Goal: Task Accomplishment & Management: Manage account settings

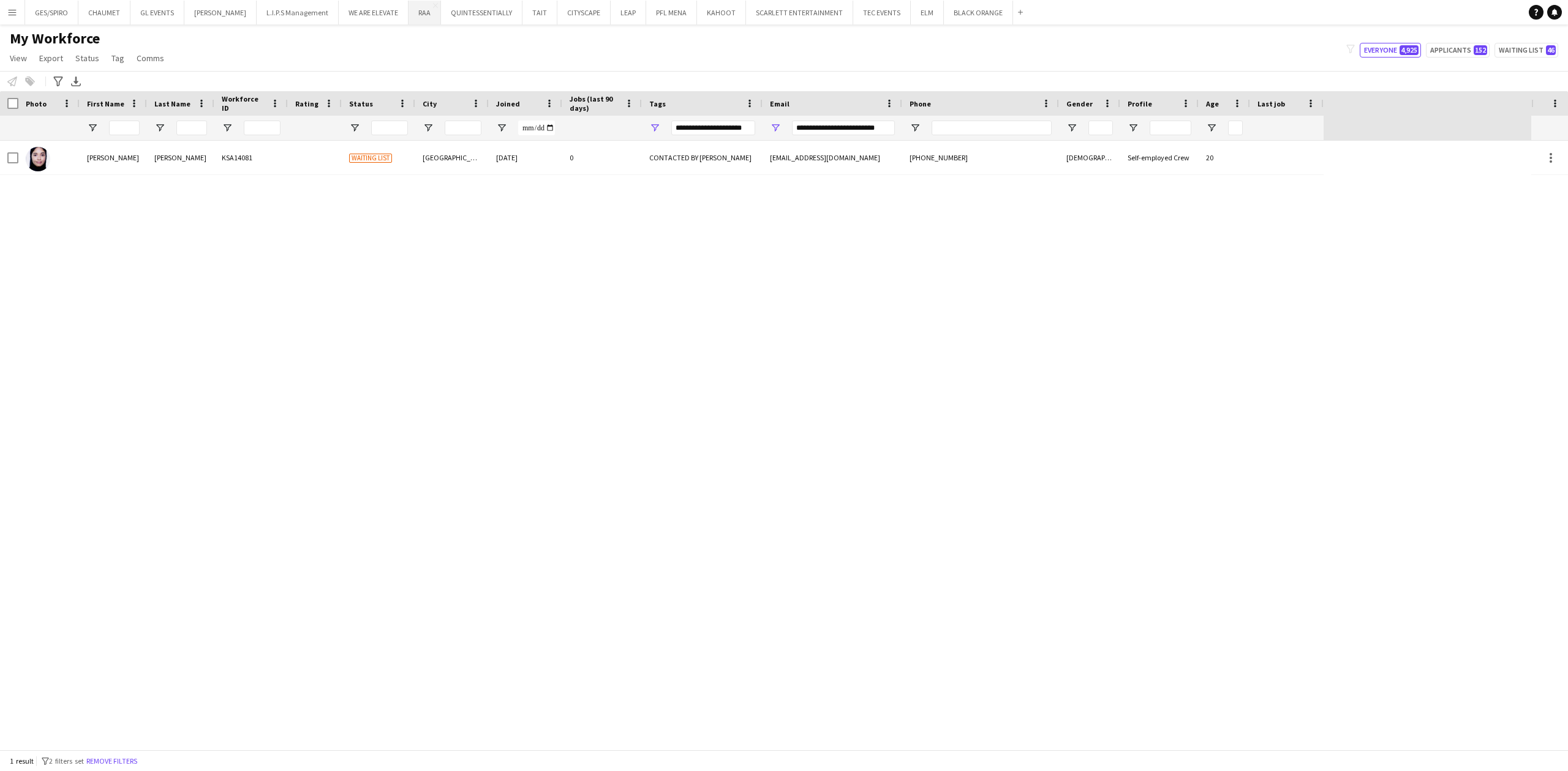
click at [422, 13] on button "RAA Close" at bounding box center [425, 12] width 33 height 24
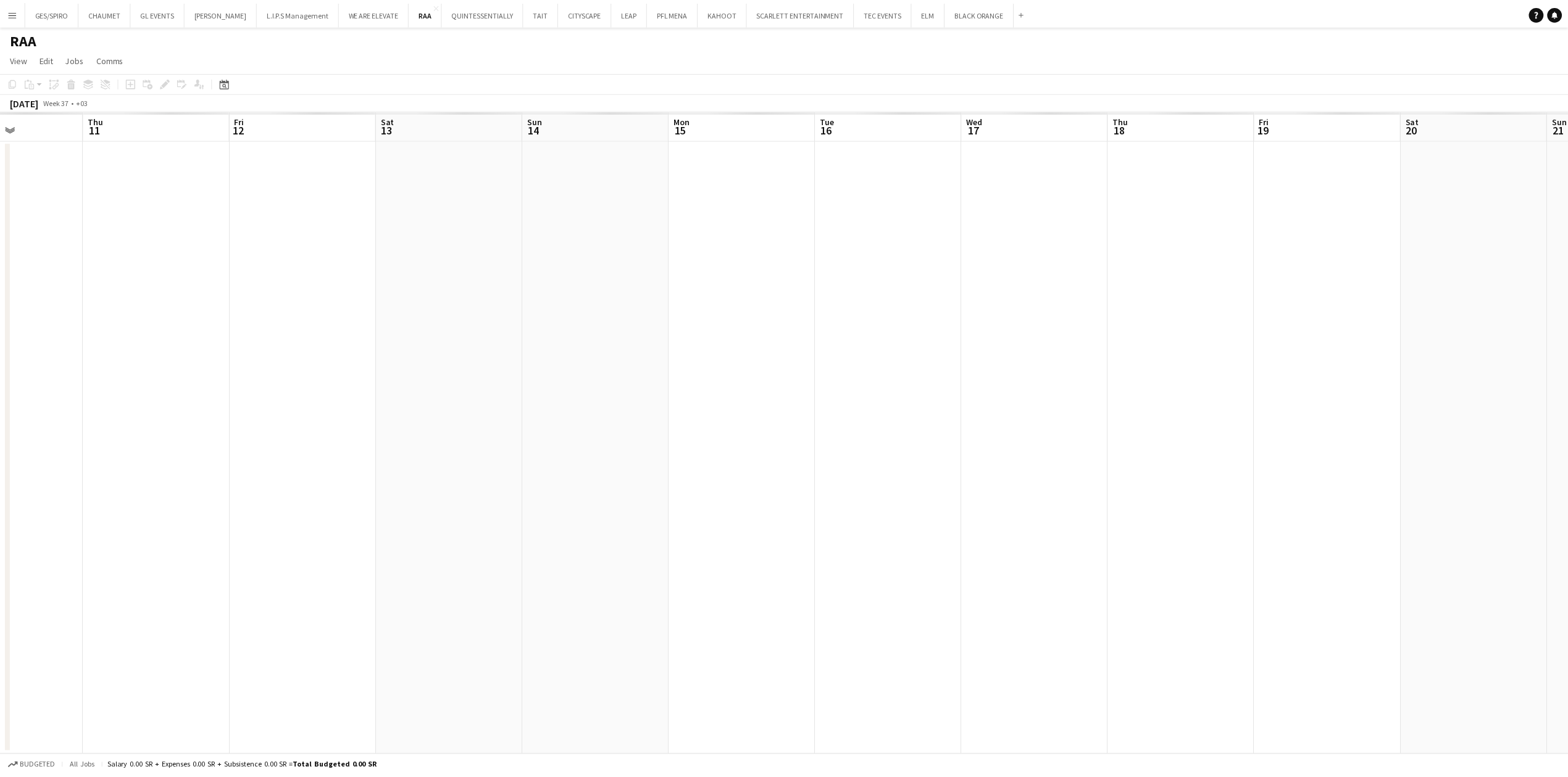
scroll to position [0, 532]
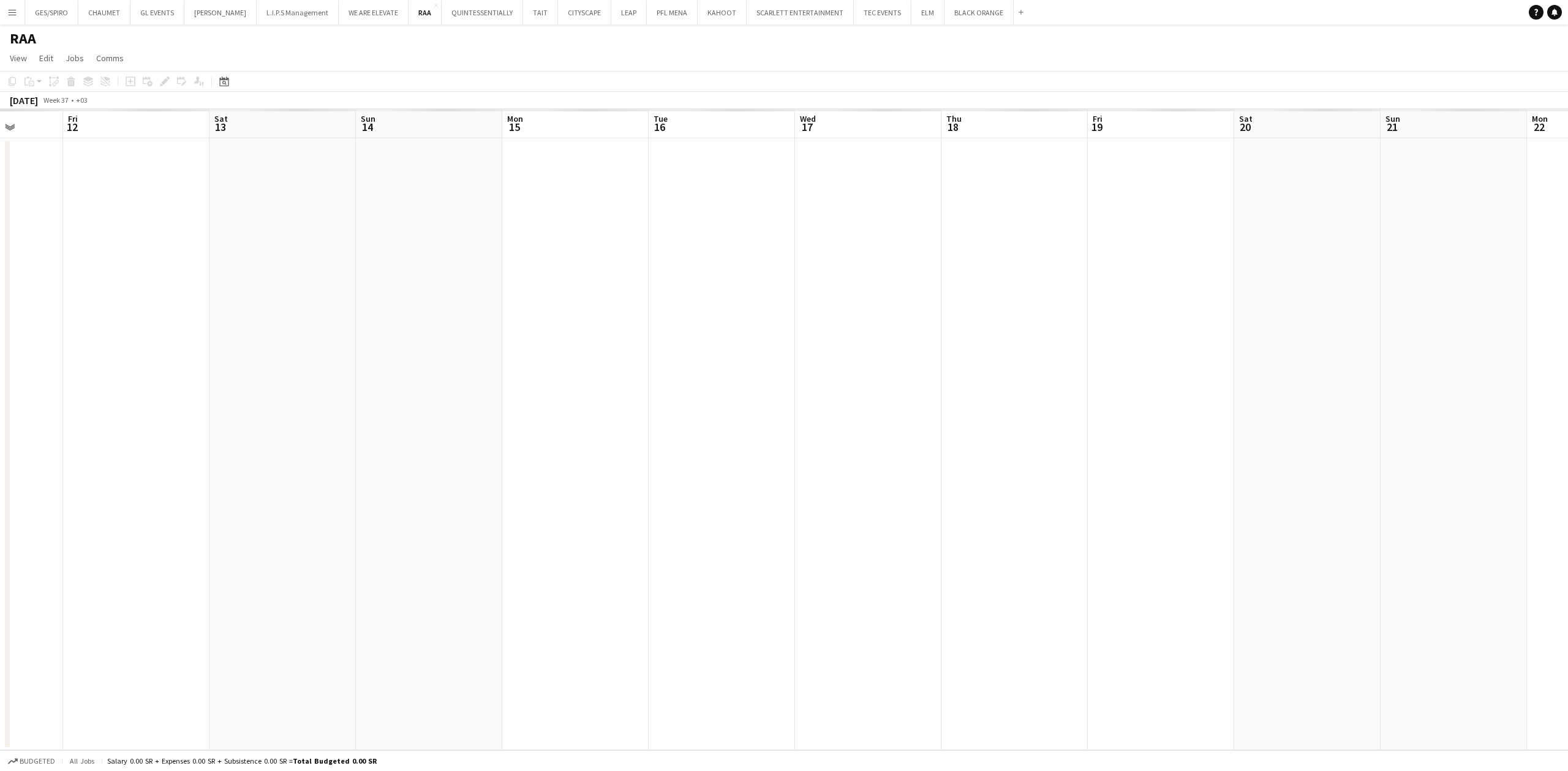
drag, startPoint x: 1333, startPoint y: 475, endPoint x: 690, endPoint y: 513, distance: 644.1
click at [592, 525] on app-calendar-viewport "Mon 8 Tue 9 Wed 10 Thu 11 Fri 12 Sat 13 Sun 14 Mon 15 Tue 16 Wed 17 Thu 18 Fri …" at bounding box center [784, 430] width 1568 height 641
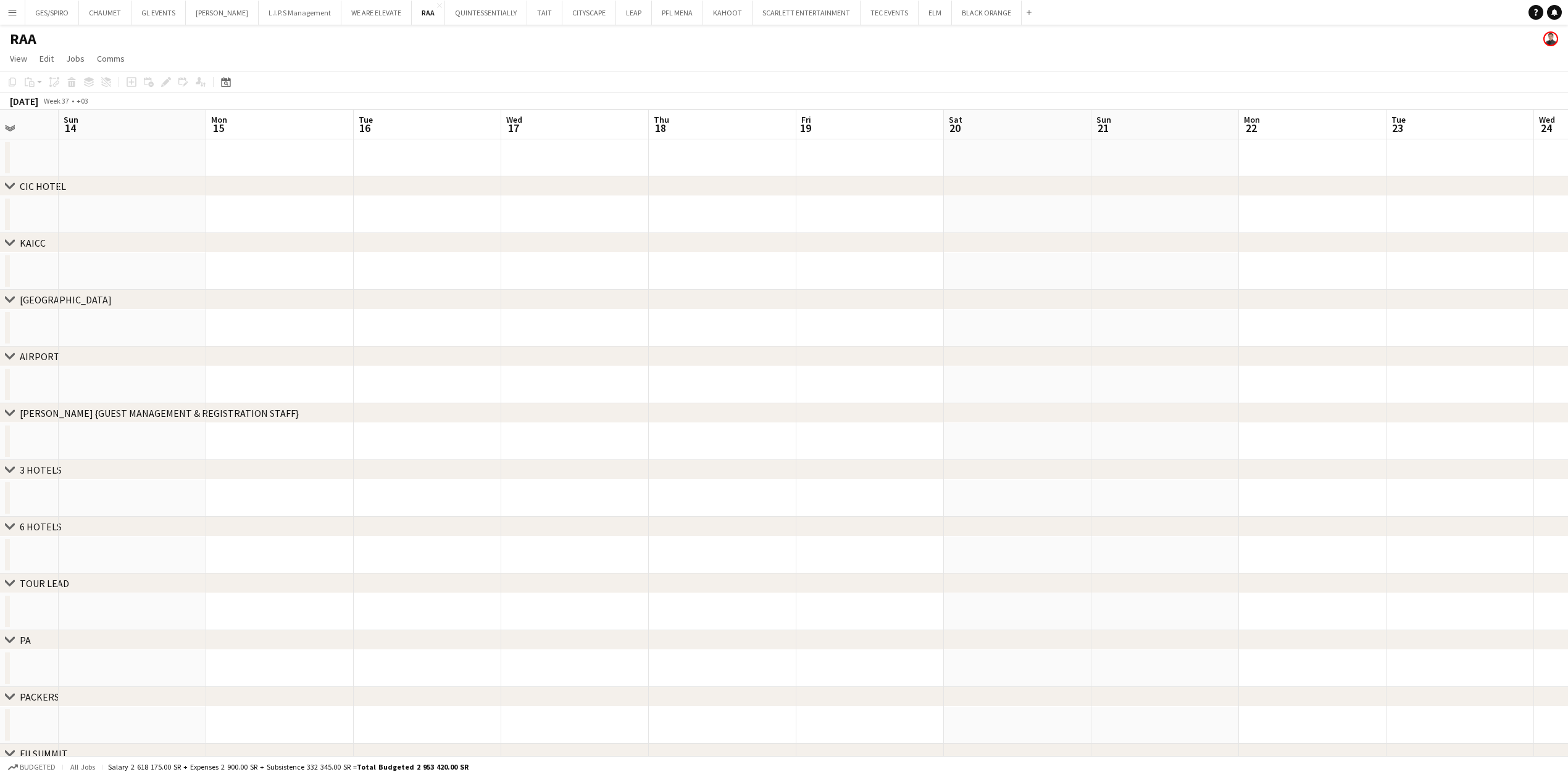
click at [369, 504] on div "chevron-right [GEOGRAPHIC_DATA] chevron-right [GEOGRAPHIC_DATA] chevron-right […" at bounding box center [784, 484] width 1568 height 748
drag, startPoint x: 1230, startPoint y: 406, endPoint x: 136, endPoint y: 445, distance: 1094.7
click at [128, 448] on div "chevron-right [GEOGRAPHIC_DATA] chevron-right [GEOGRAPHIC_DATA] chevron-right […" at bounding box center [784, 484] width 1568 height 748
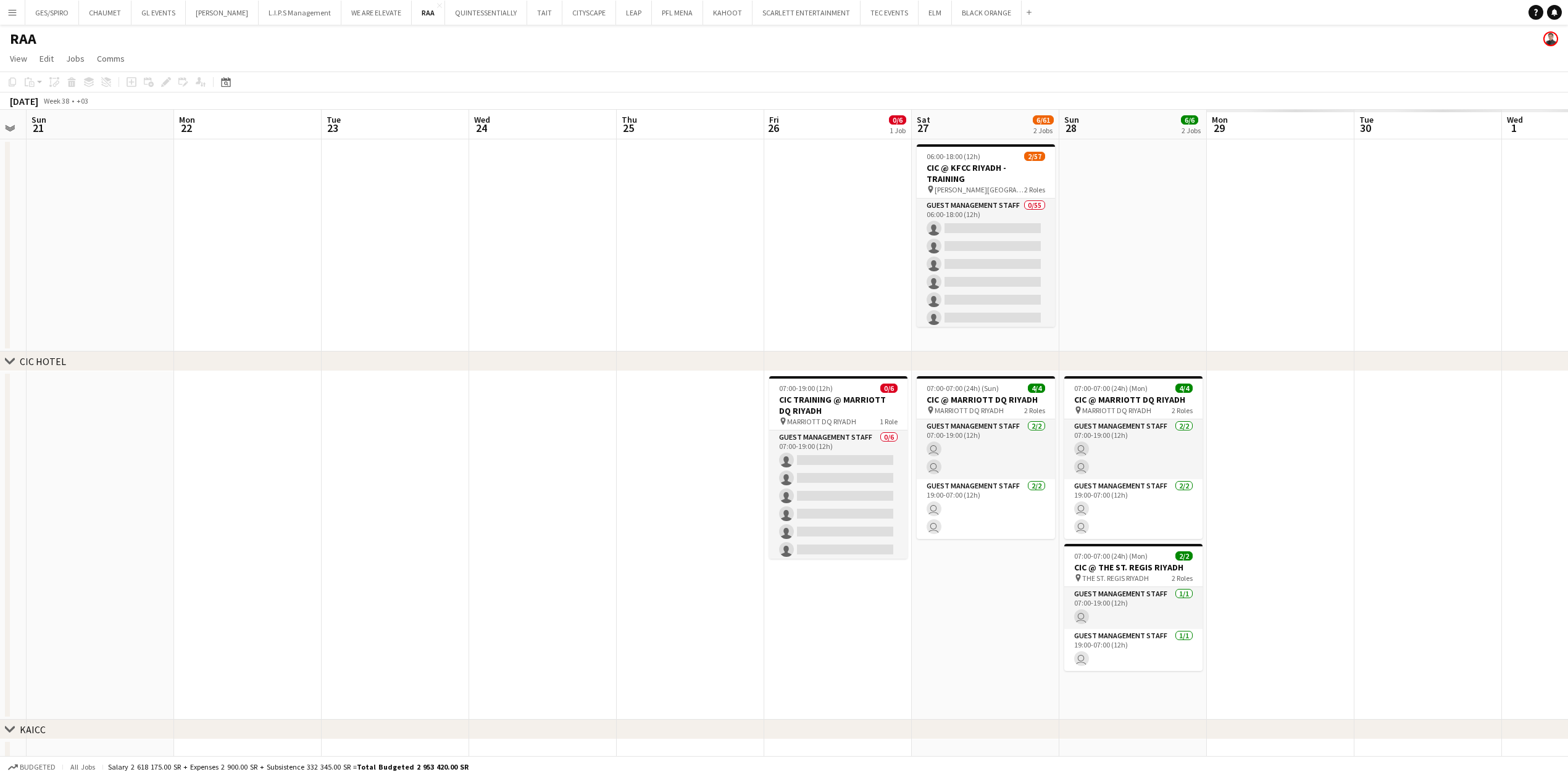
drag, startPoint x: 1263, startPoint y: 266, endPoint x: 660, endPoint y: 263, distance: 603.0
click at [196, 277] on app-calendar-viewport "Thu 18 Fri 19 Sat 20 Sun 21 Mon 22 Tue 23 Wed 24 Thu 25 Fri 26 0/6 1 Job Sat 27…" at bounding box center [784, 727] width 1568 height 1235
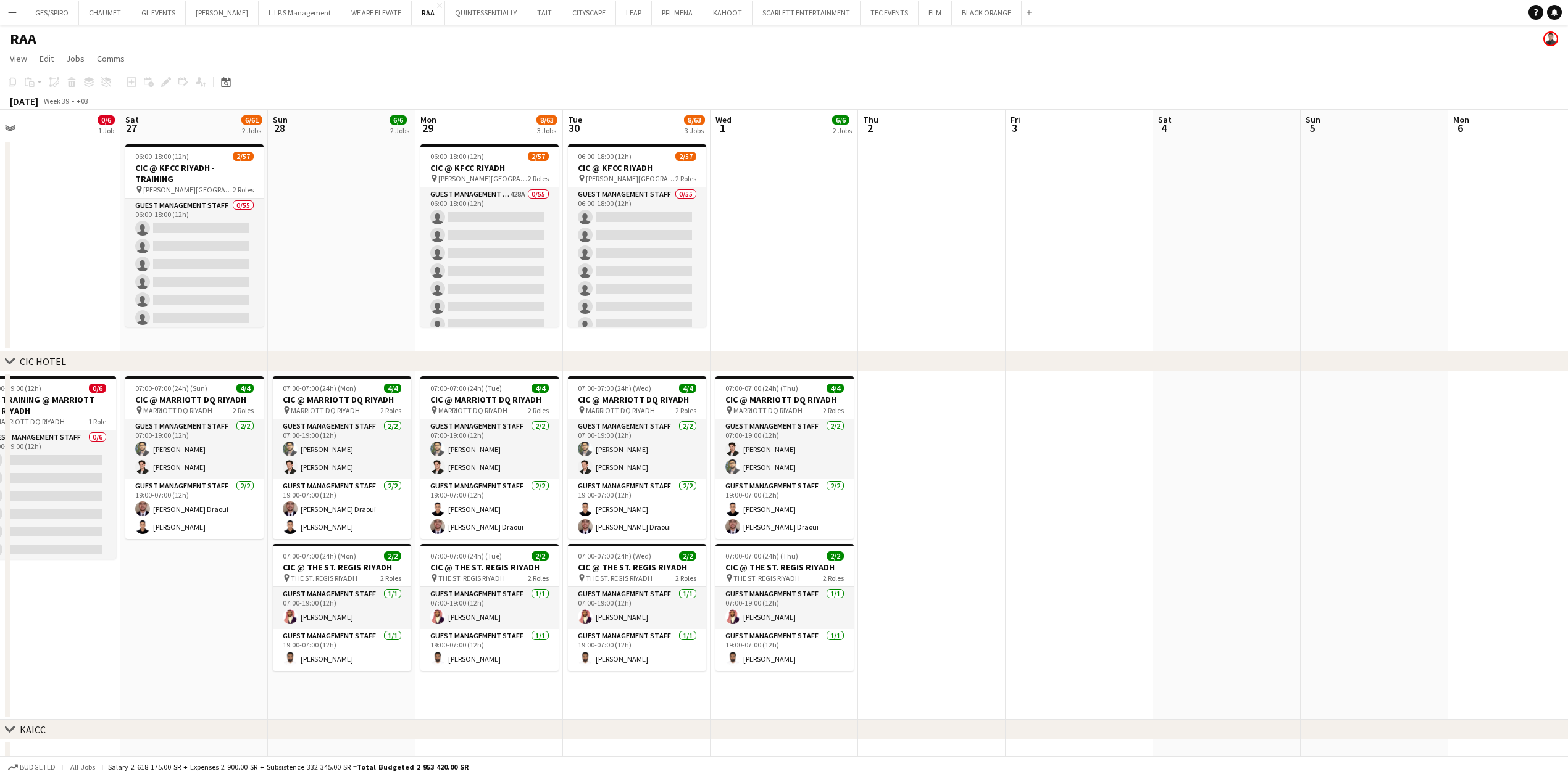
drag, startPoint x: 1269, startPoint y: 246, endPoint x: 482, endPoint y: 275, distance: 787.5
click at [482, 275] on app-calendar-viewport "Tue 23 Wed 24 Thu 25 Fri 26 0/6 1 Job Sat 27 6/61 2 Jobs Sun 28 6/6 2 Jobs Mon …" at bounding box center [784, 727] width 1568 height 1235
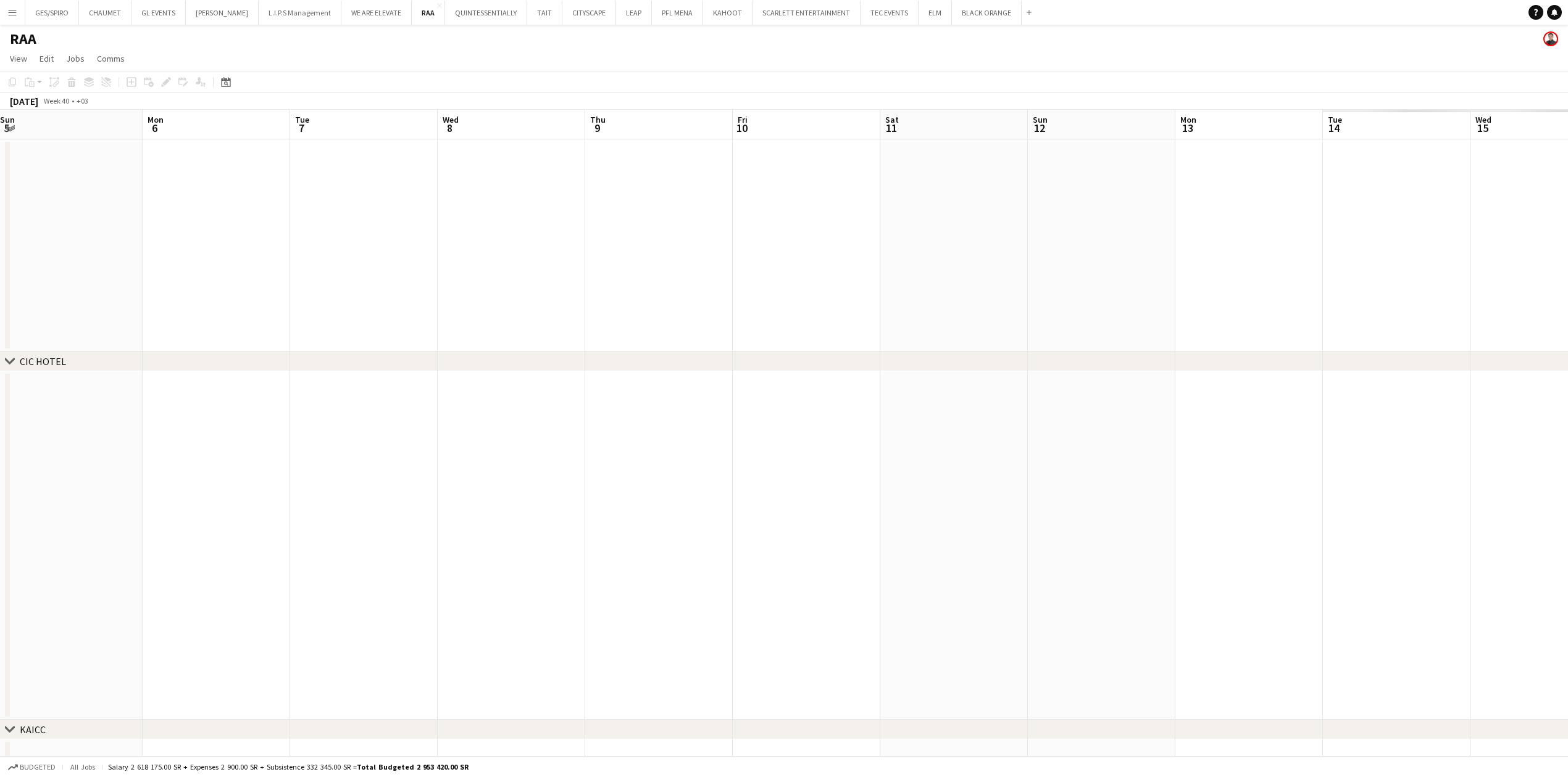
drag, startPoint x: 1455, startPoint y: 248, endPoint x: 149, endPoint y: 325, distance: 1308.3
click at [149, 325] on app-calendar-viewport "Thu 2 Fri 3 Sat 4 Sun 5 Mon 6 Tue 7 Wed 8 Thu 9 Fri 10 Sat 11 Sun 12 Mon 13 Tue…" at bounding box center [784, 727] width 1568 height 1235
drag, startPoint x: 1145, startPoint y: 316, endPoint x: 30, endPoint y: 365, distance: 1116.1
click at [30, 365] on div "chevron-right [GEOGRAPHIC_DATA] chevron-right [GEOGRAPHIC_DATA] chevron-right […" at bounding box center [784, 727] width 1568 height 1235
drag, startPoint x: 1221, startPoint y: 297, endPoint x: 247, endPoint y: 306, distance: 974.0
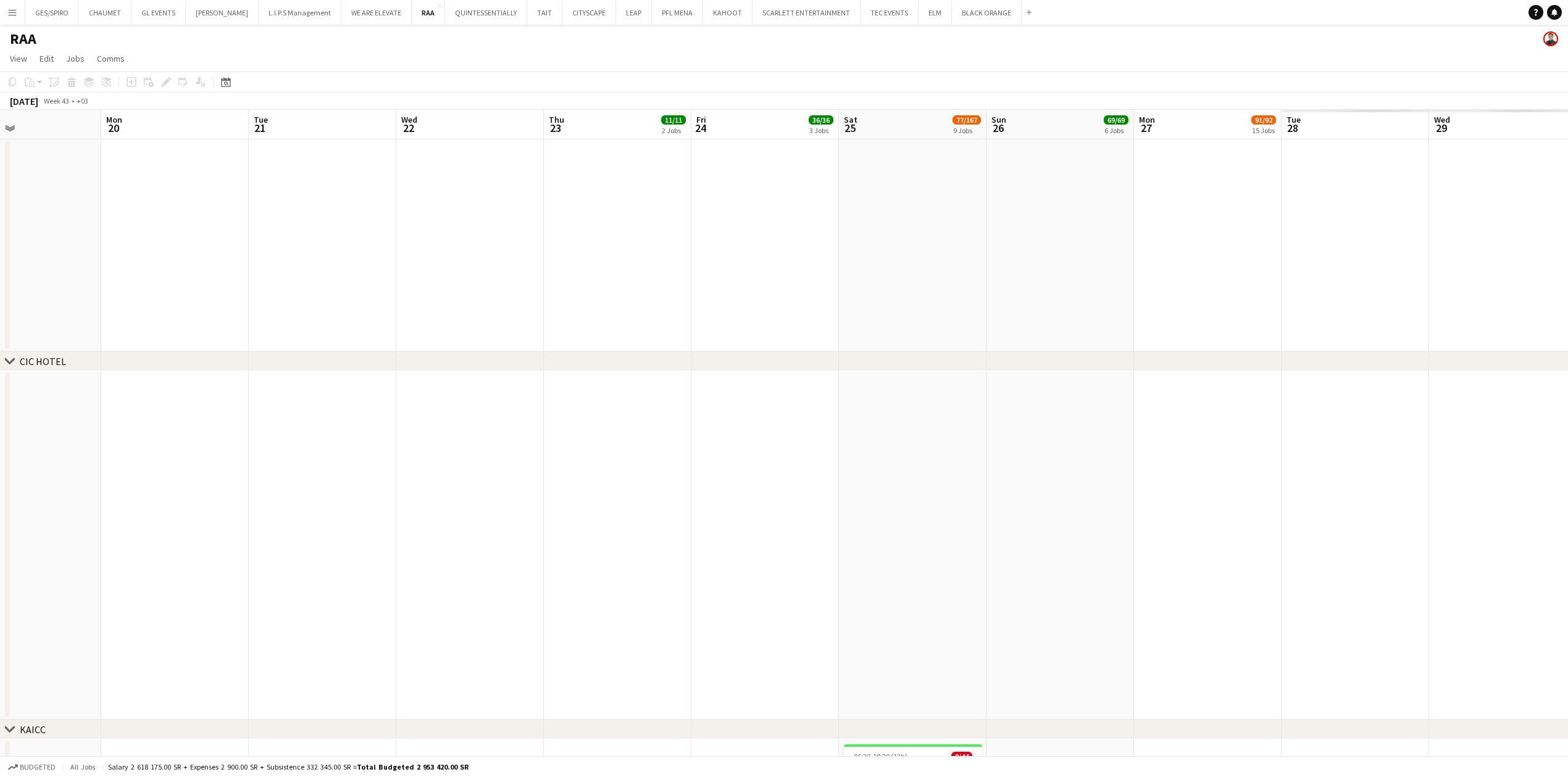
drag, startPoint x: 1149, startPoint y: 314, endPoint x: 574, endPoint y: 329, distance: 575.2
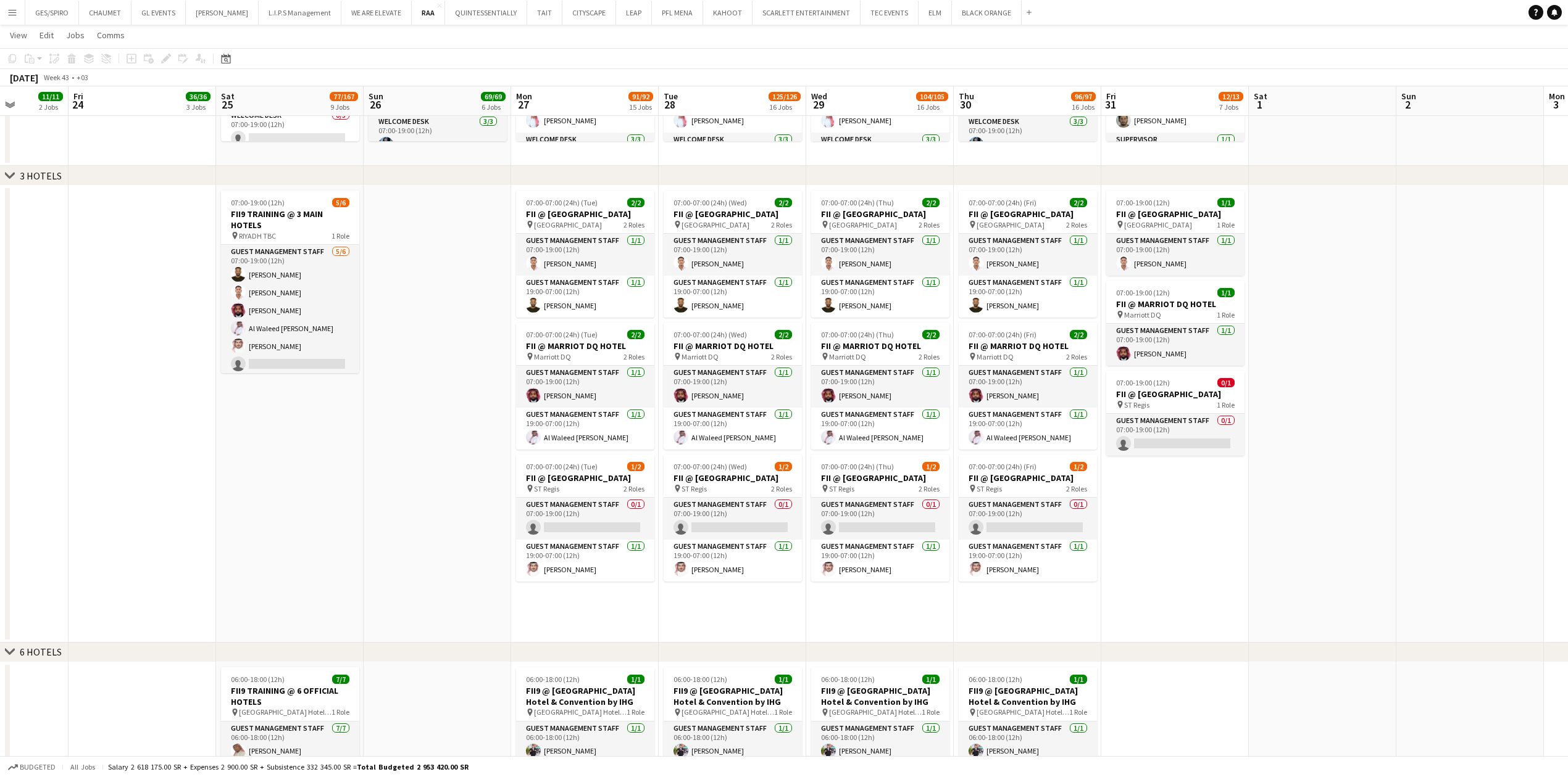
scroll to position [0, 327]
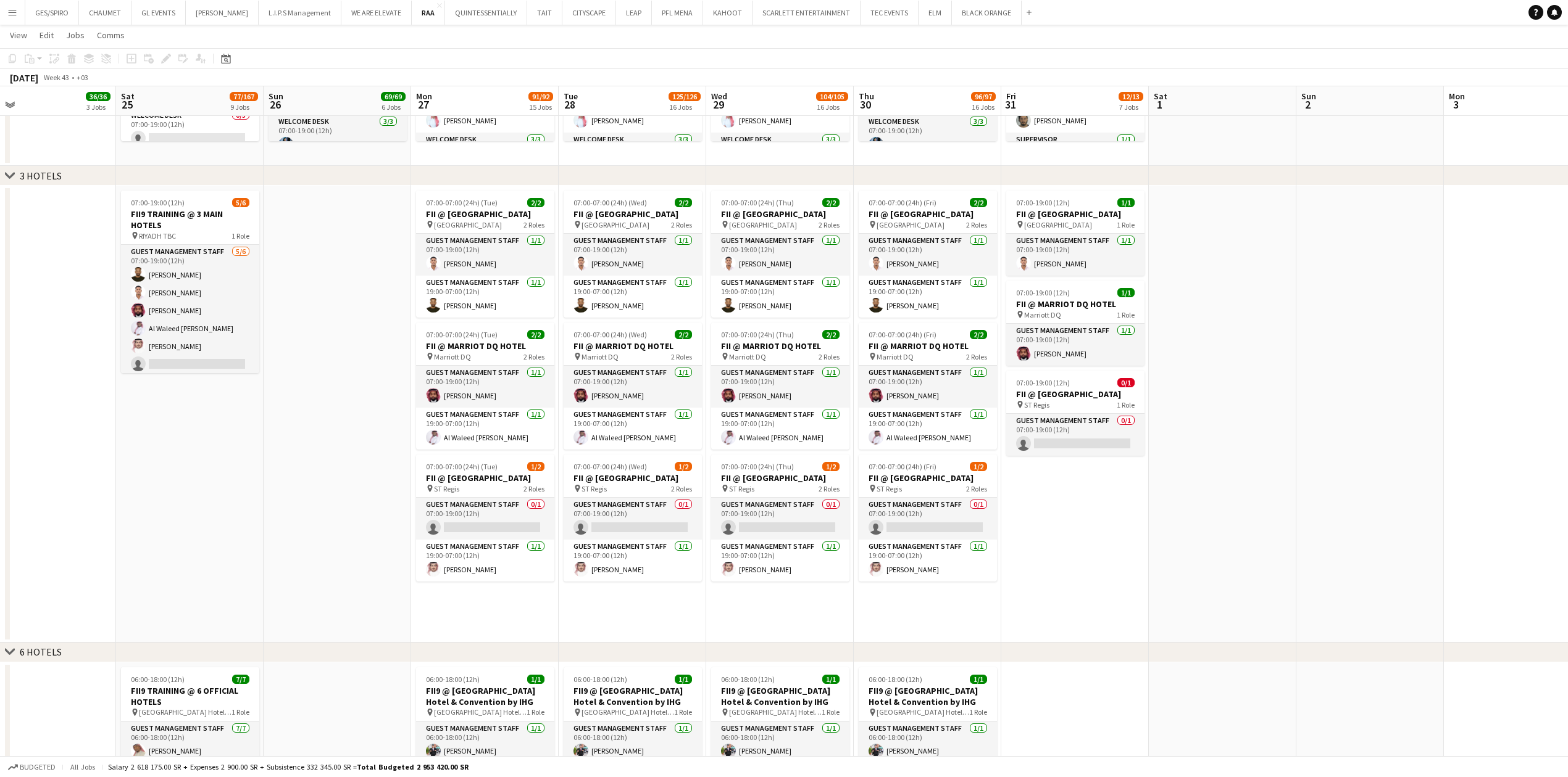
drag, startPoint x: 651, startPoint y: 497, endPoint x: 403, endPoint y: 492, distance: 248.1
click at [403, 492] on app-calendar-viewport "Wed 22 Thu 23 11/11 2 Jobs Fri 24 36/36 3 Jobs Sat 25 77/167 9 Jobs Sun 26 69/6…" at bounding box center [784, 385] width 1568 height 3637
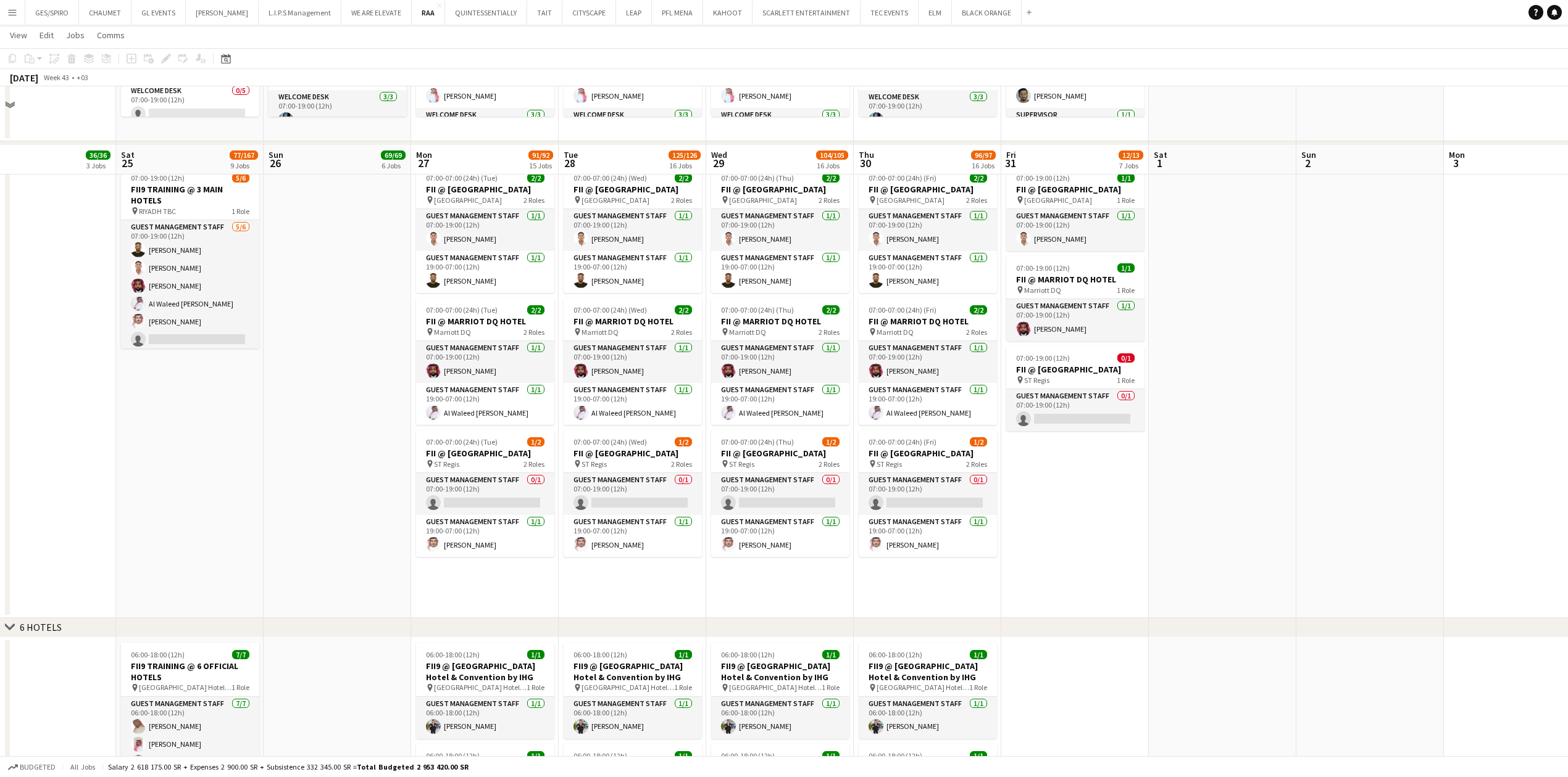
scroll to position [1481, 0]
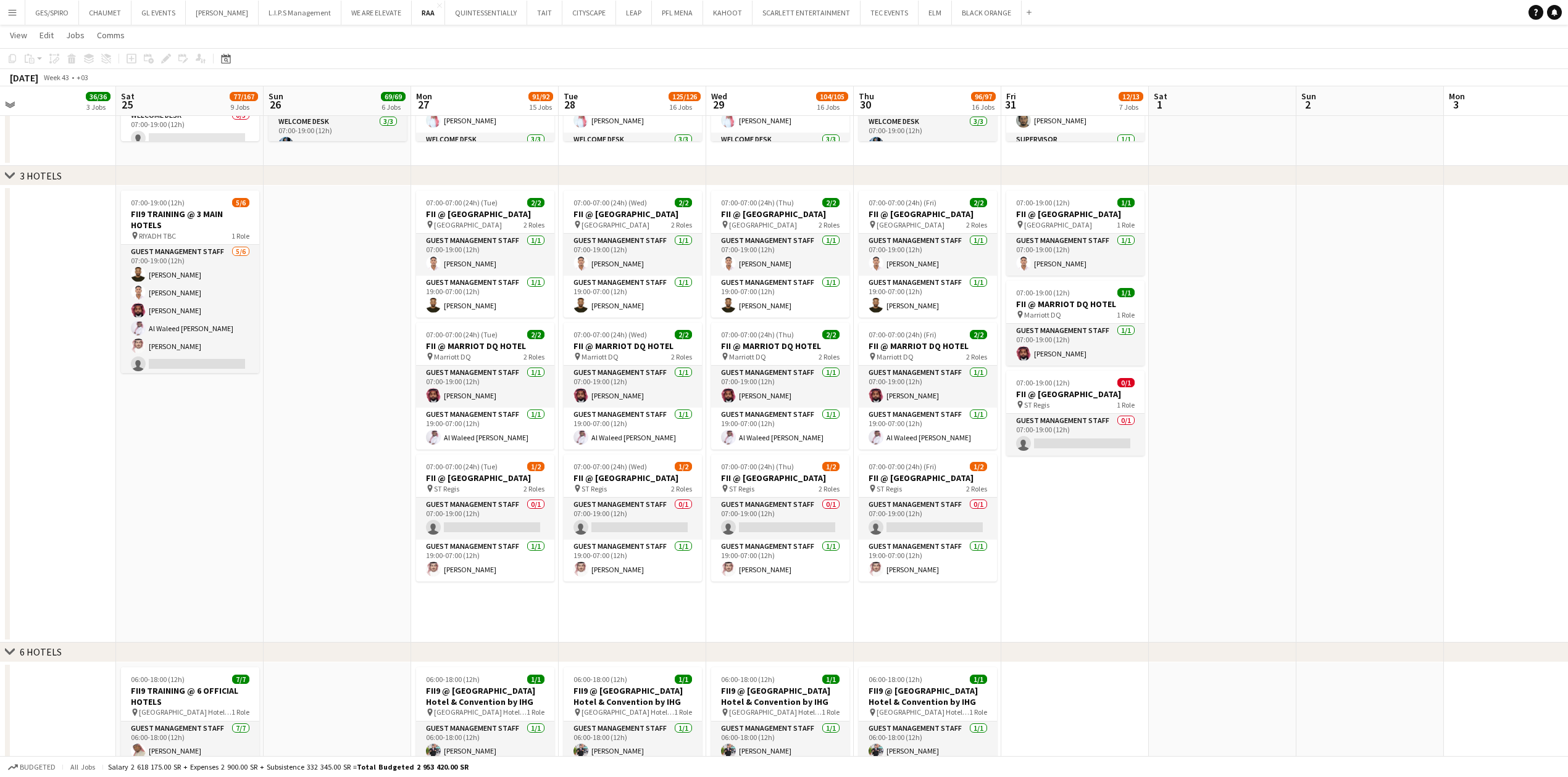
click at [1023, 544] on app-date-cell "07:00-19:00 (12h) 1/1 FII @ [GEOGRAPHIC_DATA] pin Courtyard Hotel 1 Role Guest …" at bounding box center [1075, 414] width 148 height 457
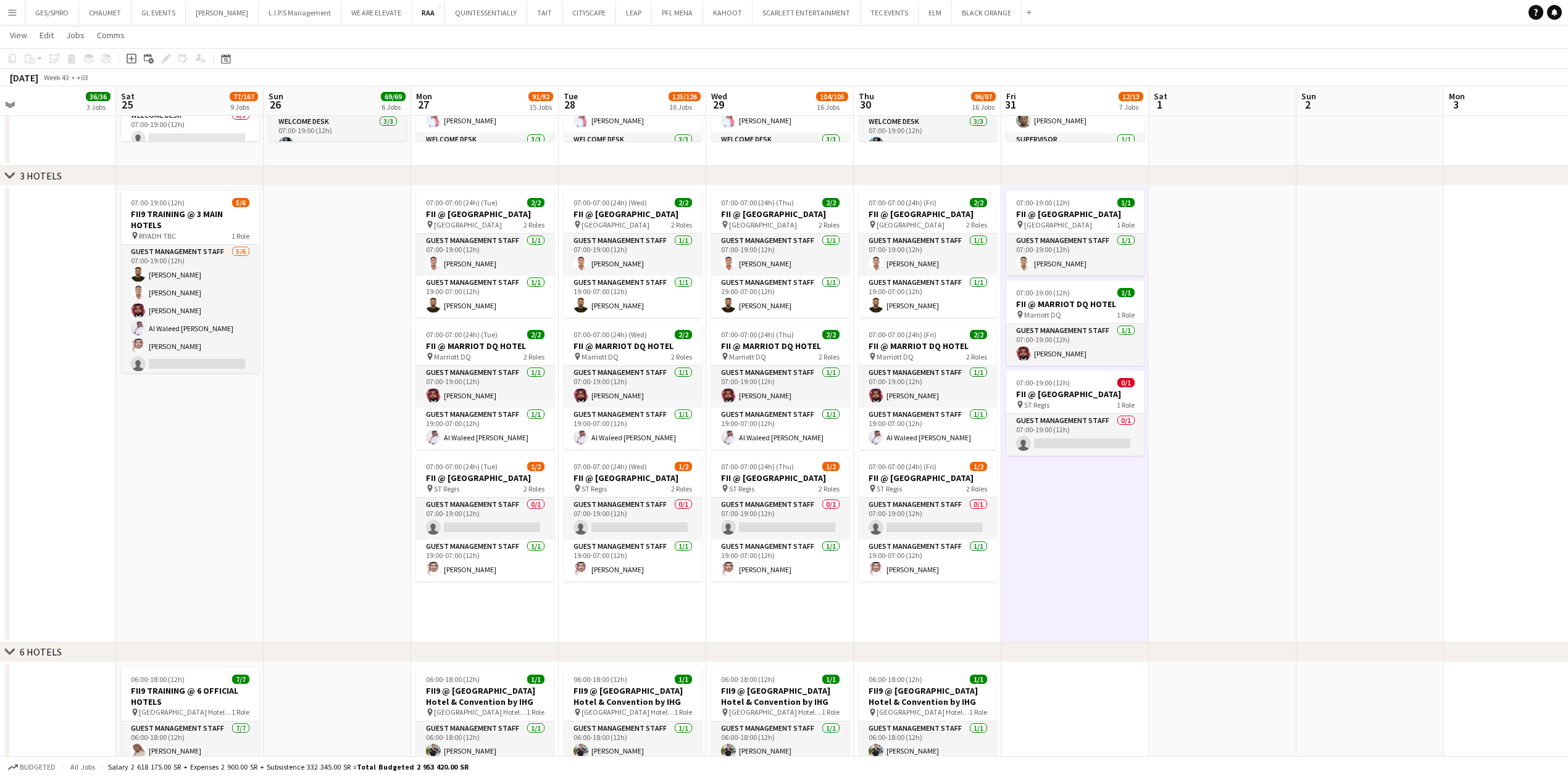
scroll to position [0, 326]
click at [1165, 528] on app-date-cell at bounding box center [1223, 414] width 148 height 457
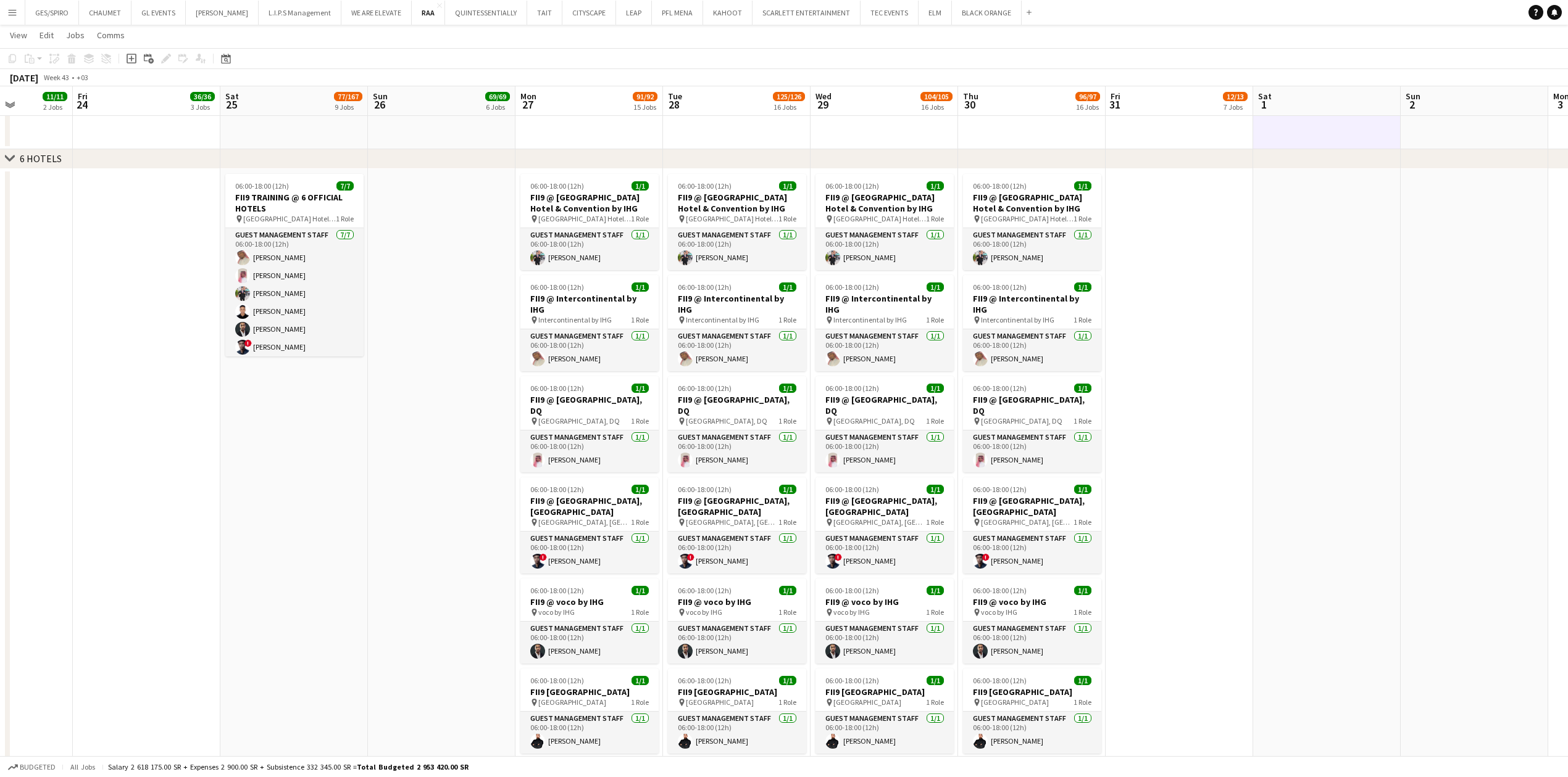
scroll to position [0, 351]
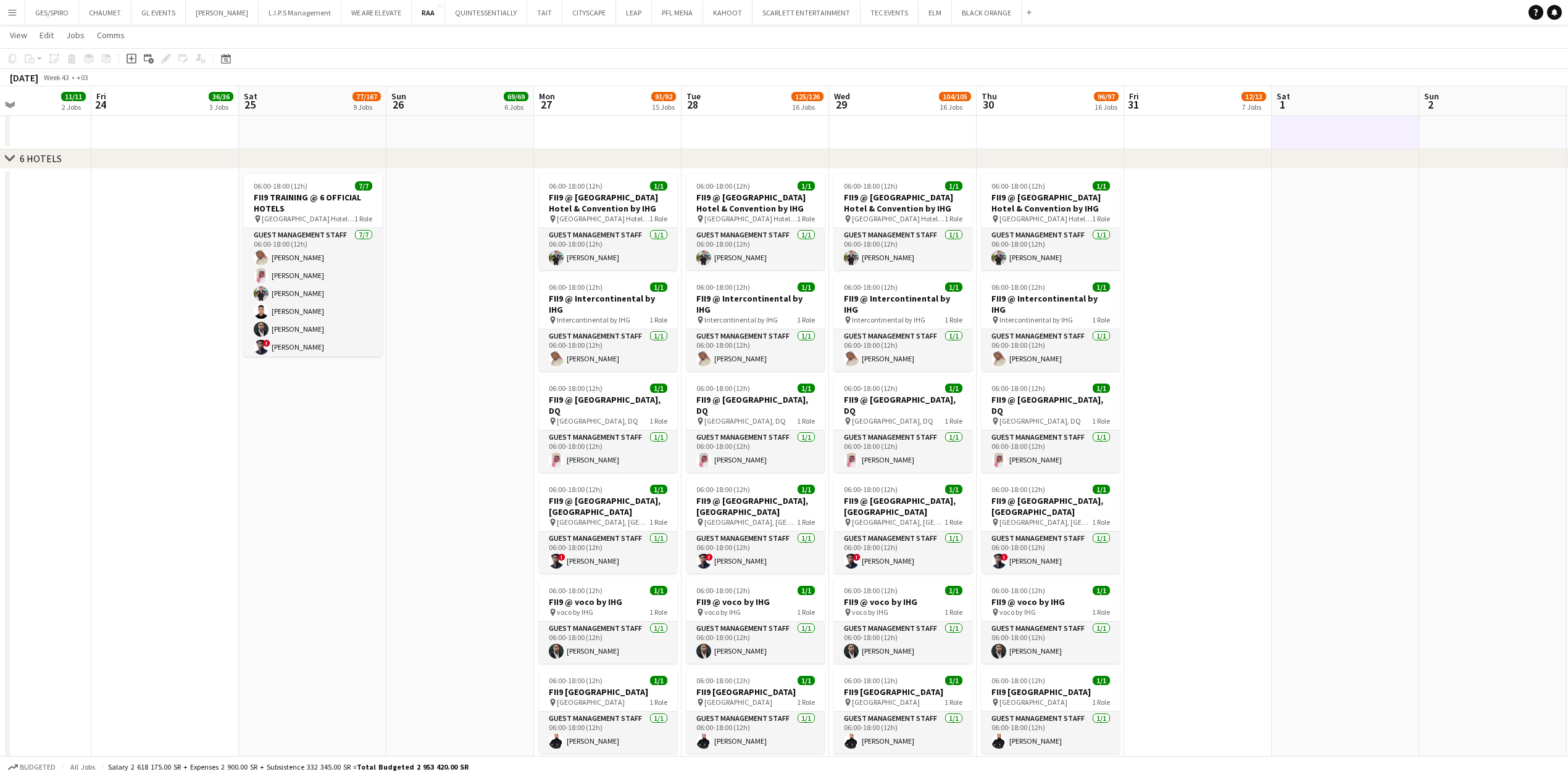
drag, startPoint x: 1158, startPoint y: 381, endPoint x: 1281, endPoint y: 362, distance: 124.5
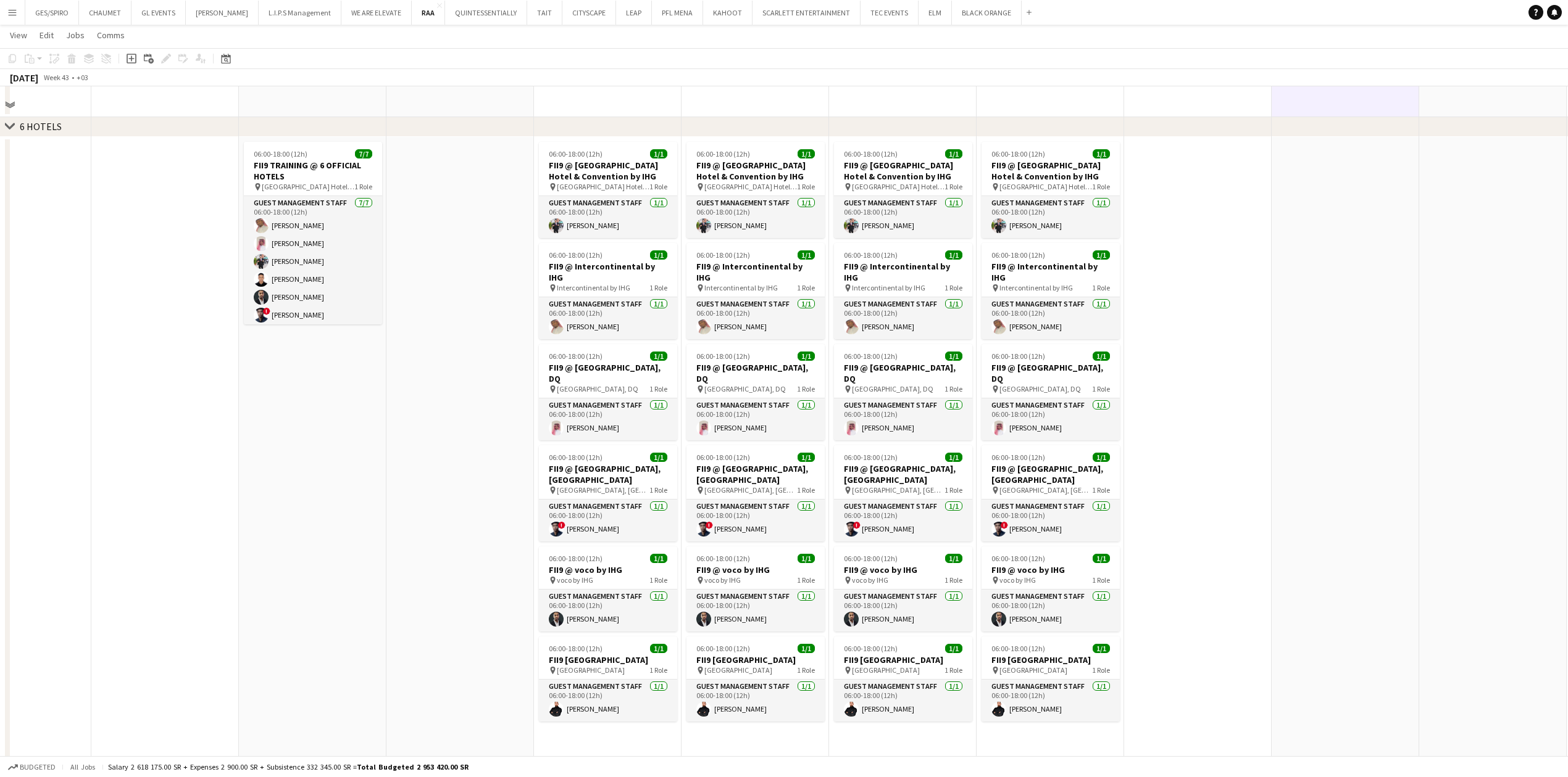
scroll to position [1728, 0]
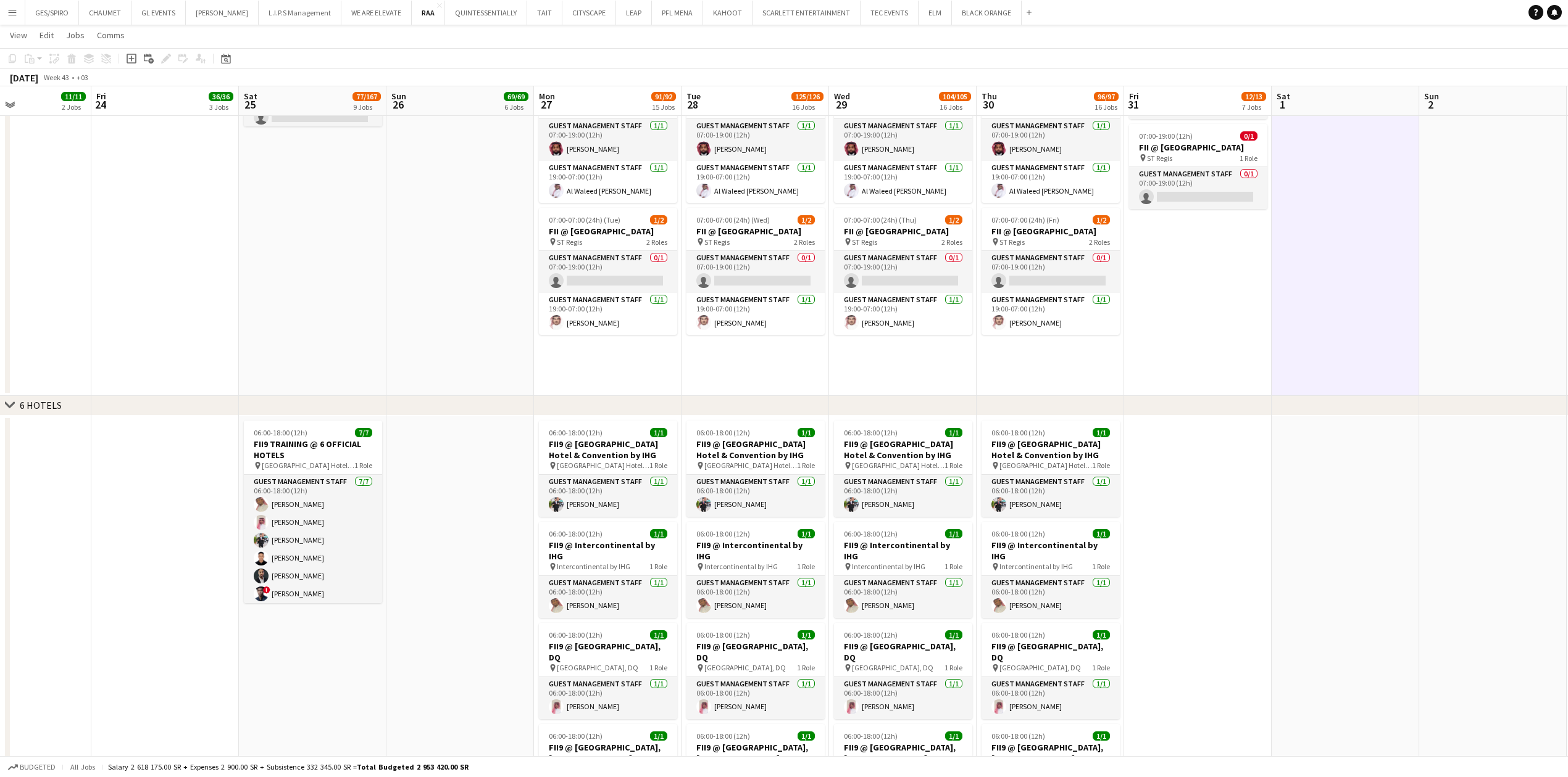
click at [1331, 489] on app-date-cell at bounding box center [1345, 729] width 148 height 627
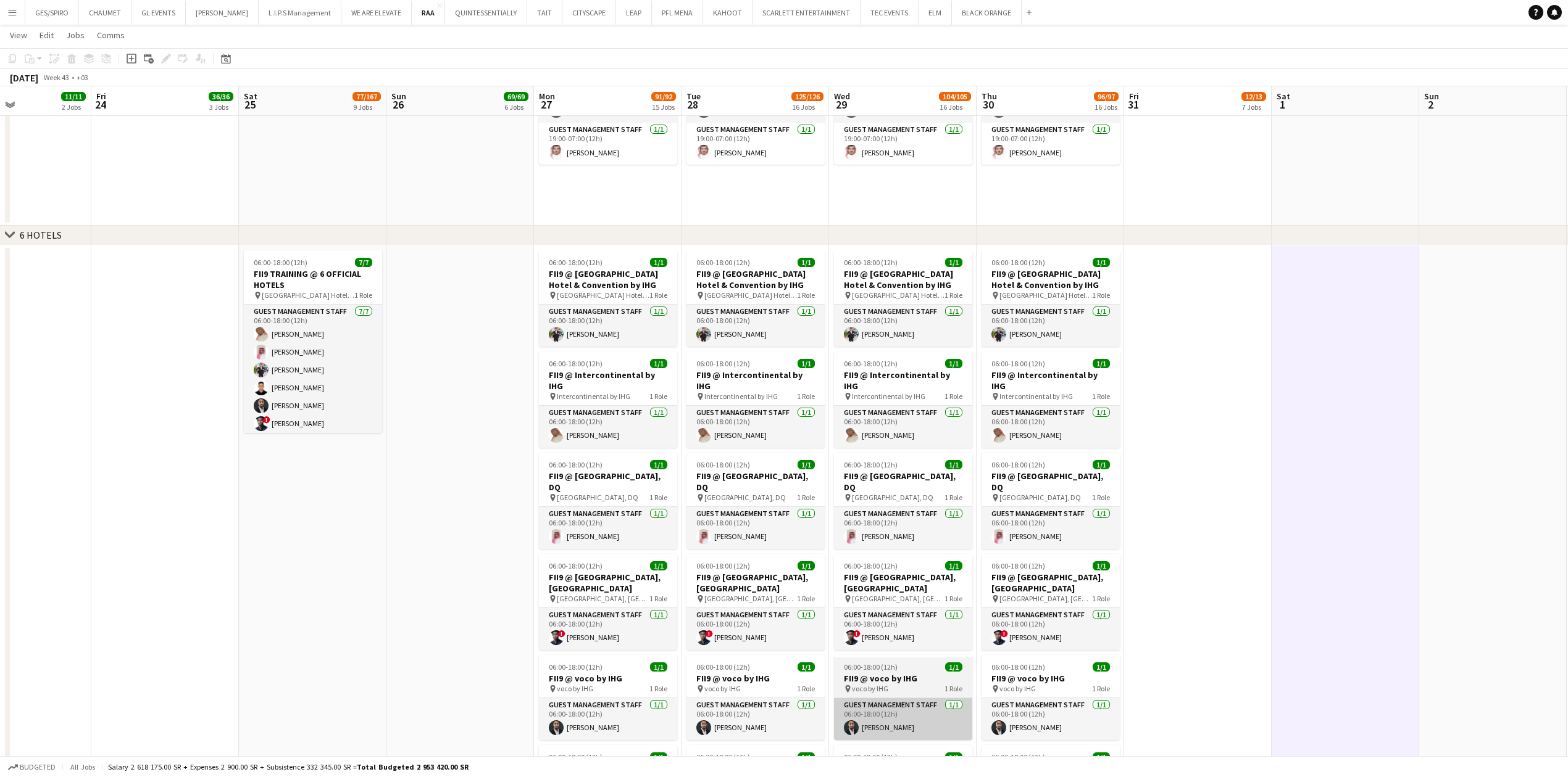
scroll to position [1974, 0]
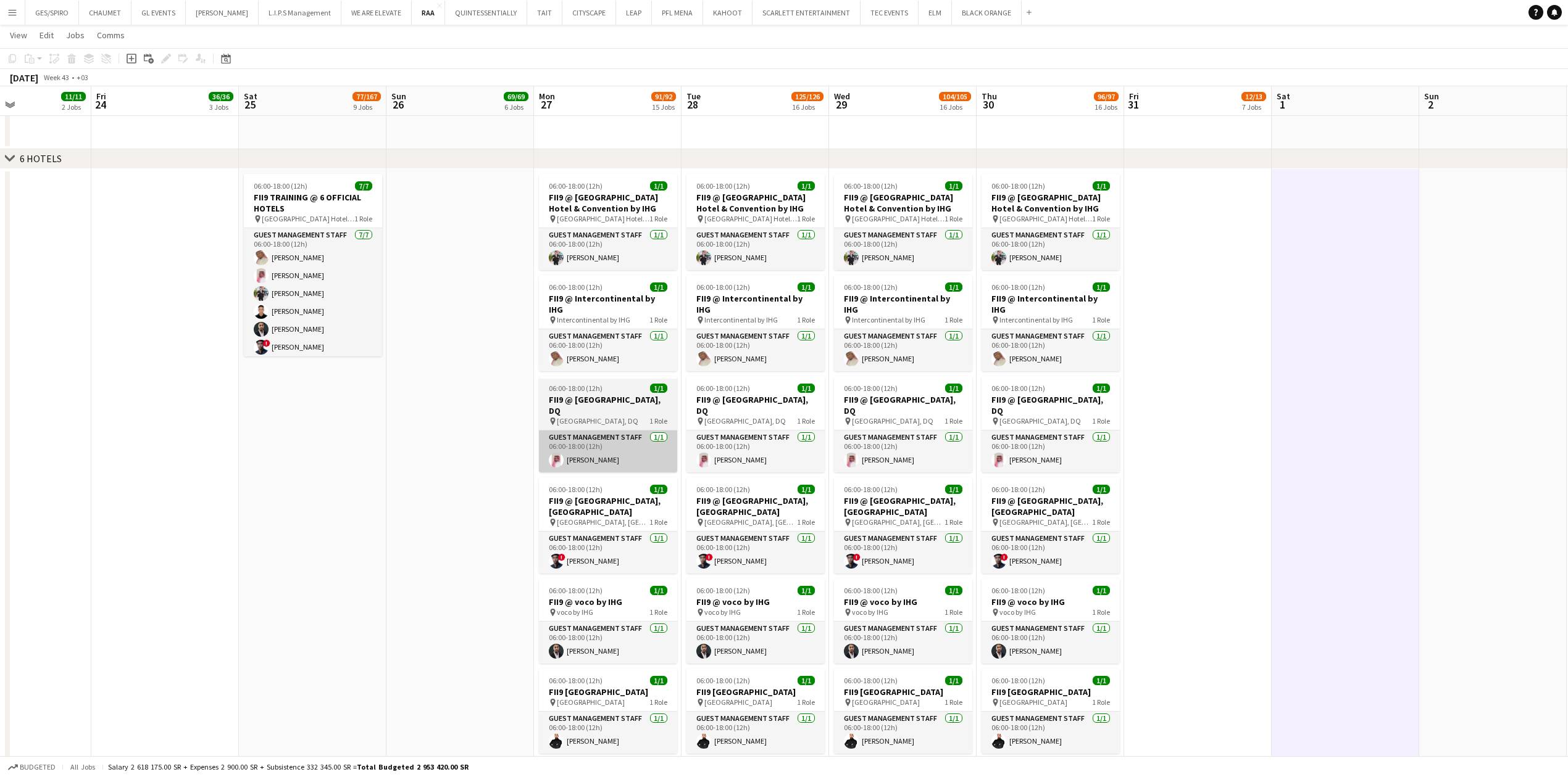
click at [633, 448] on app-card-role "Guest Management Staff [DATE] 06:00-18:00 (12h) [PERSON_NAME]" at bounding box center [608, 451] width 138 height 42
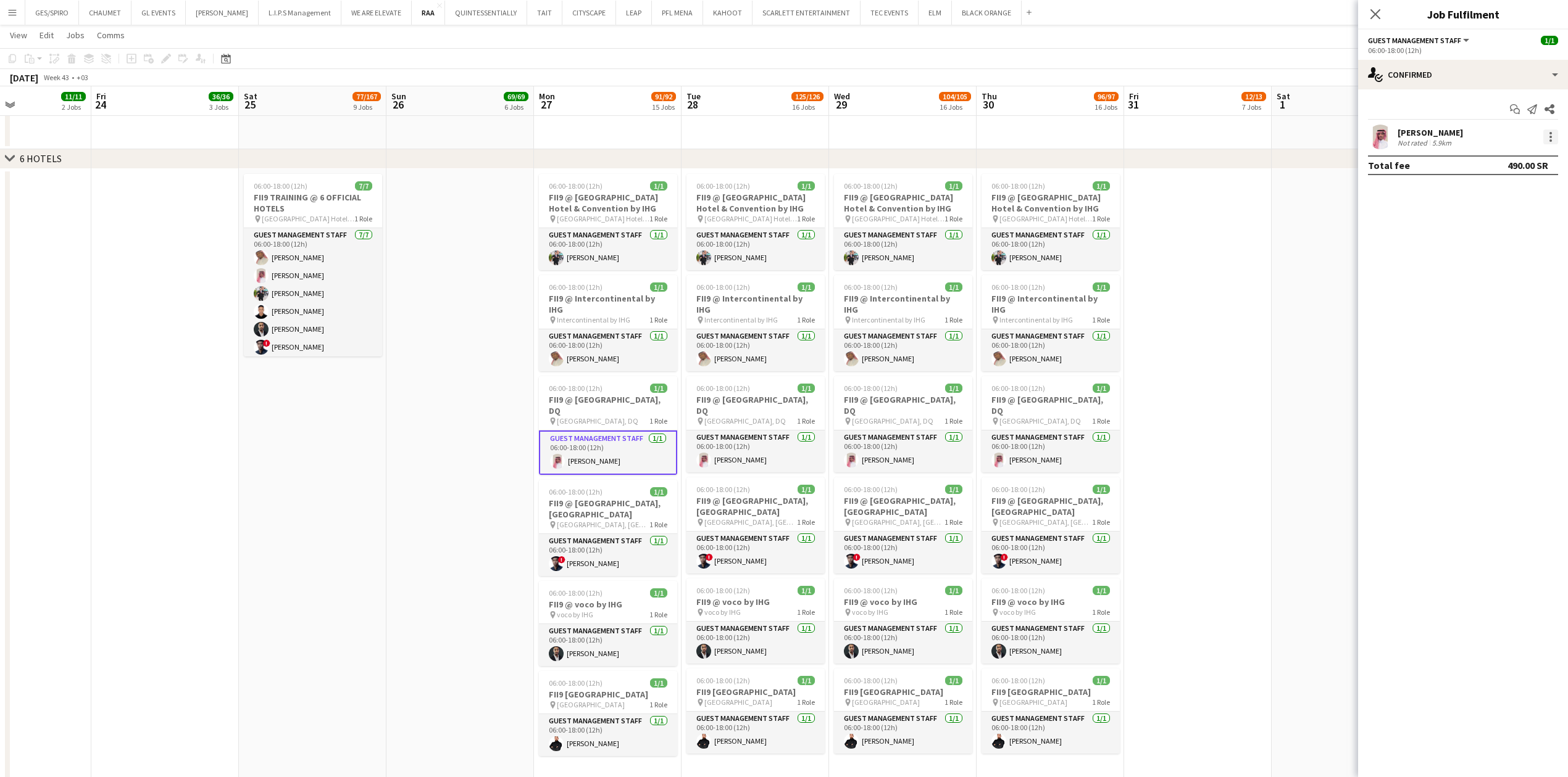
click at [1547, 141] on div at bounding box center [1550, 137] width 15 height 15
click at [1505, 190] on span "Switch crew" at bounding box center [1498, 189] width 52 height 11
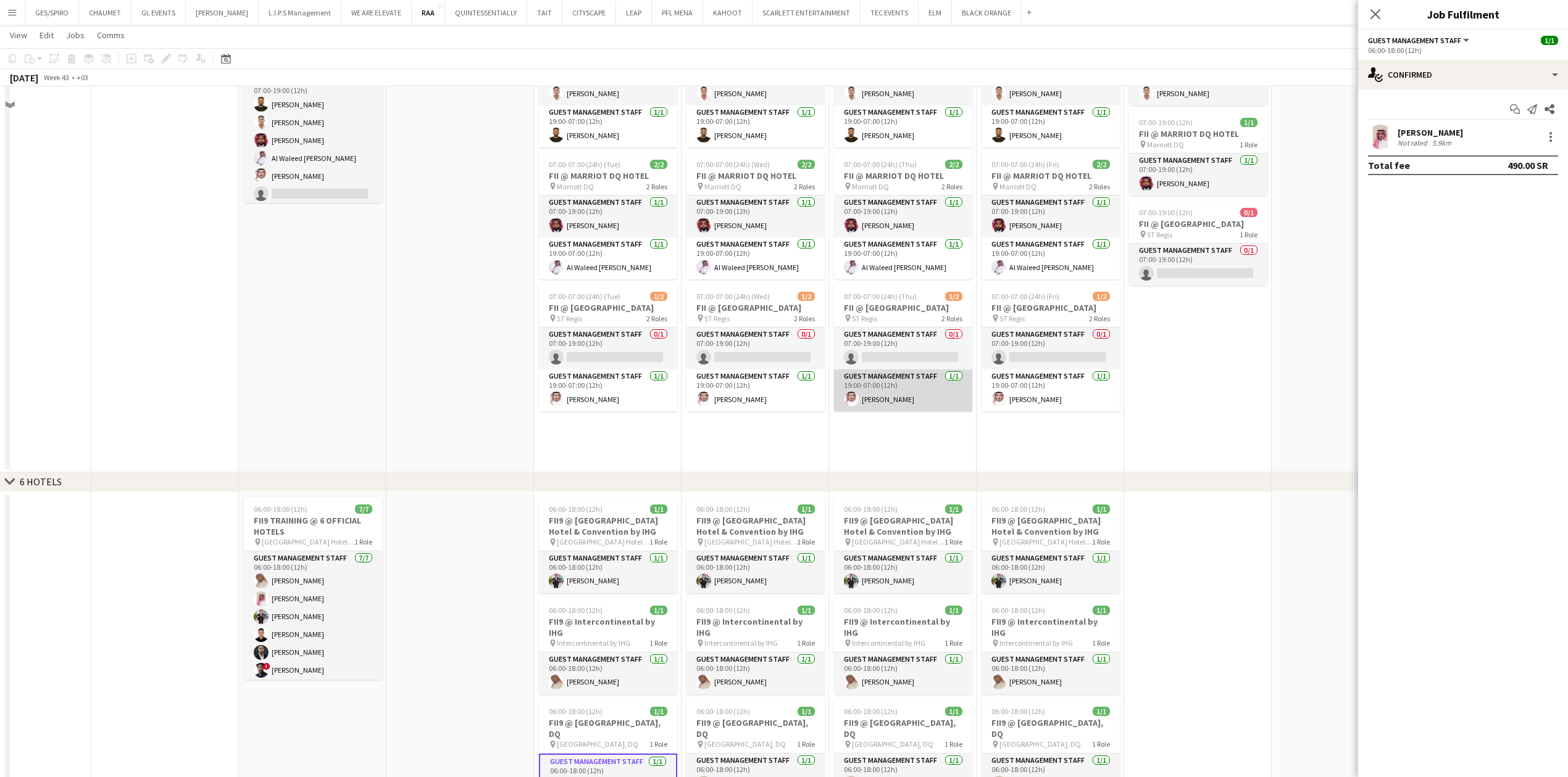
scroll to position [1645, 0]
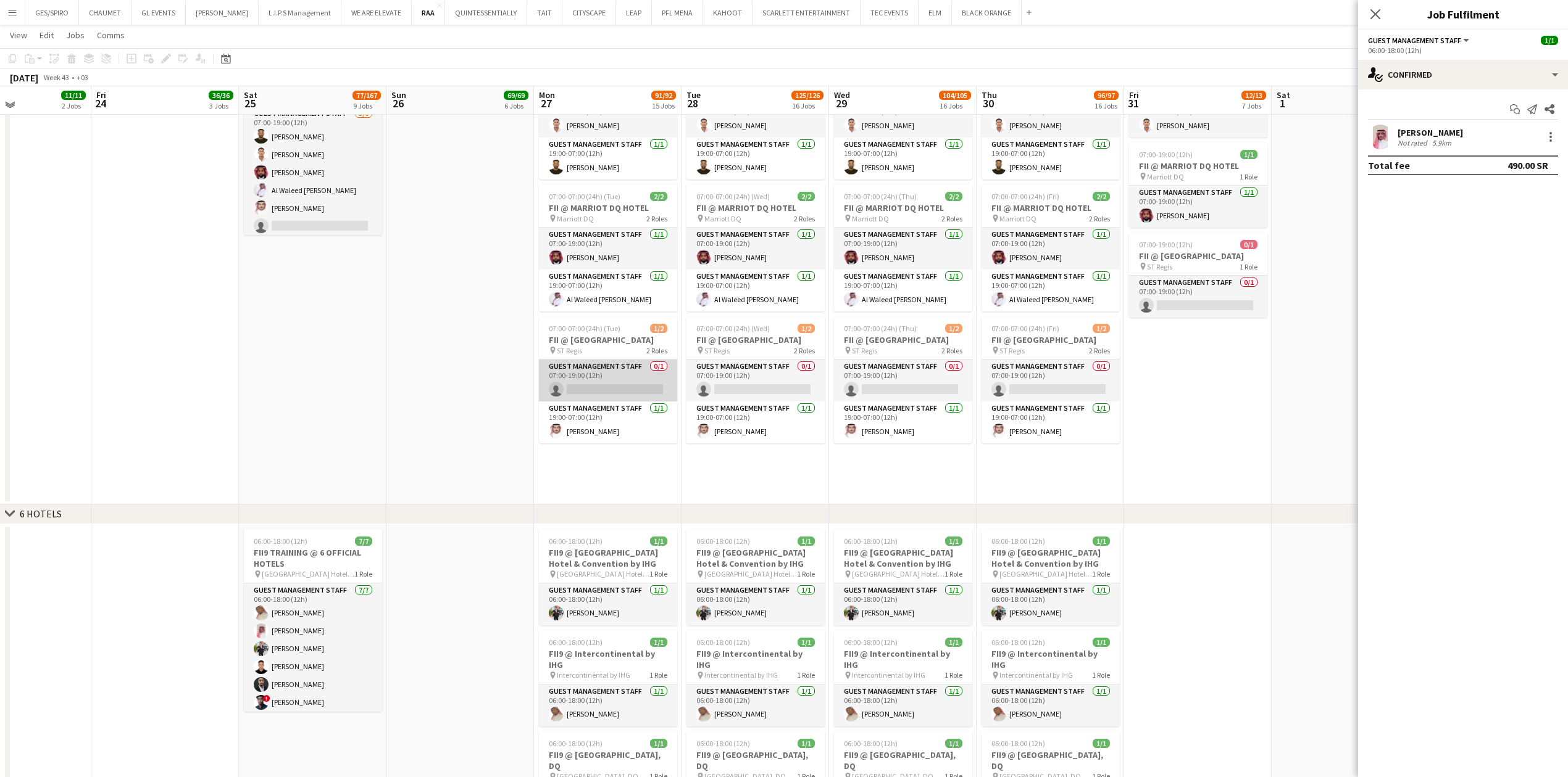
click at [628, 379] on app-card-role "Guest Management Staff 0/1 07:00-19:00 (12h) single-neutral-actions" at bounding box center [608, 380] width 138 height 42
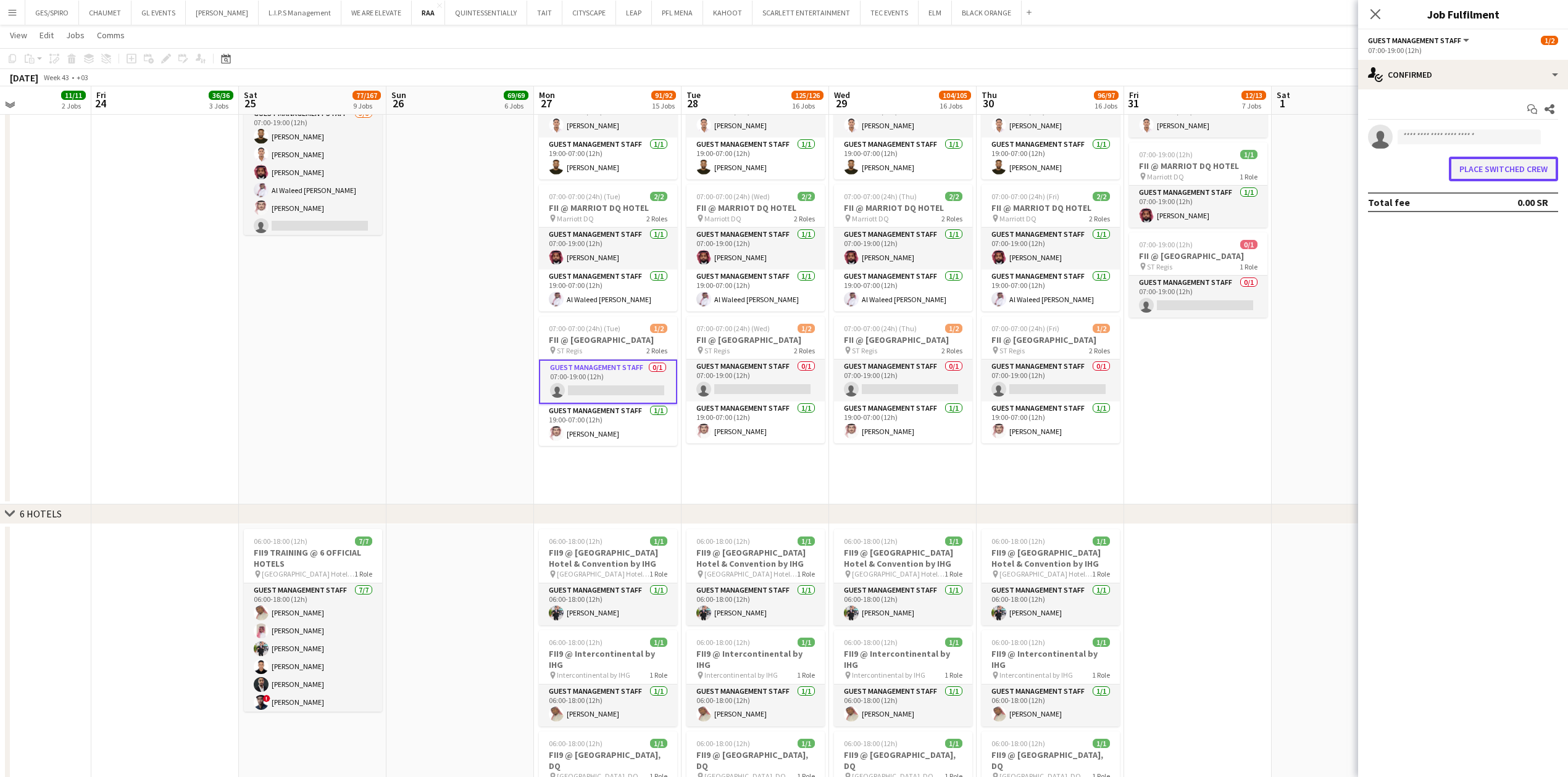
click at [1513, 168] on button "Place switched crew" at bounding box center [1503, 169] width 109 height 25
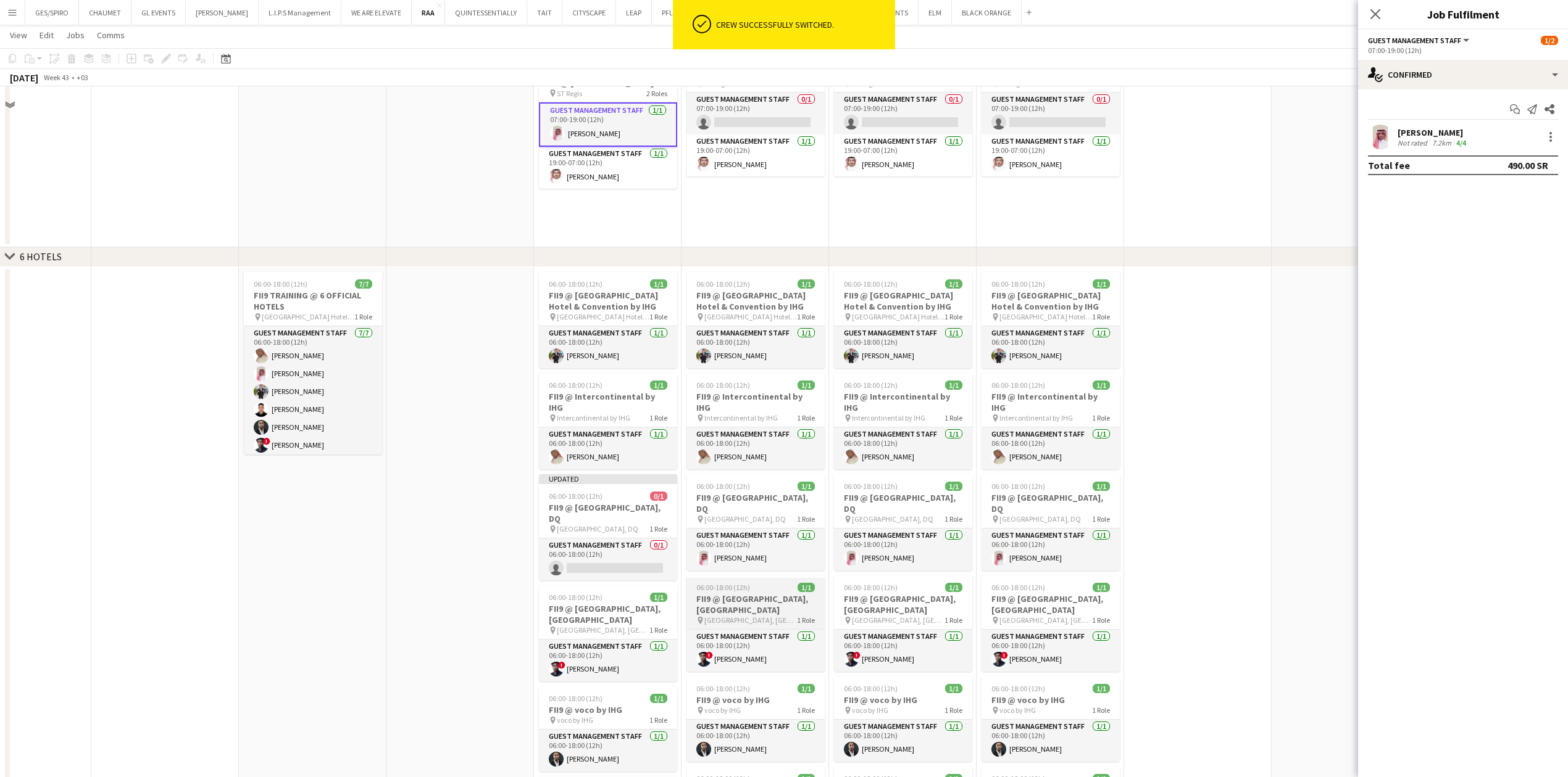
scroll to position [1892, 0]
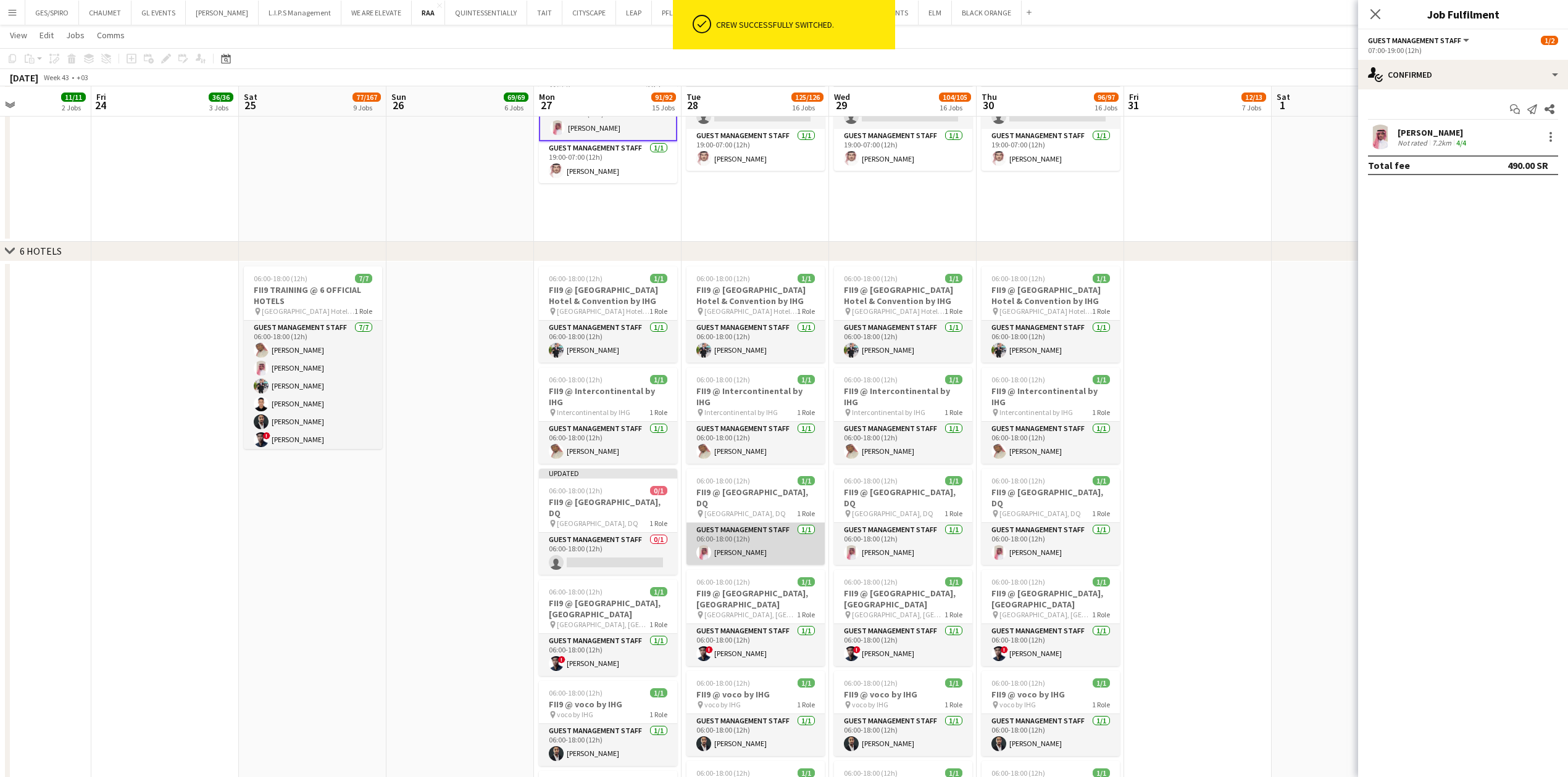
click at [764, 539] on app-card-role "Guest Management Staff [DATE] 06:00-18:00 (12h) [PERSON_NAME]" at bounding box center [756, 544] width 138 height 42
click at [1560, 137] on div "[PERSON_NAME] Not rated 5.9km" at bounding box center [1463, 137] width 210 height 25
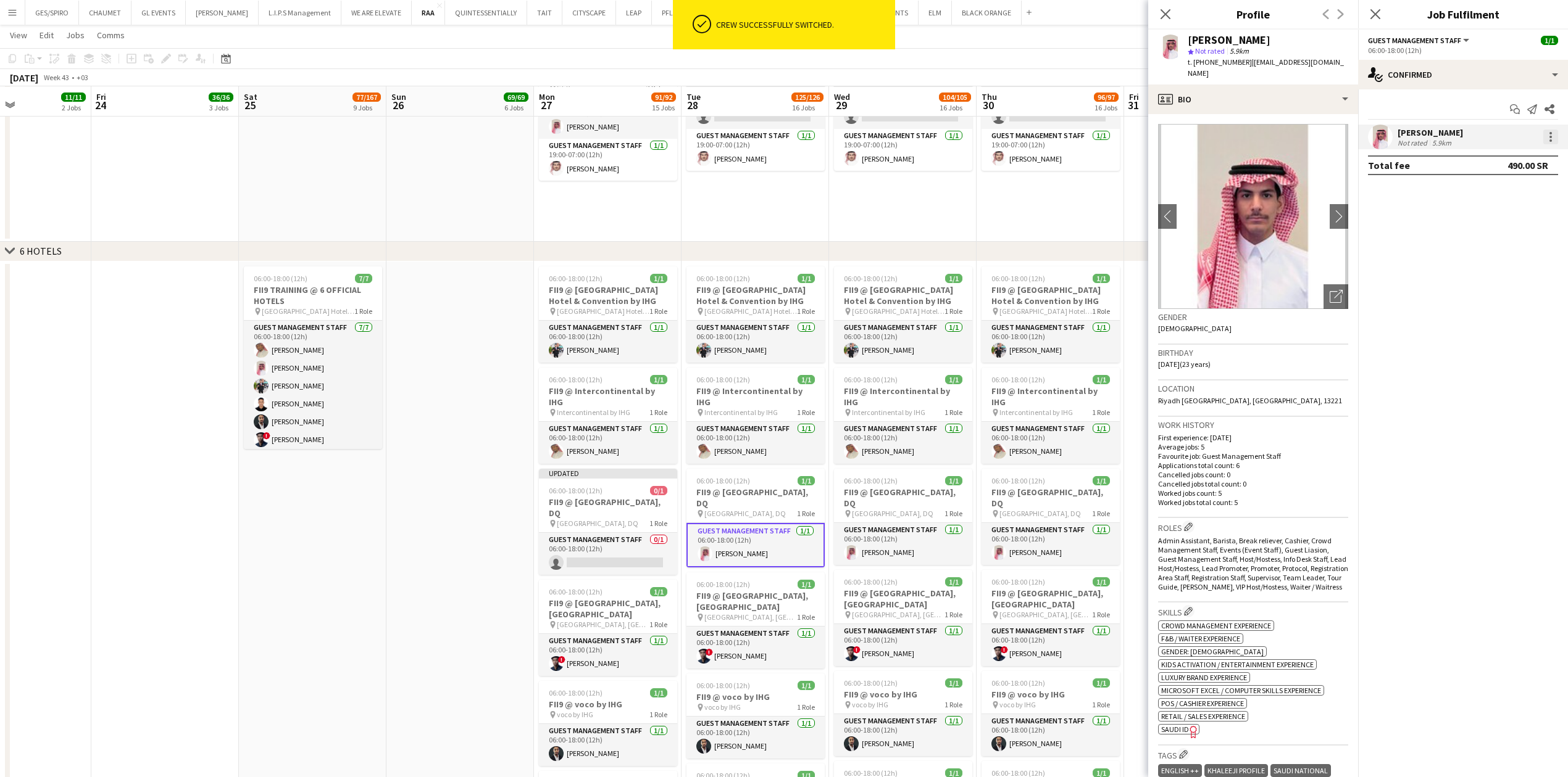
click at [1553, 134] on div at bounding box center [1550, 137] width 15 height 15
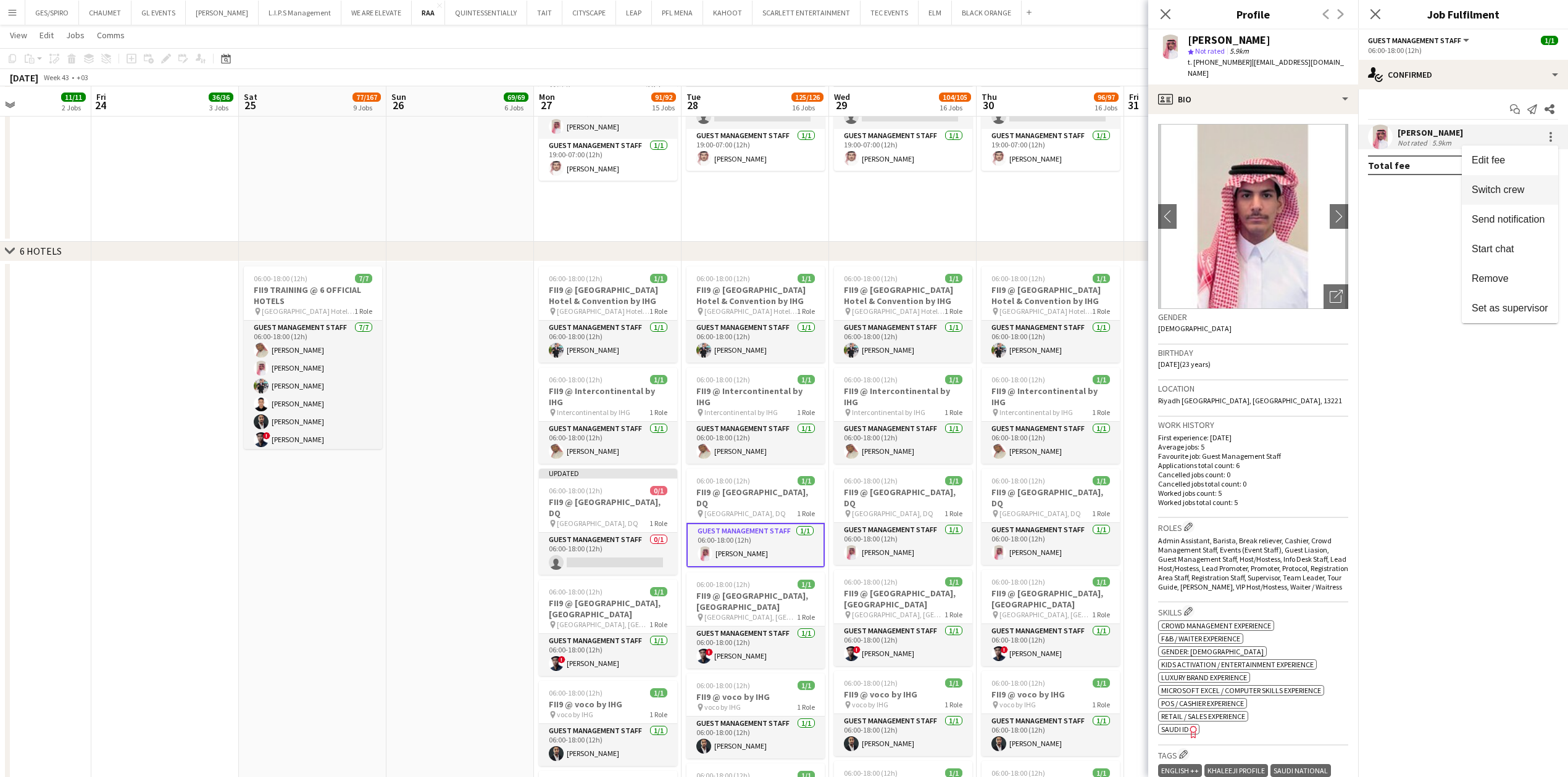
click at [1520, 191] on span "Switch crew" at bounding box center [1498, 189] width 52 height 11
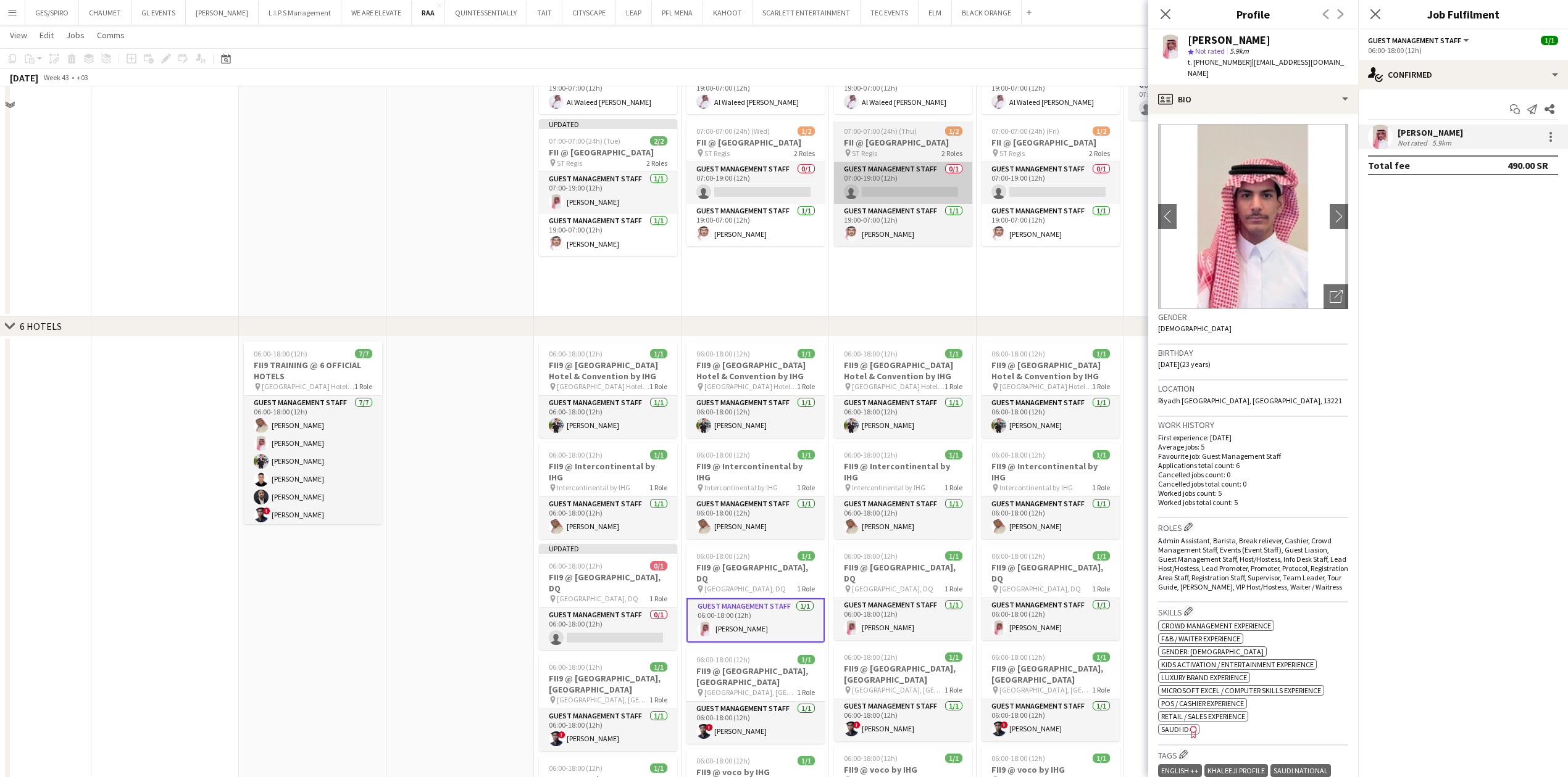
scroll to position [1810, 0]
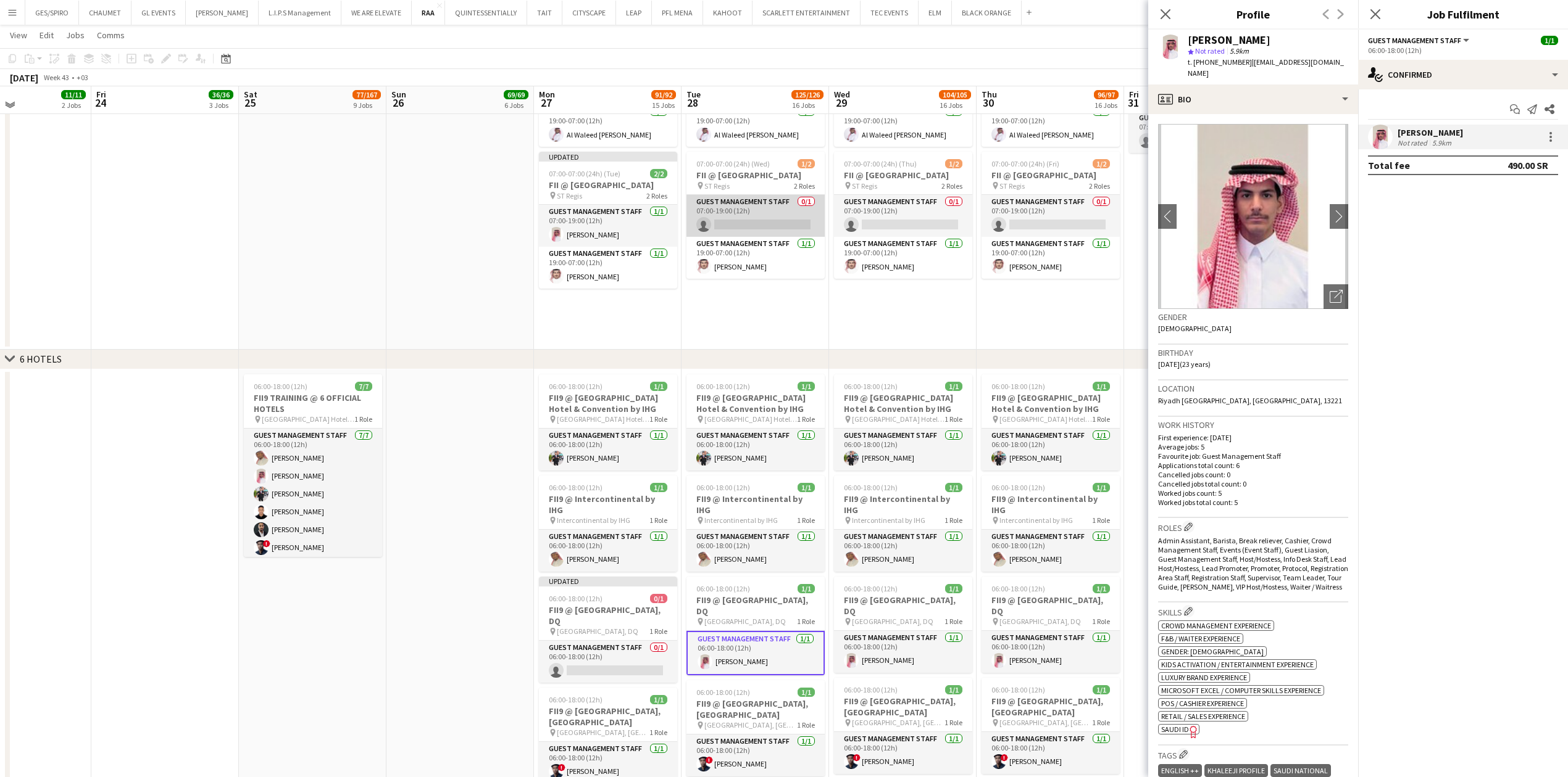
click at [761, 217] on app-card-role "Guest Management Staff 0/1 07:00-19:00 (12h) single-neutral-actions" at bounding box center [756, 216] width 138 height 42
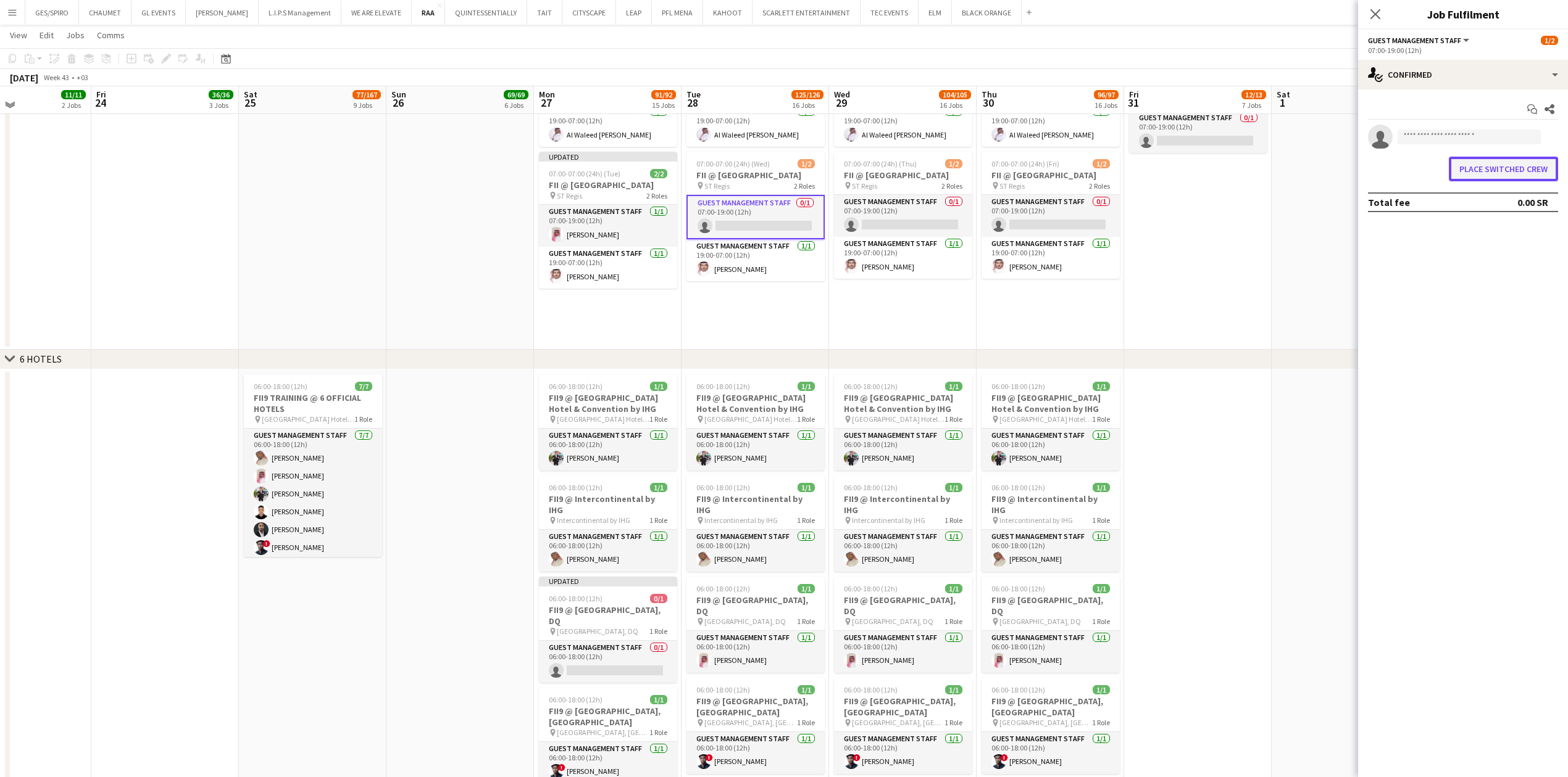
click at [1507, 169] on button "Place switched crew" at bounding box center [1503, 169] width 109 height 25
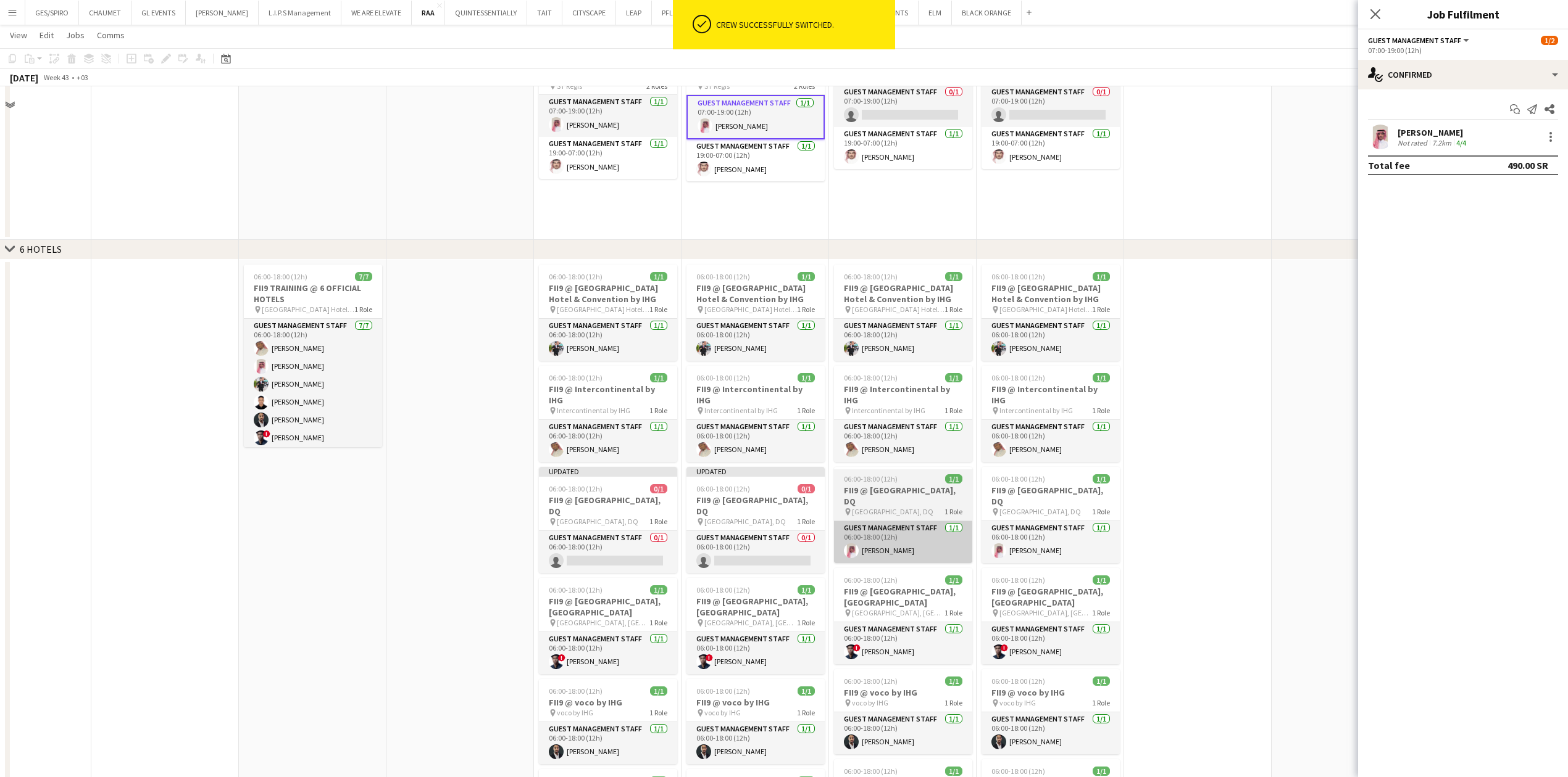
scroll to position [1974, 0]
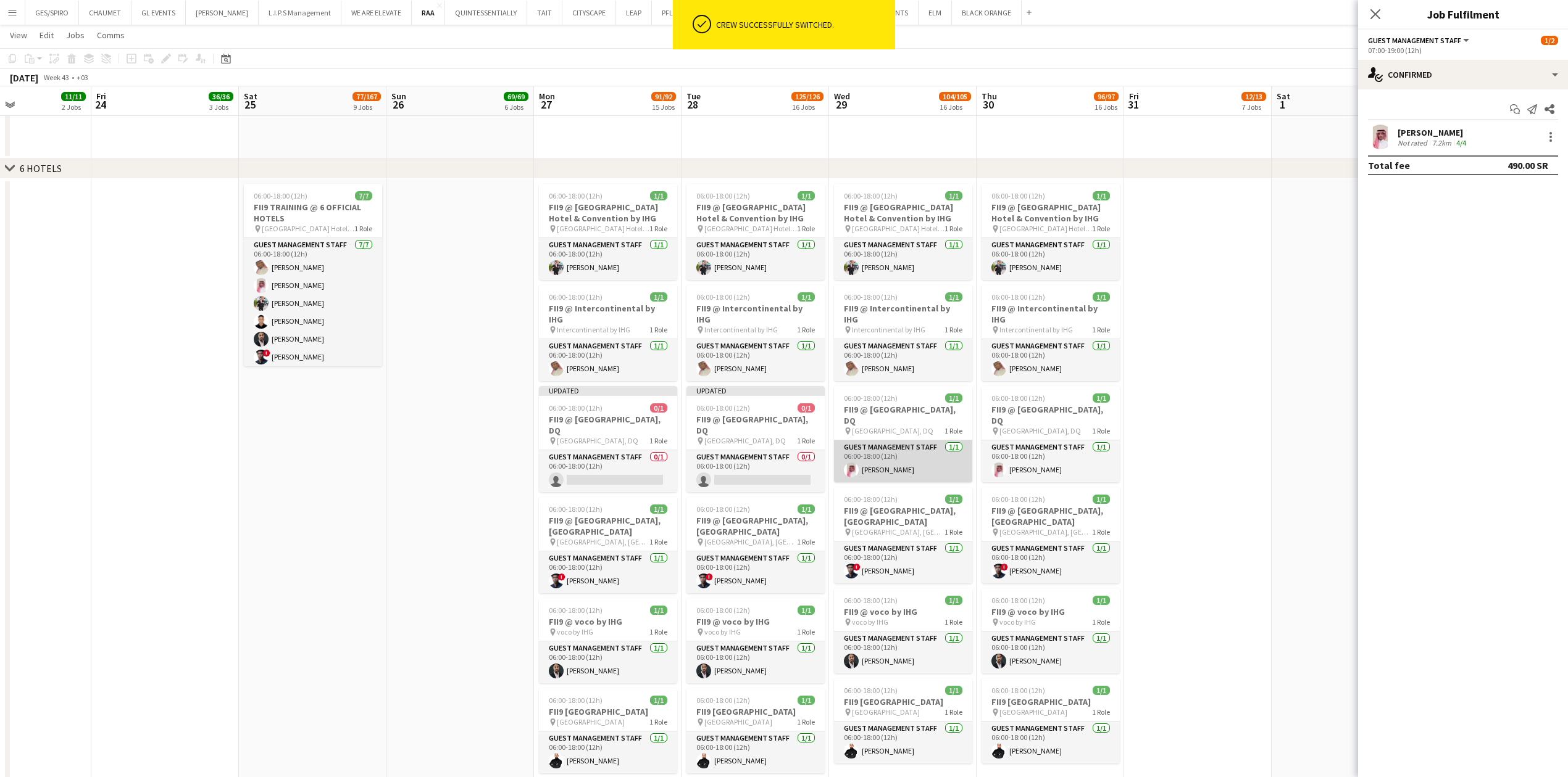
click at [926, 458] on app-card-role "Guest Management Staff [DATE] 06:00-18:00 (12h) [PERSON_NAME]" at bounding box center [903, 461] width 138 height 42
click at [1551, 140] on div at bounding box center [1550, 141] width 2 height 2
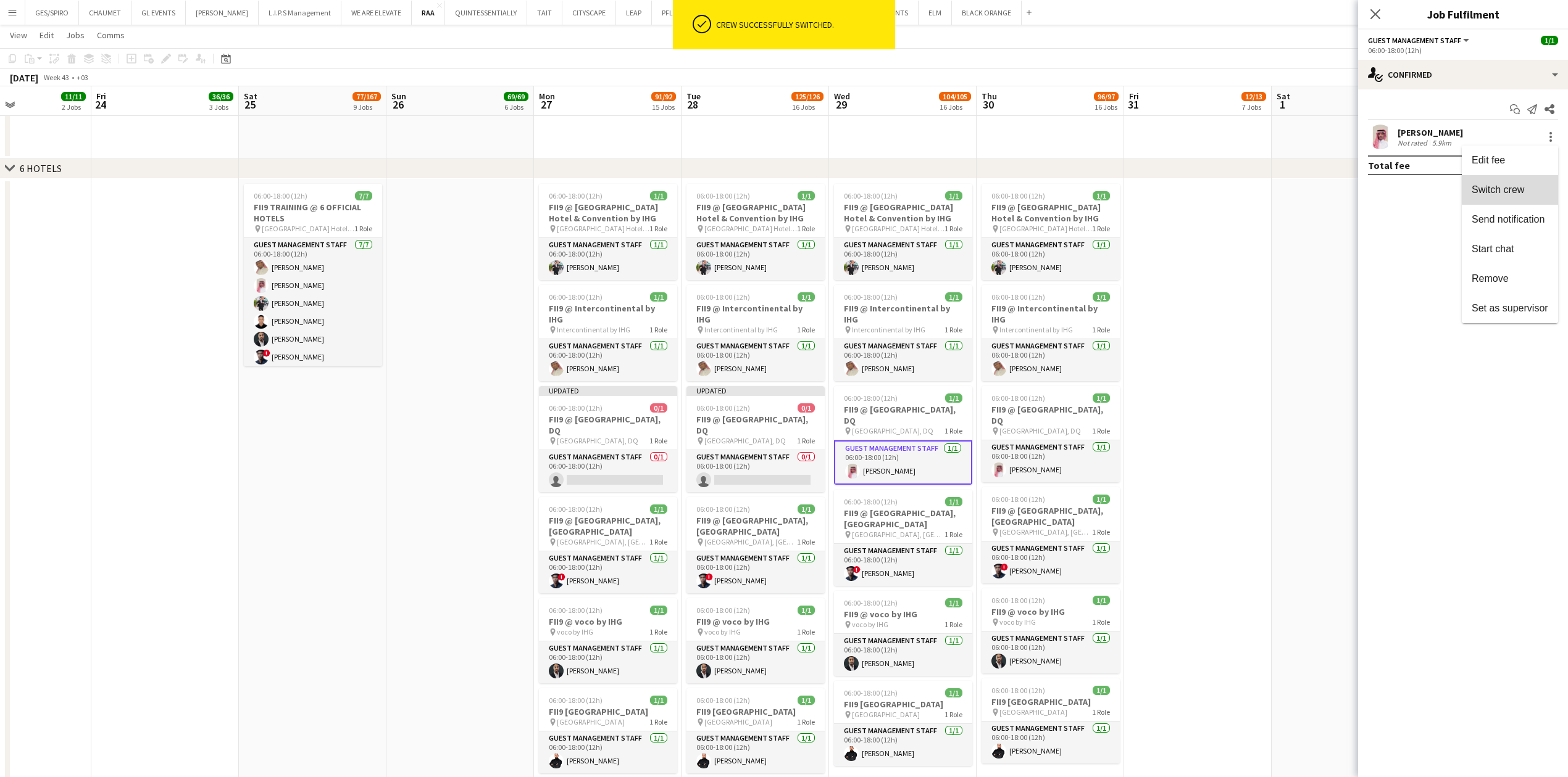
click at [1513, 188] on span "Switch crew" at bounding box center [1498, 189] width 52 height 11
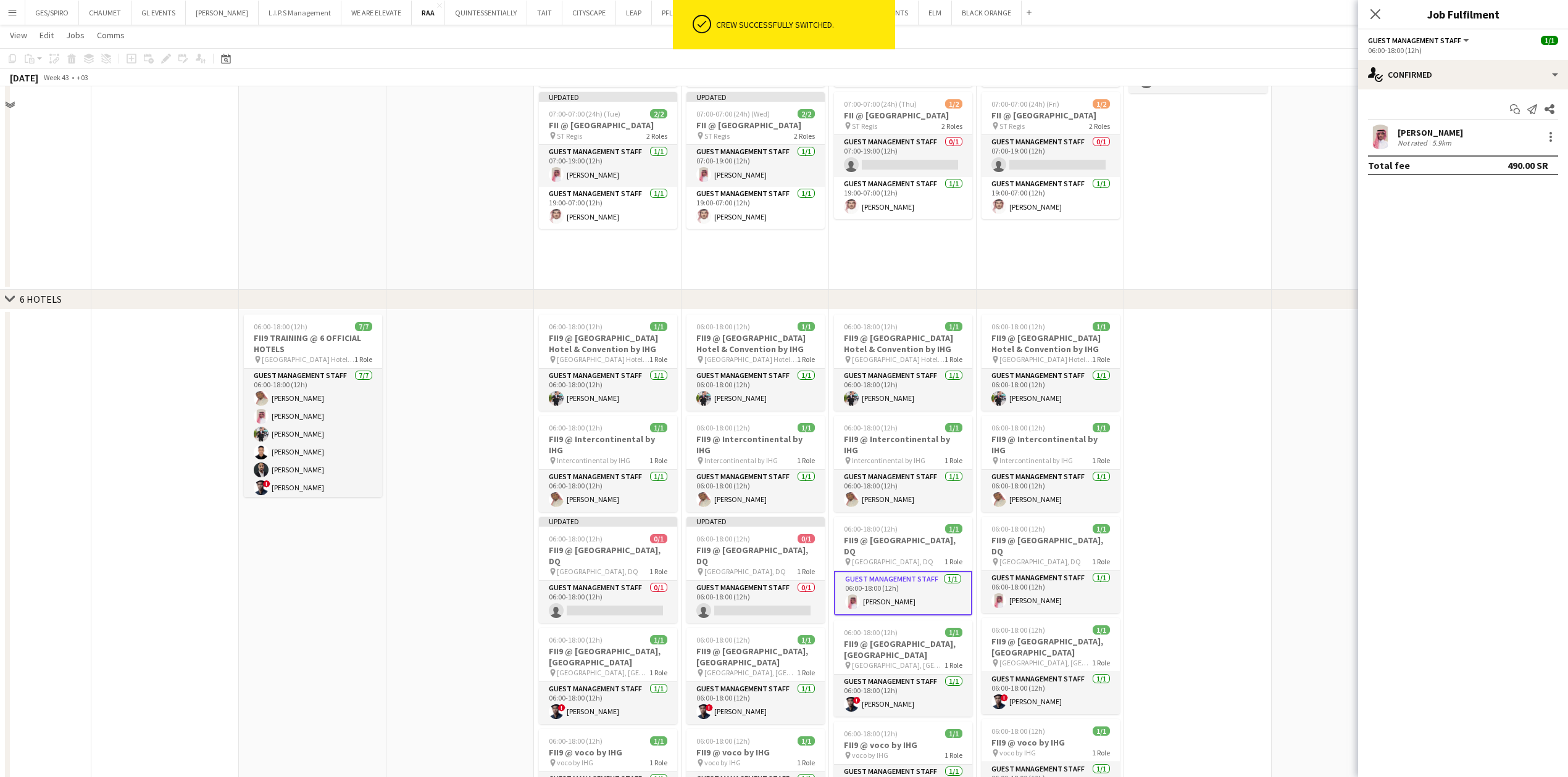
scroll to position [1810, 0]
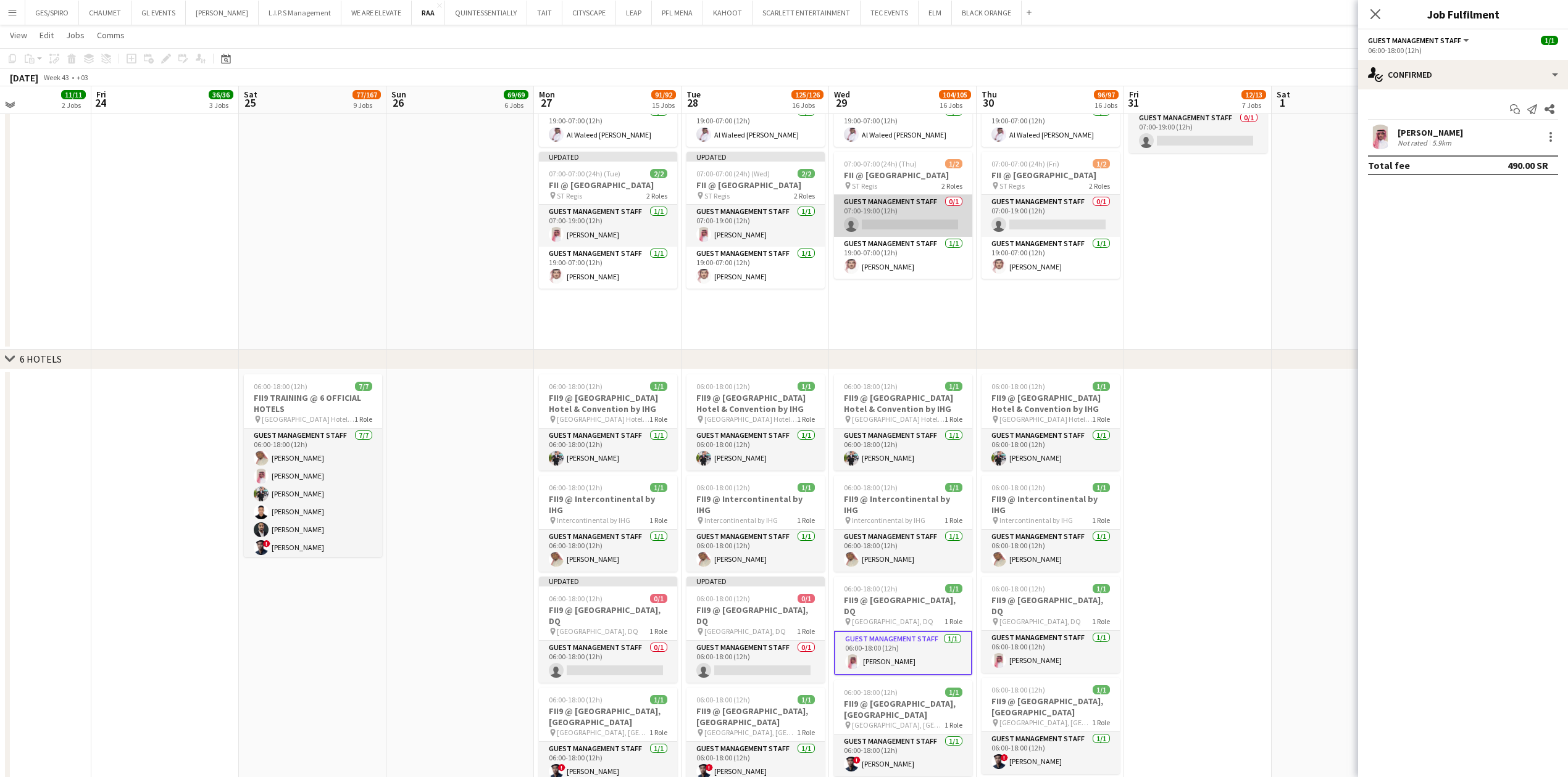
click at [932, 228] on app-card-role "Guest Management Staff 0/1 07:00-19:00 (12h) single-neutral-actions" at bounding box center [903, 216] width 138 height 42
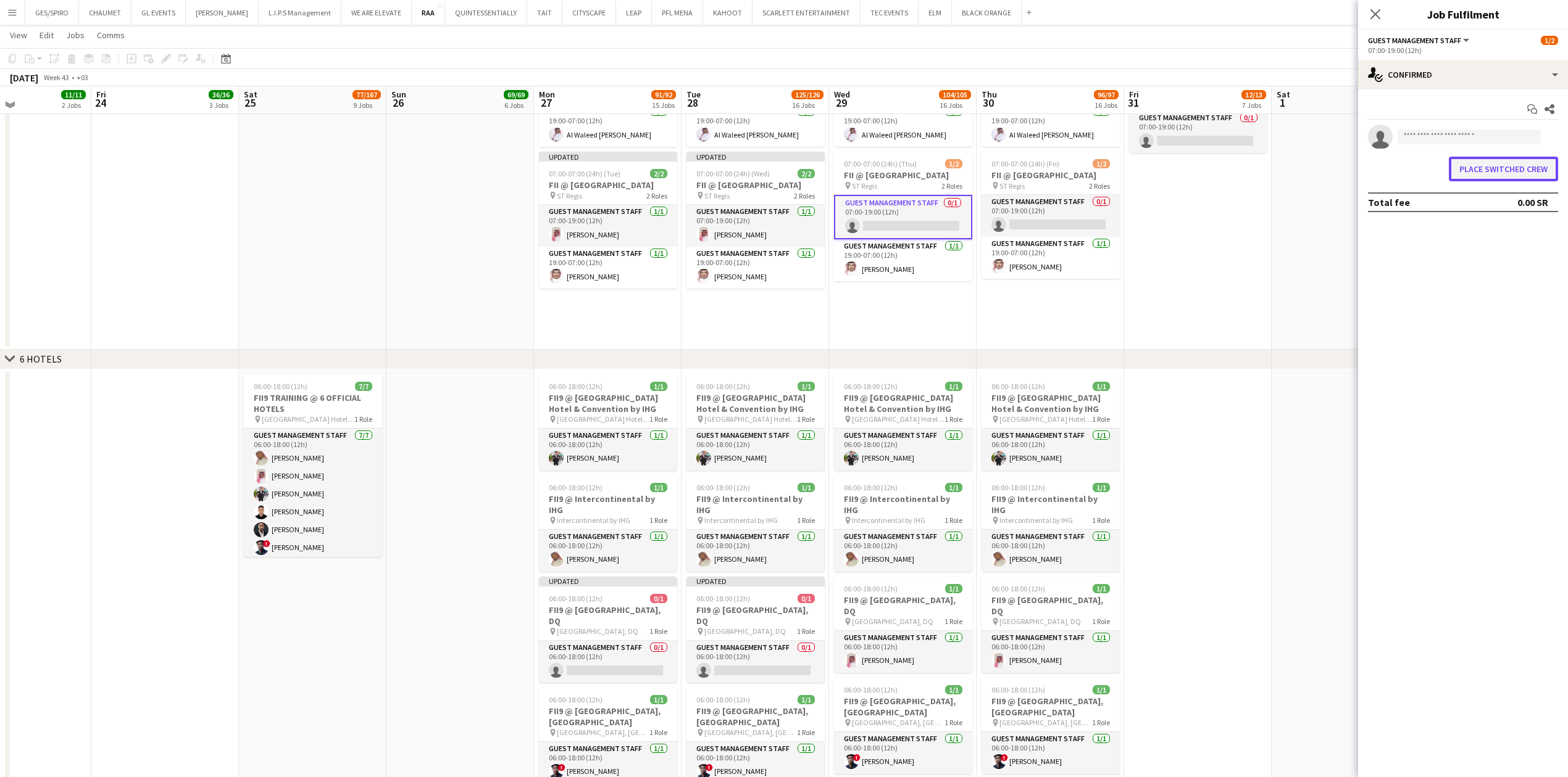
click at [1520, 169] on button "Place switched crew" at bounding box center [1503, 169] width 109 height 25
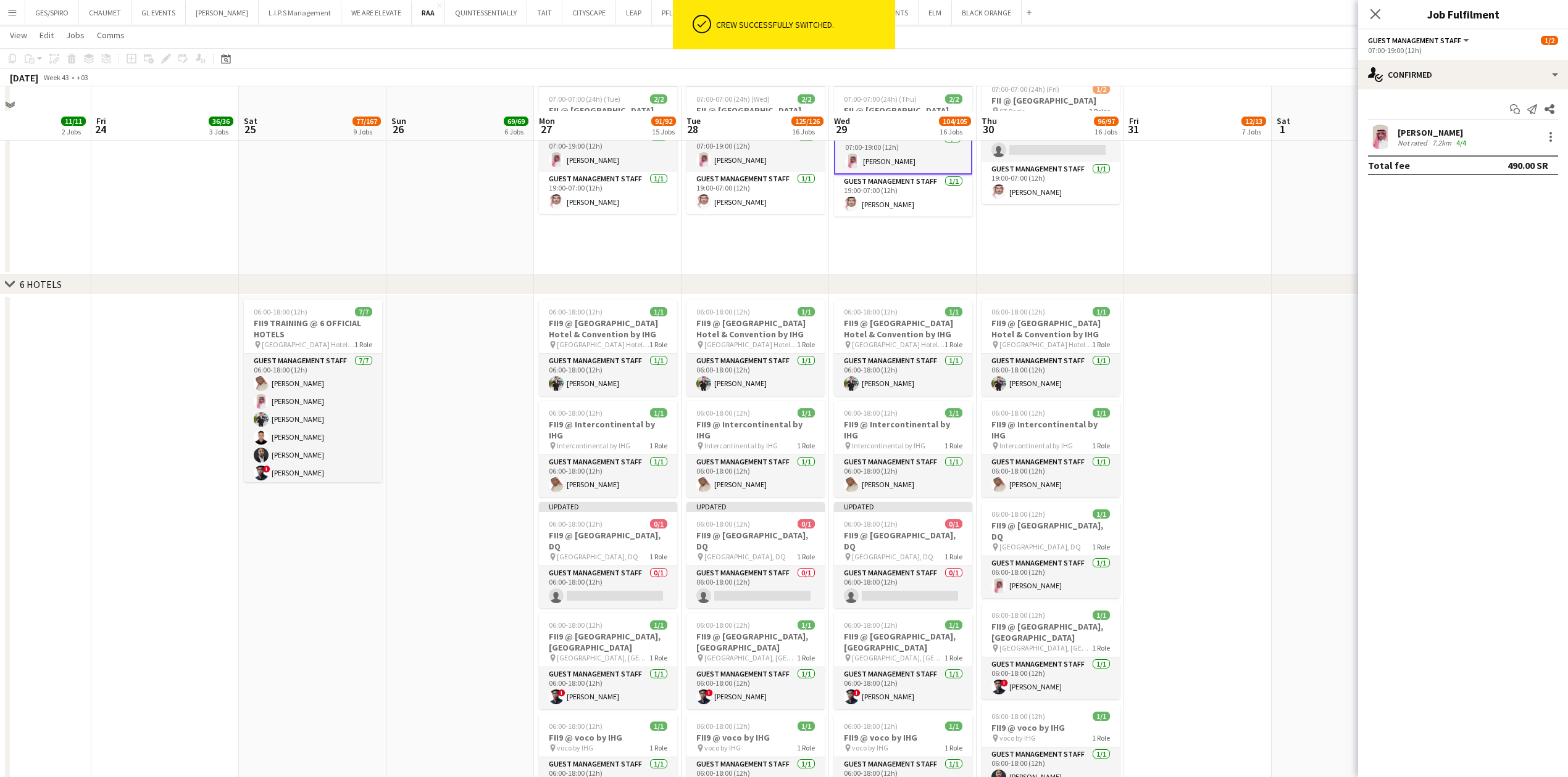
scroll to position [1892, 0]
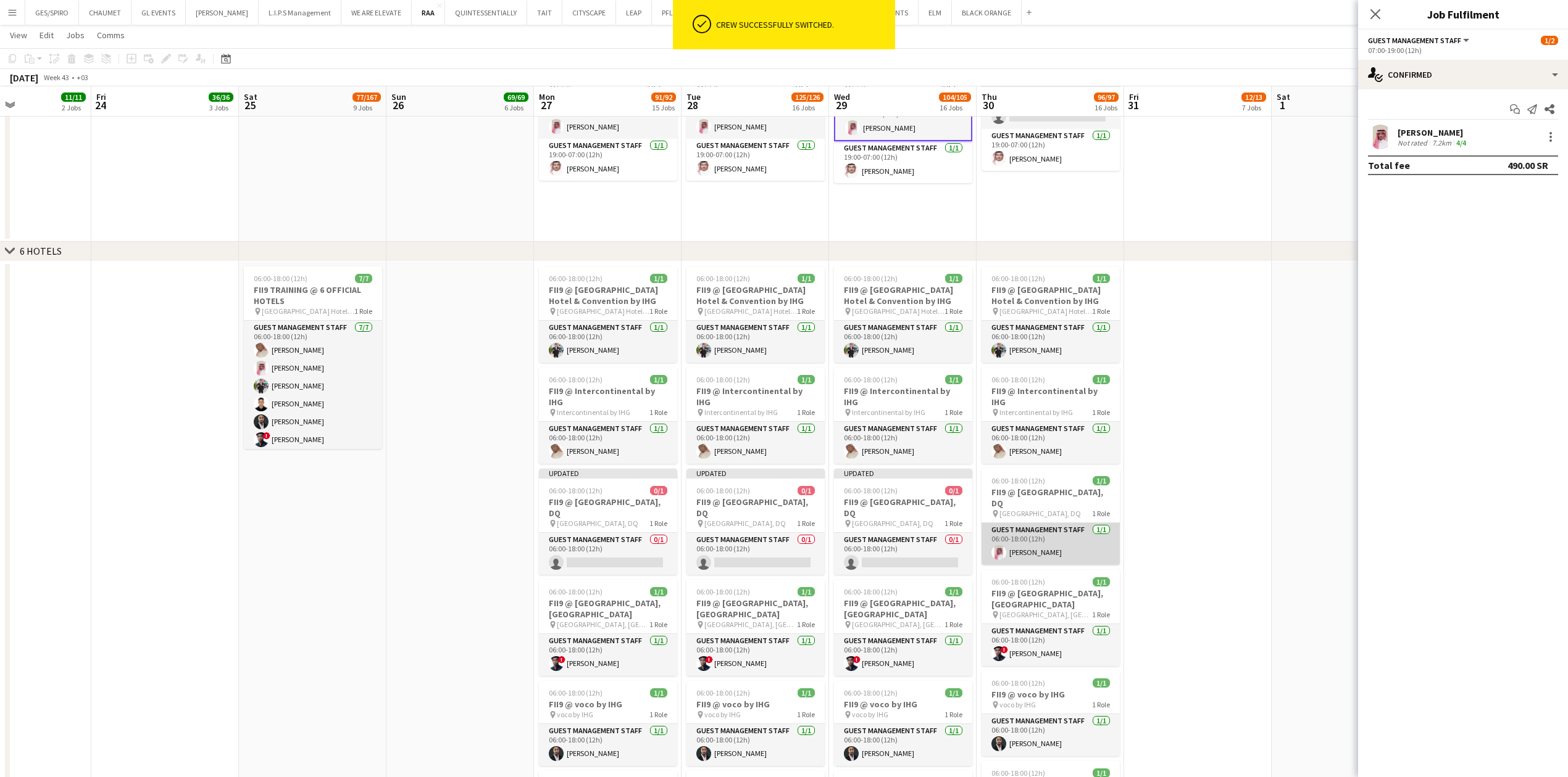
click at [1043, 541] on app-card-role "Guest Management Staff [DATE] 06:00-18:00 (12h) [PERSON_NAME]" at bounding box center [1051, 544] width 138 height 42
click at [1551, 134] on div at bounding box center [1550, 133] width 2 height 2
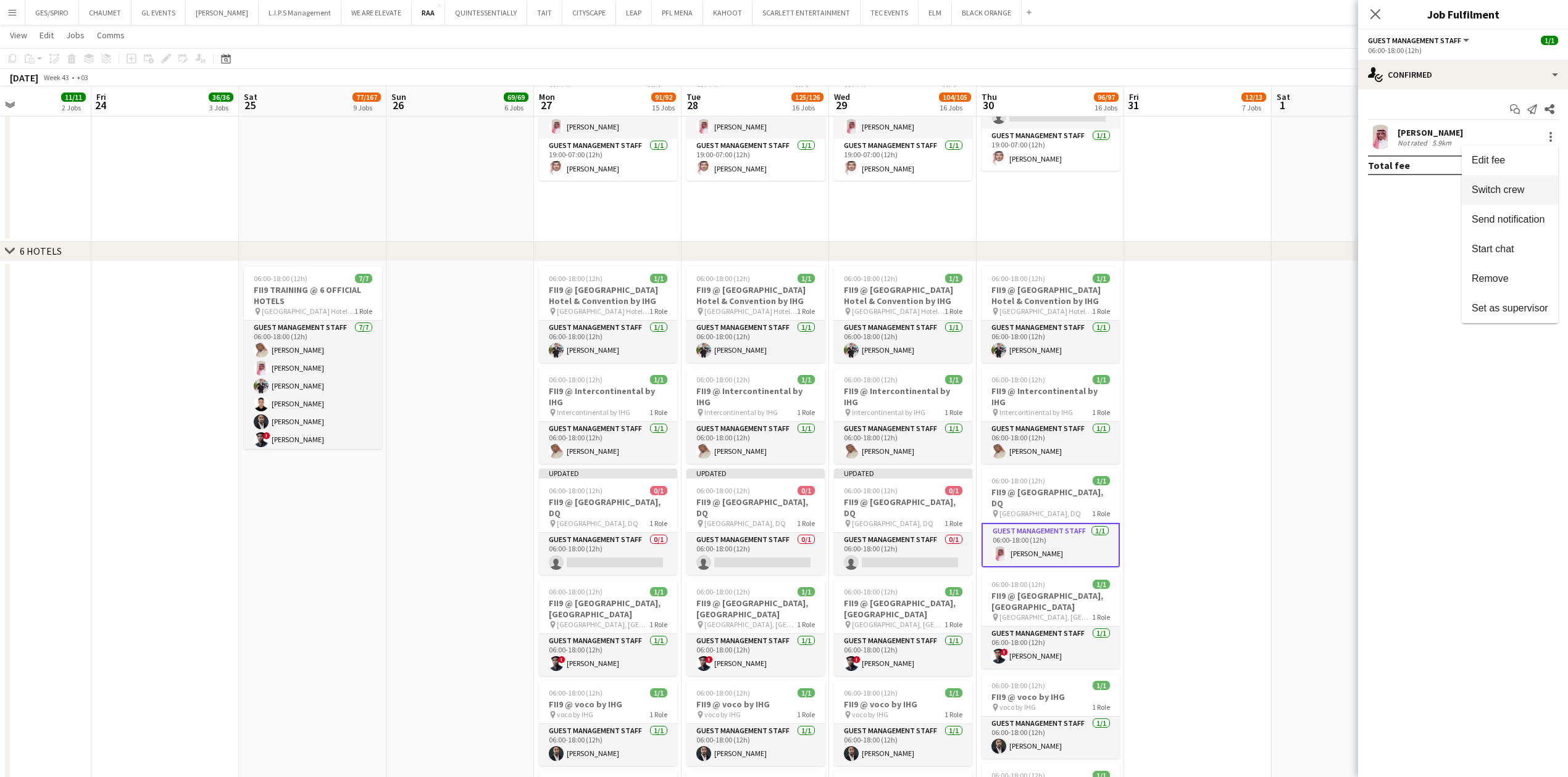
click at [1500, 193] on span "Switch crew" at bounding box center [1498, 189] width 52 height 11
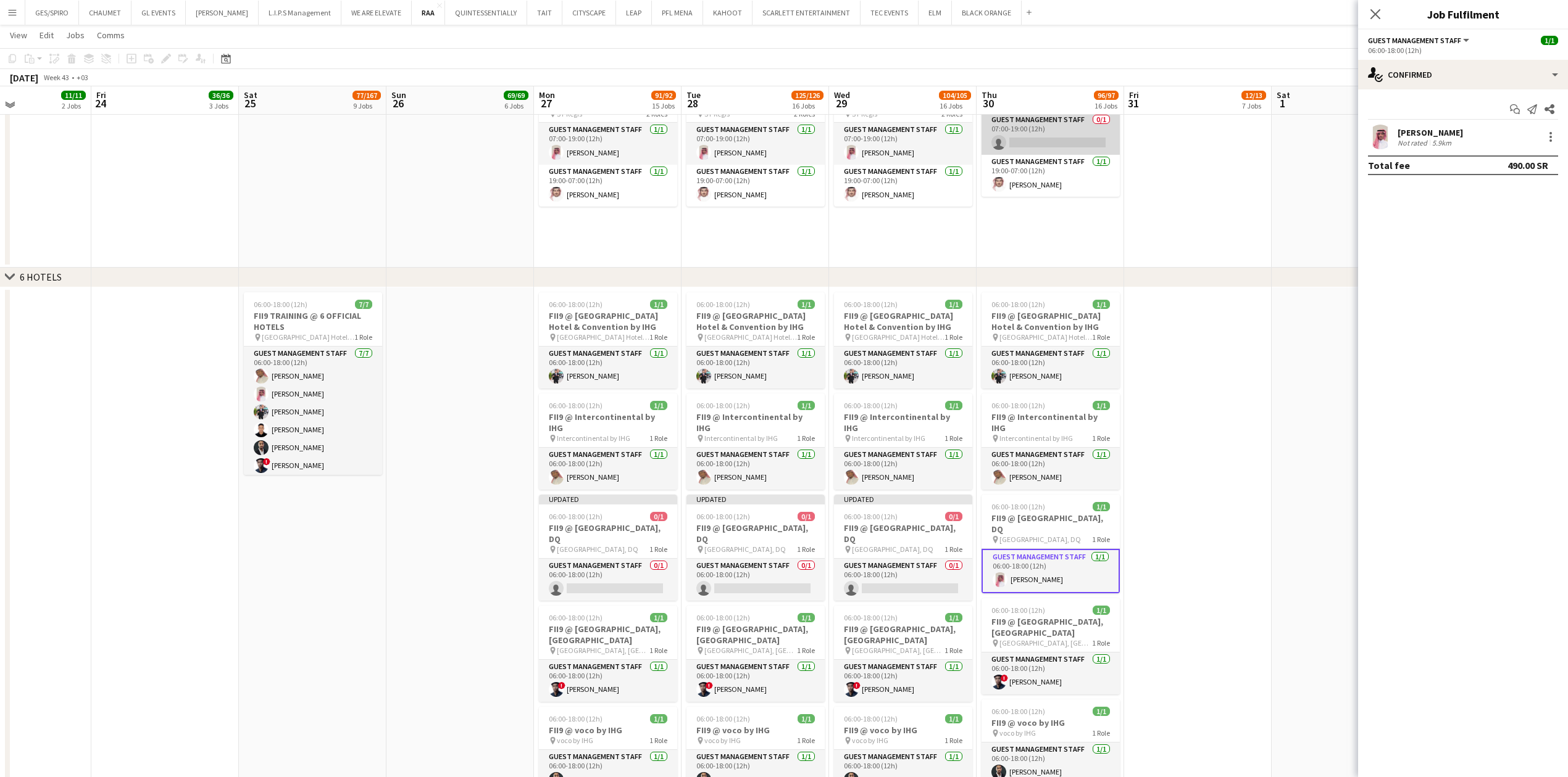
click at [1073, 149] on app-card-role "Guest Management Staff 0/1 07:00-19:00 (12h) single-neutral-actions" at bounding box center [1051, 134] width 138 height 42
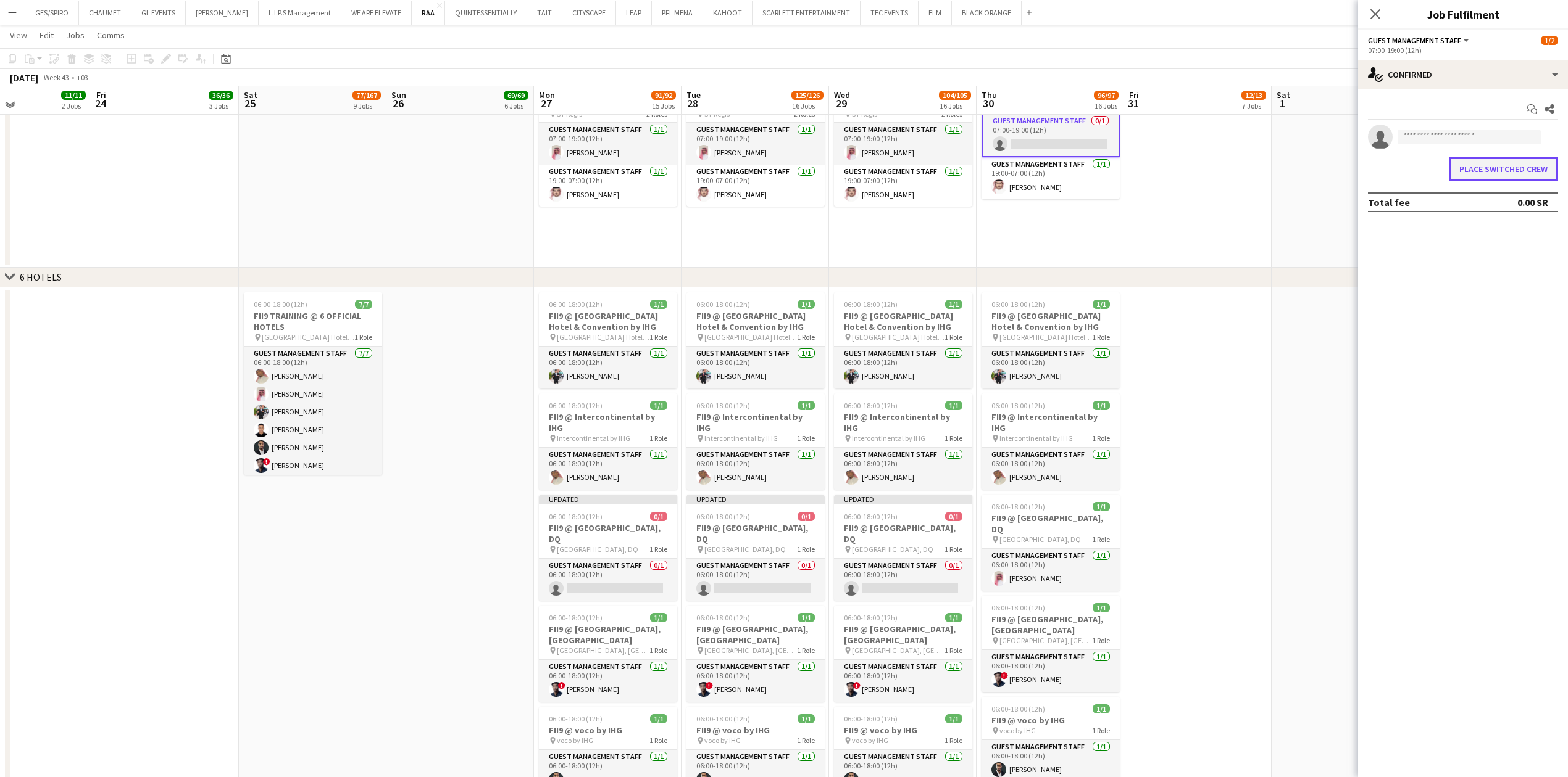
click at [1513, 166] on button "Place switched crew" at bounding box center [1503, 169] width 109 height 25
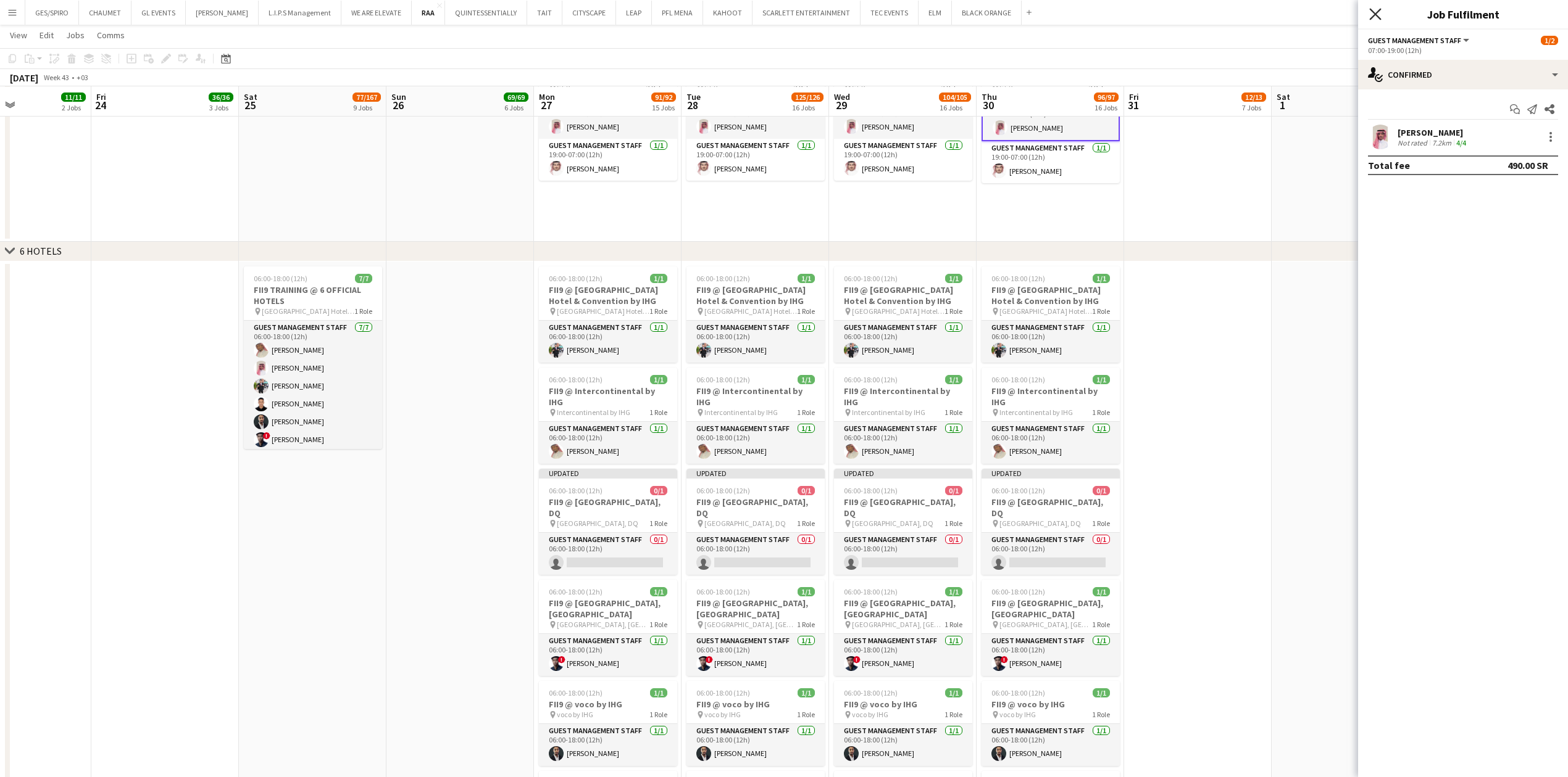
click at [1375, 13] on icon "Close pop-in" at bounding box center [1374, 13] width 12 height 12
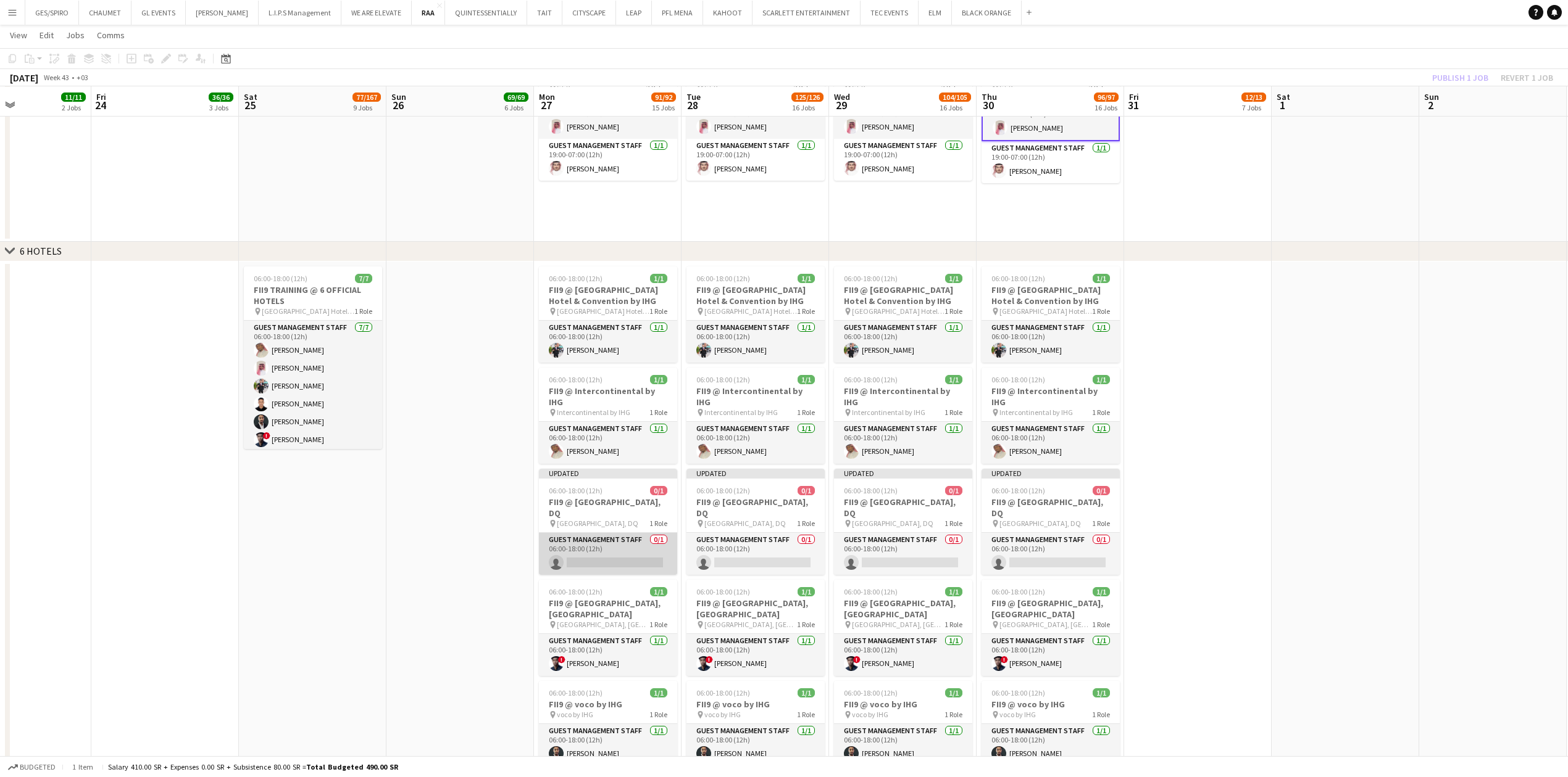
click at [618, 535] on app-card-role "Guest Management Staff 0/1 06:00-18:00 (12h) single-neutral-actions" at bounding box center [608, 554] width 138 height 42
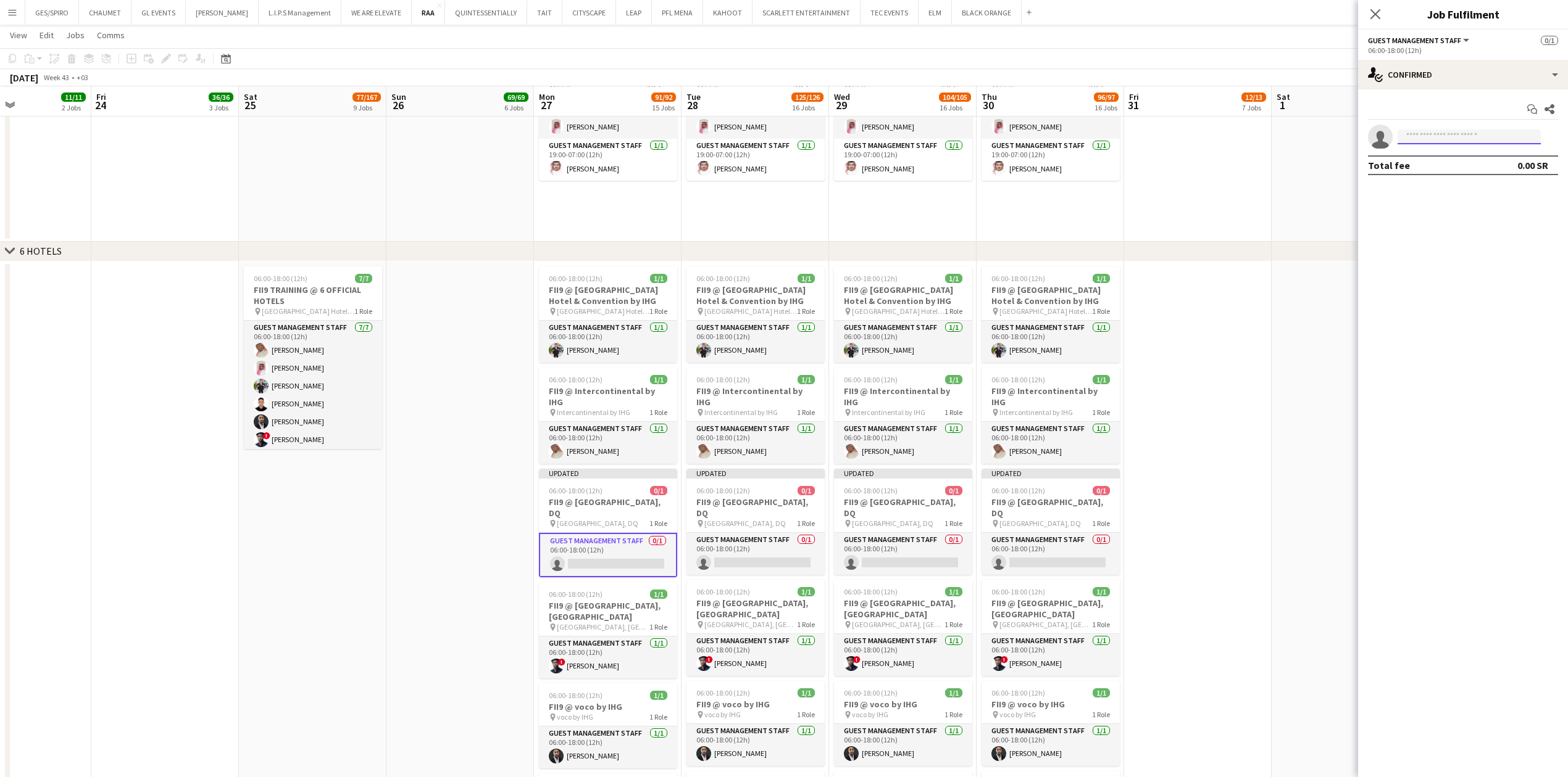
click at [1454, 140] on input at bounding box center [1469, 137] width 143 height 15
paste input "**********"
type input "**********"
click at [1485, 174] on span "[PHONE_NUMBER]" at bounding box center [1469, 174] width 124 height 10
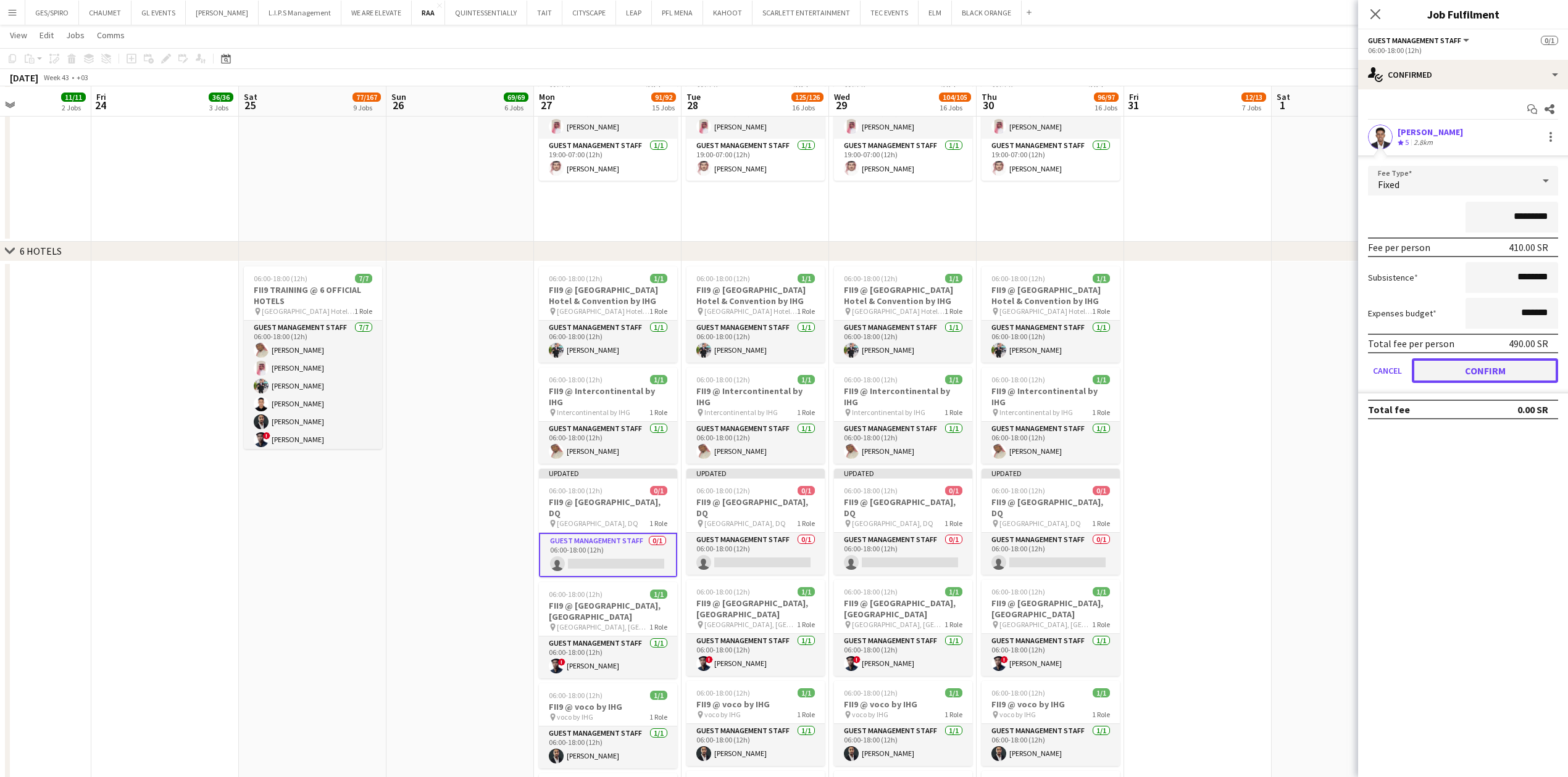
click at [1503, 369] on button "Confirm" at bounding box center [1485, 371] width 146 height 25
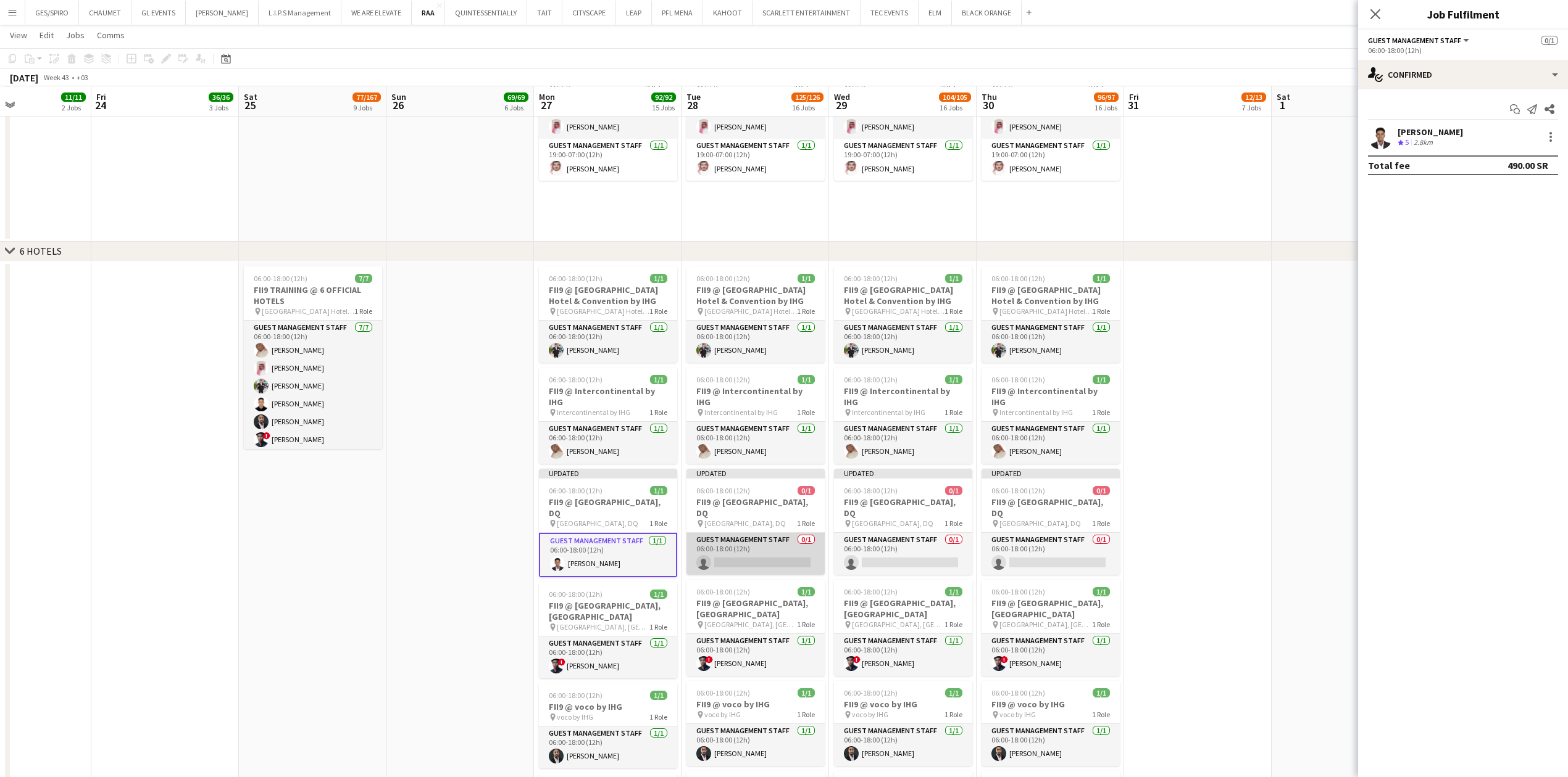
click at [775, 548] on app-card-role "Guest Management Staff 0/1 06:00-18:00 (12h) single-neutral-actions" at bounding box center [756, 554] width 138 height 42
click at [1460, 137] on input at bounding box center [1469, 137] width 143 height 15
paste input "**********"
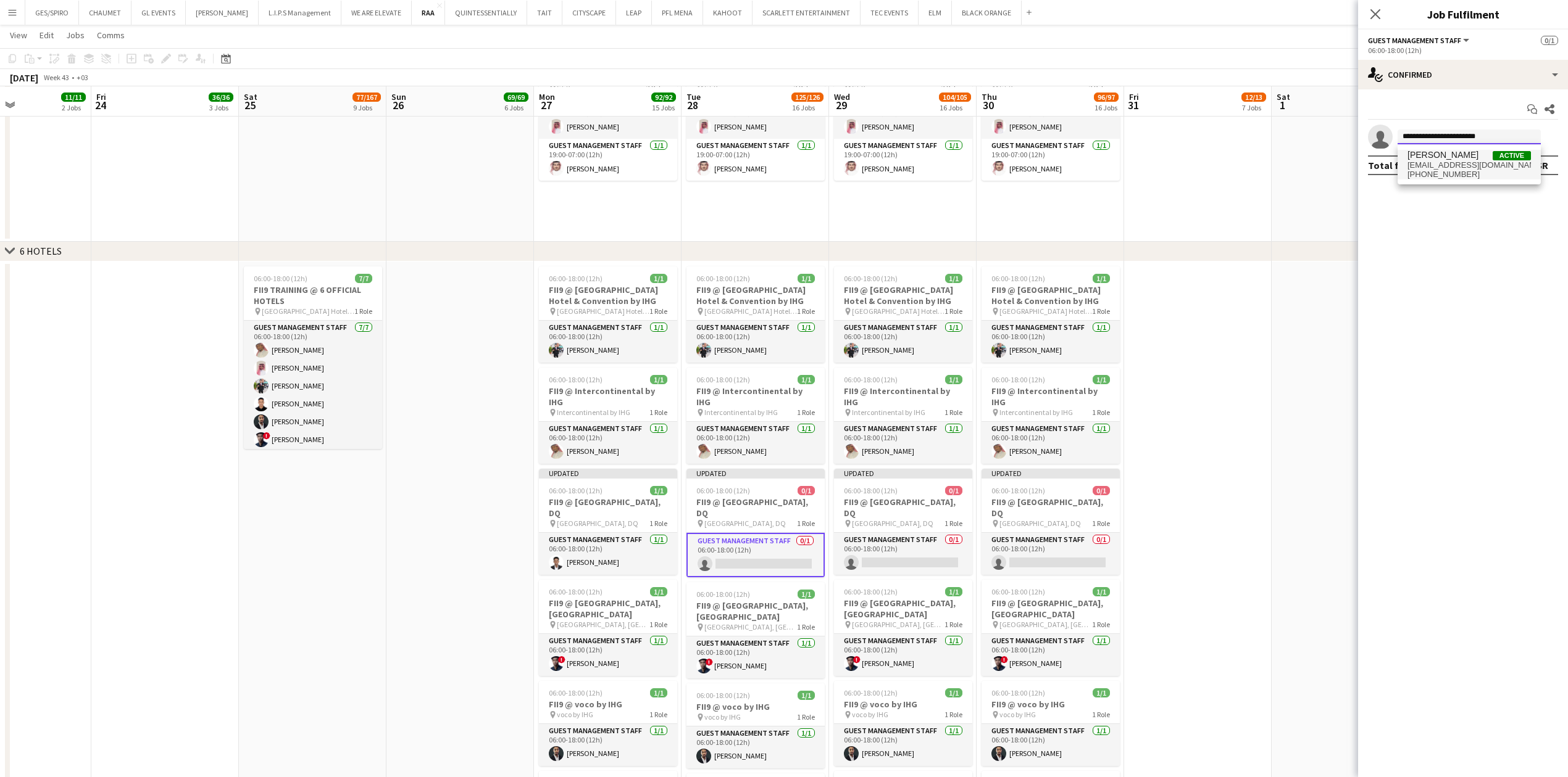
type input "**********"
click at [1460, 163] on span "[EMAIL_ADDRESS][DOMAIN_NAME]" at bounding box center [1469, 165] width 124 height 10
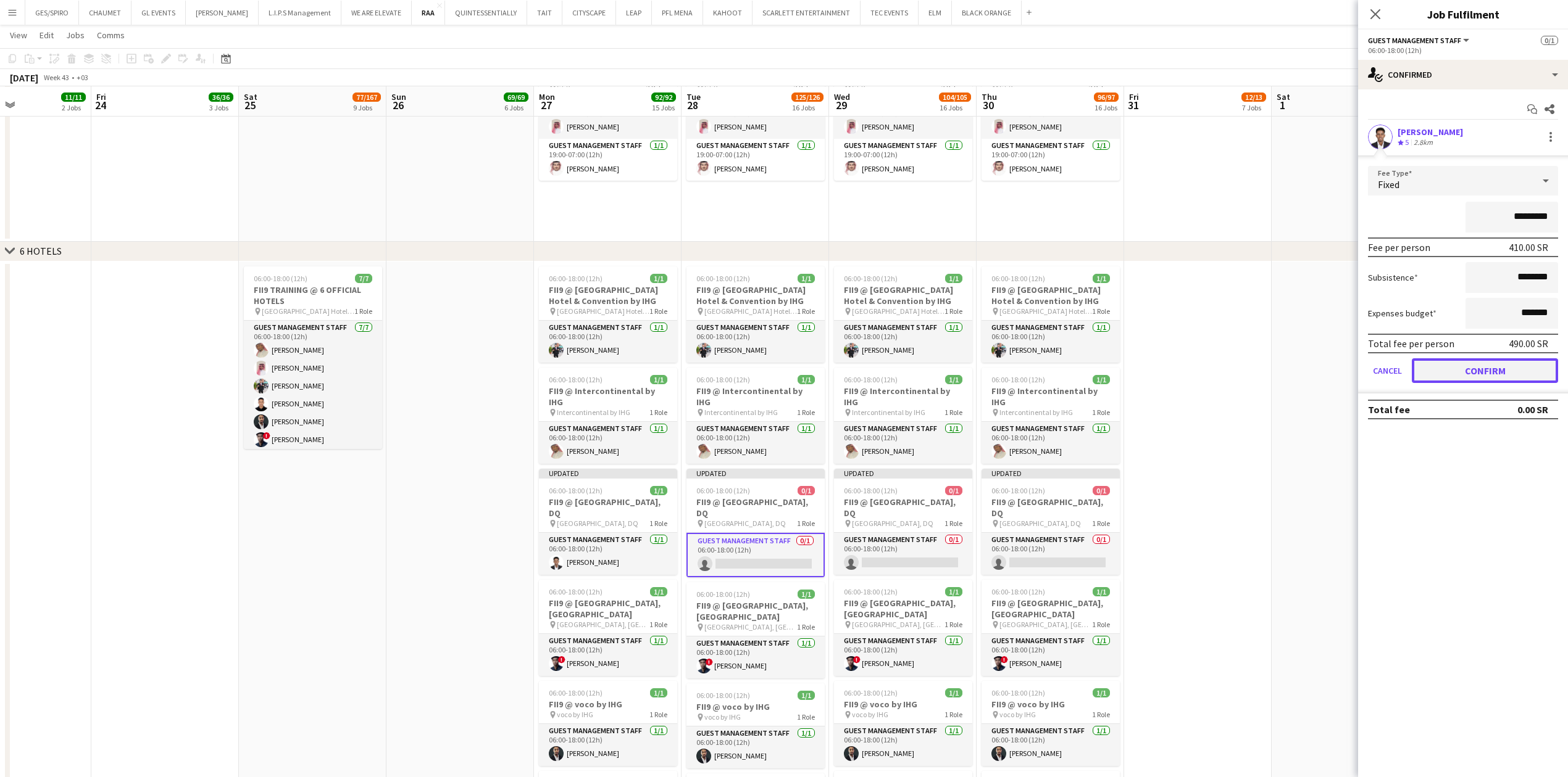
click at [1502, 370] on button "Confirm" at bounding box center [1485, 371] width 146 height 25
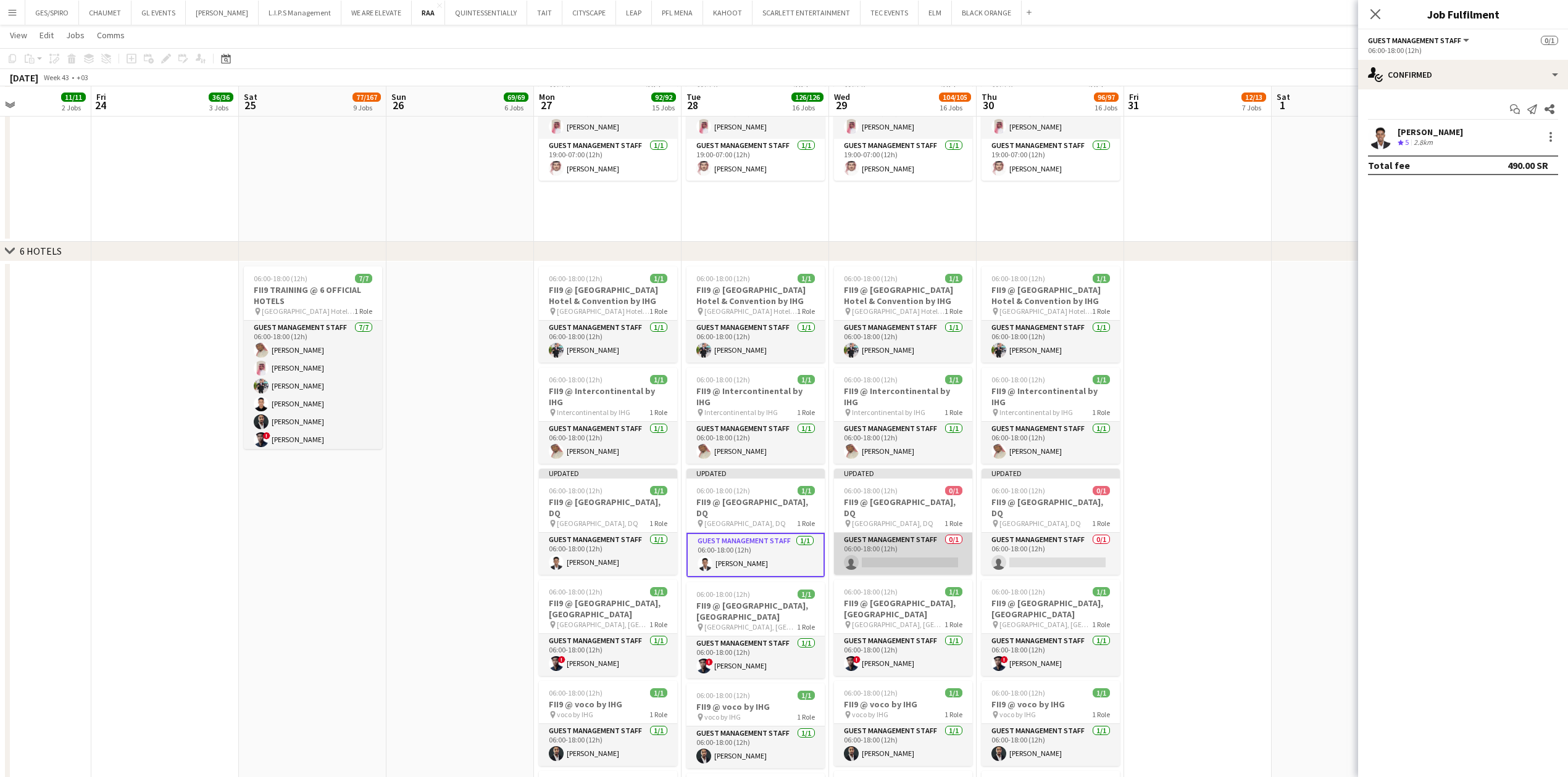
click at [920, 544] on app-card-role "Guest Management Staff 0/1 06:00-18:00 (12h) single-neutral-actions" at bounding box center [903, 554] width 138 height 42
click at [1463, 142] on input at bounding box center [1469, 137] width 143 height 15
paste input "**********"
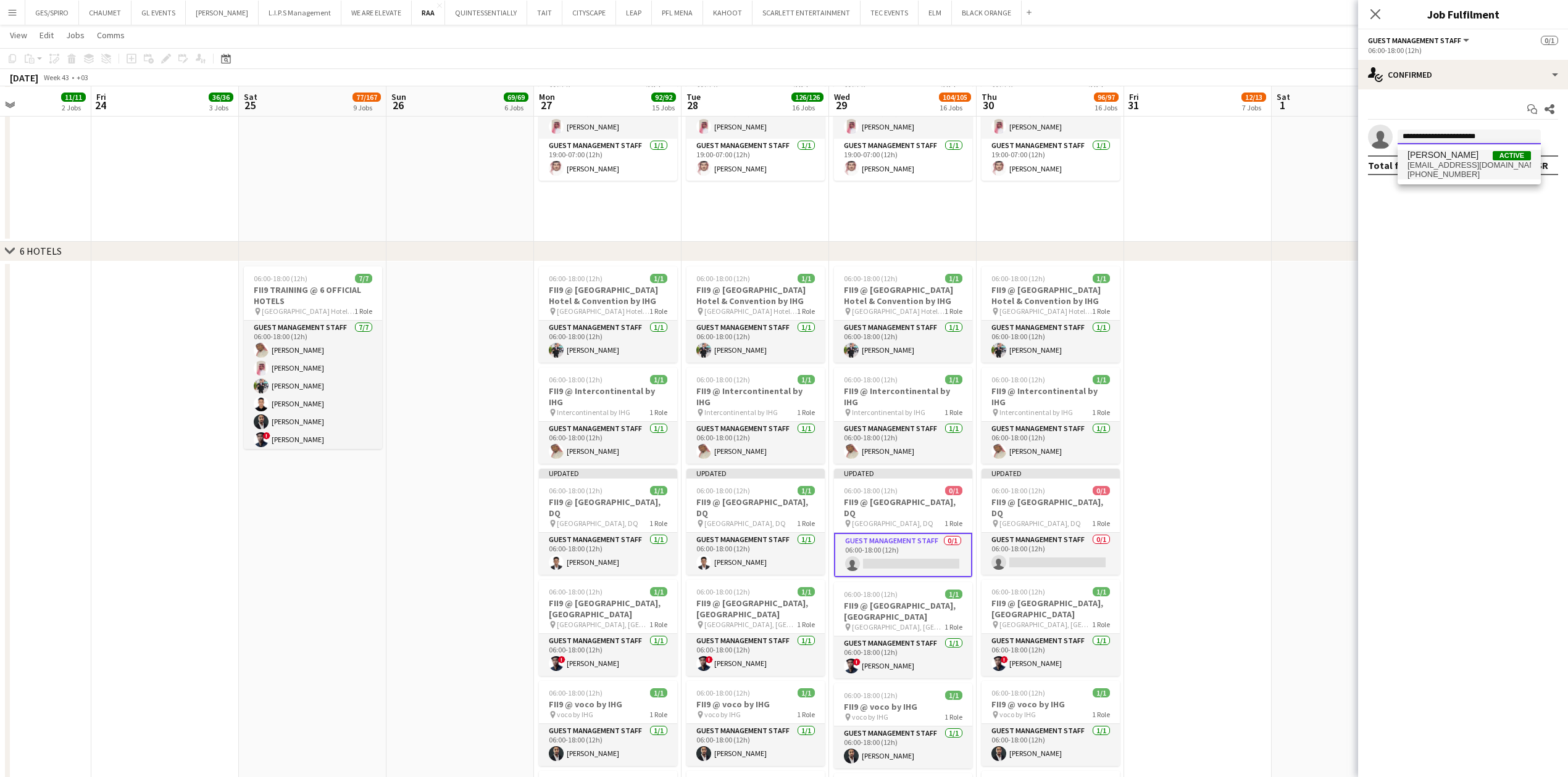
type input "**********"
click at [1478, 162] on span "[EMAIL_ADDRESS][DOMAIN_NAME]" at bounding box center [1469, 165] width 124 height 10
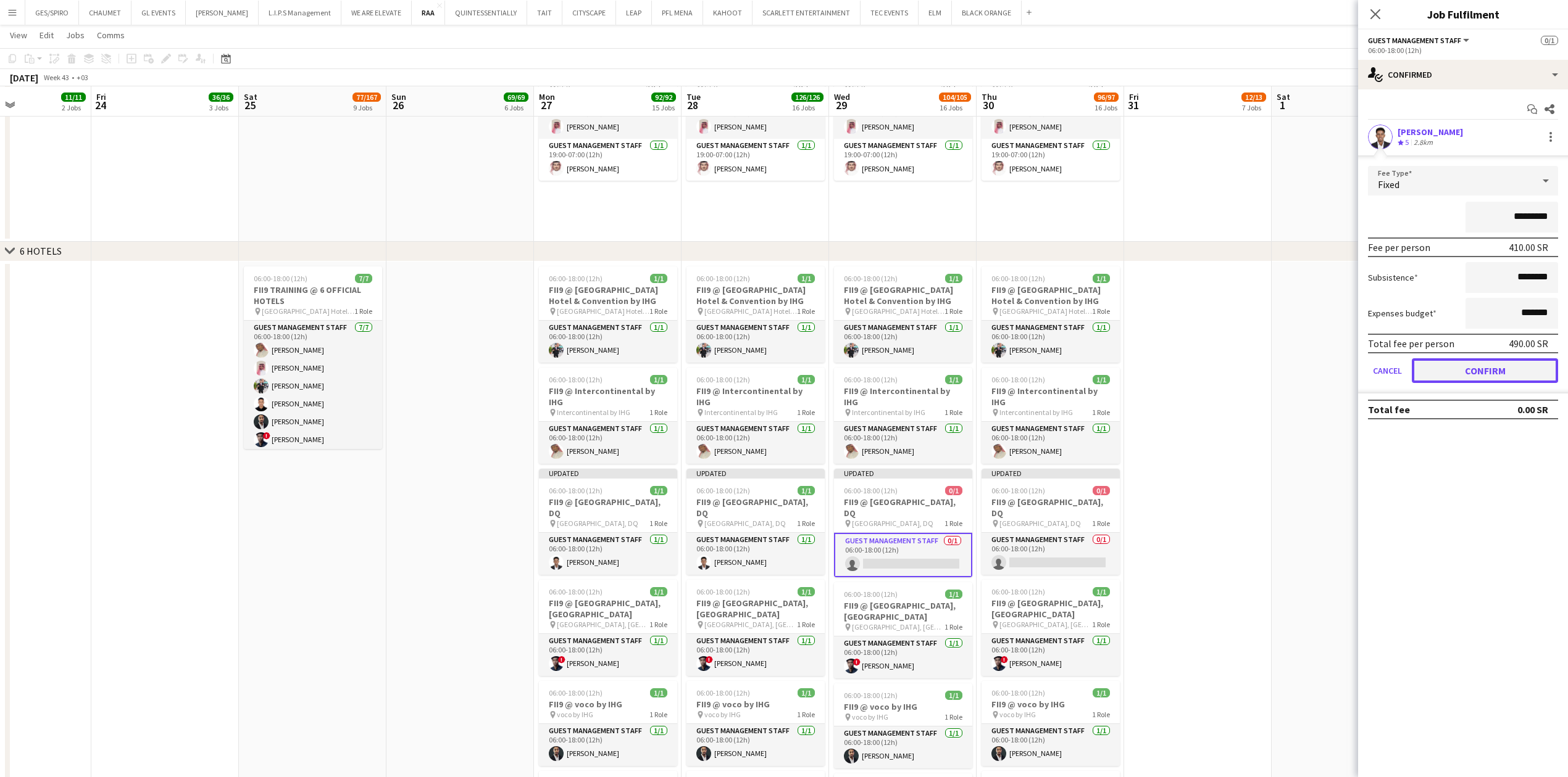
click at [1497, 366] on button "Confirm" at bounding box center [1485, 371] width 146 height 25
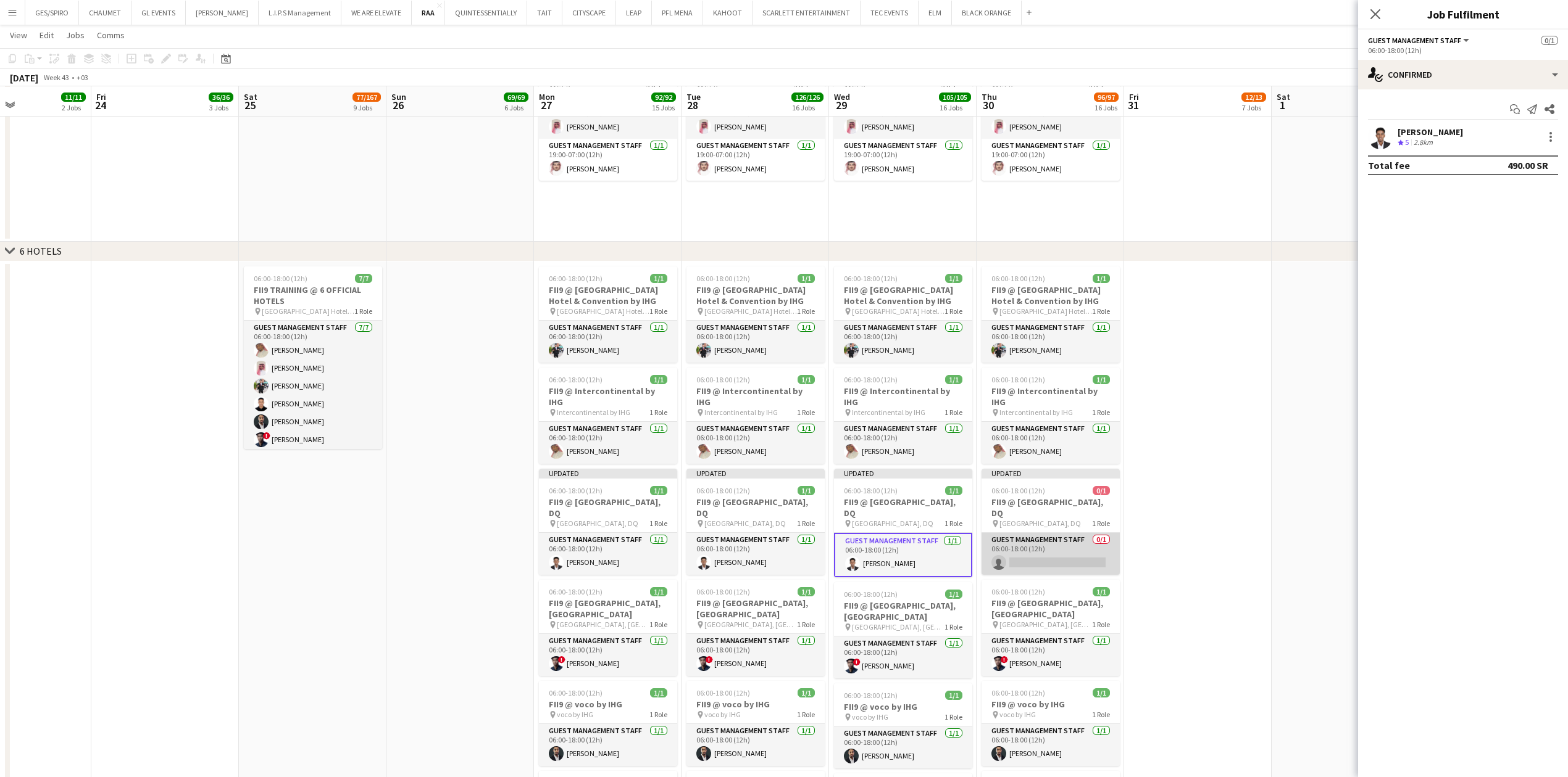
click at [1040, 548] on app-card-role "Guest Management Staff 0/1 06:00-18:00 (12h) single-neutral-actions" at bounding box center [1051, 554] width 138 height 42
click at [1435, 137] on input at bounding box center [1469, 137] width 143 height 15
paste input "**********"
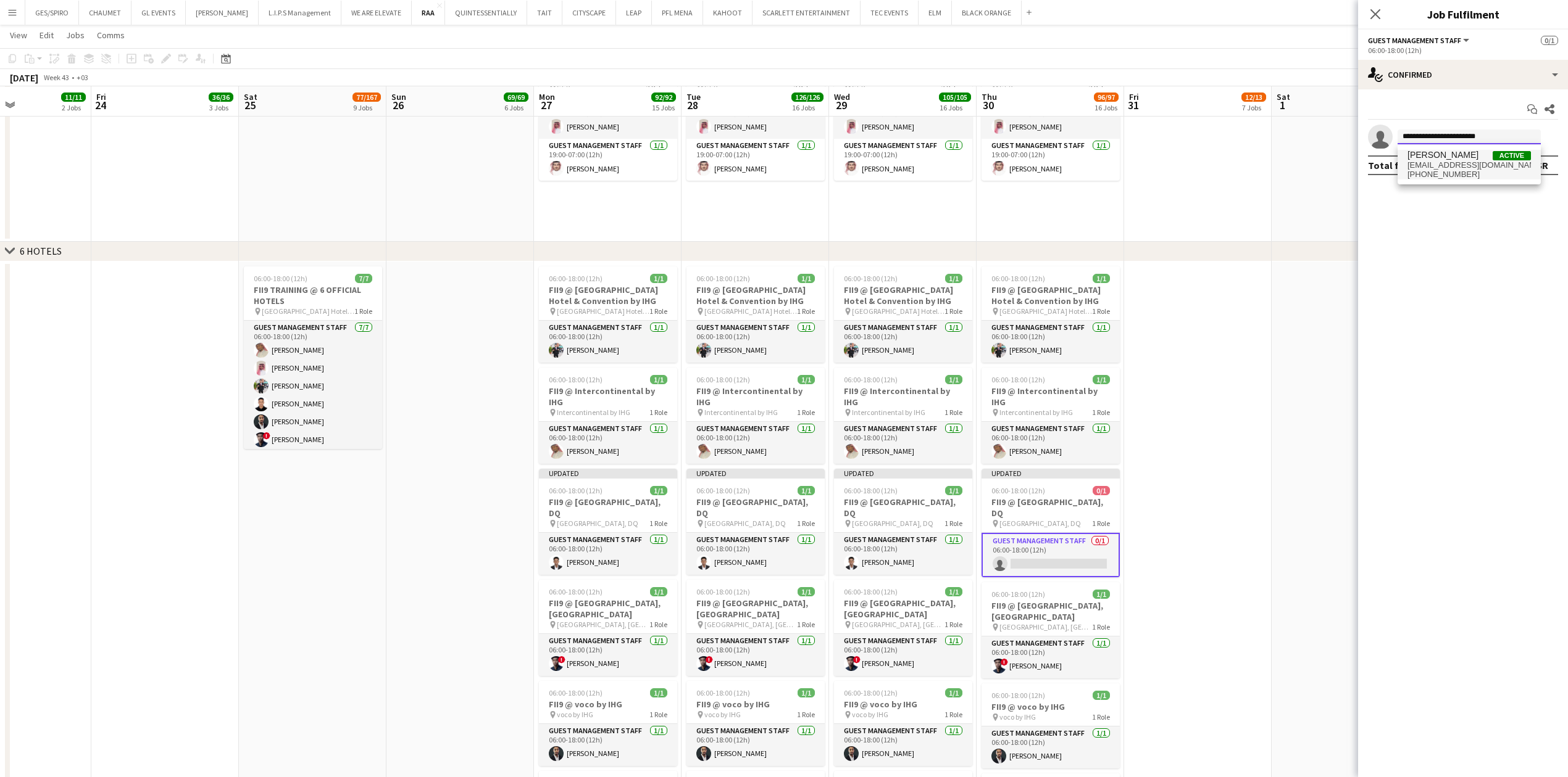
type input "**********"
click at [1494, 170] on span "[PHONE_NUMBER]" at bounding box center [1469, 174] width 124 height 10
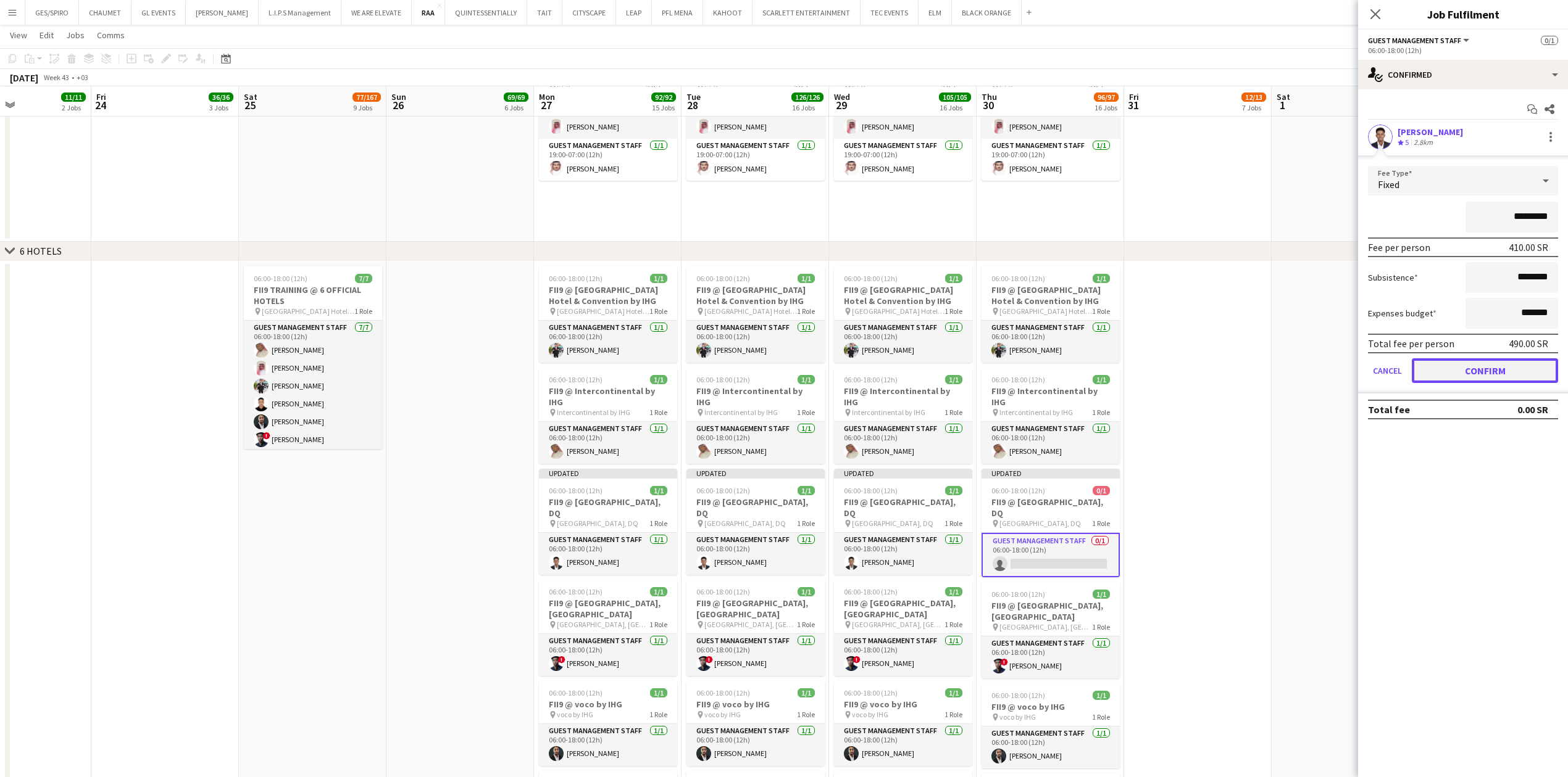
click at [1479, 375] on button "Confirm" at bounding box center [1485, 371] width 146 height 25
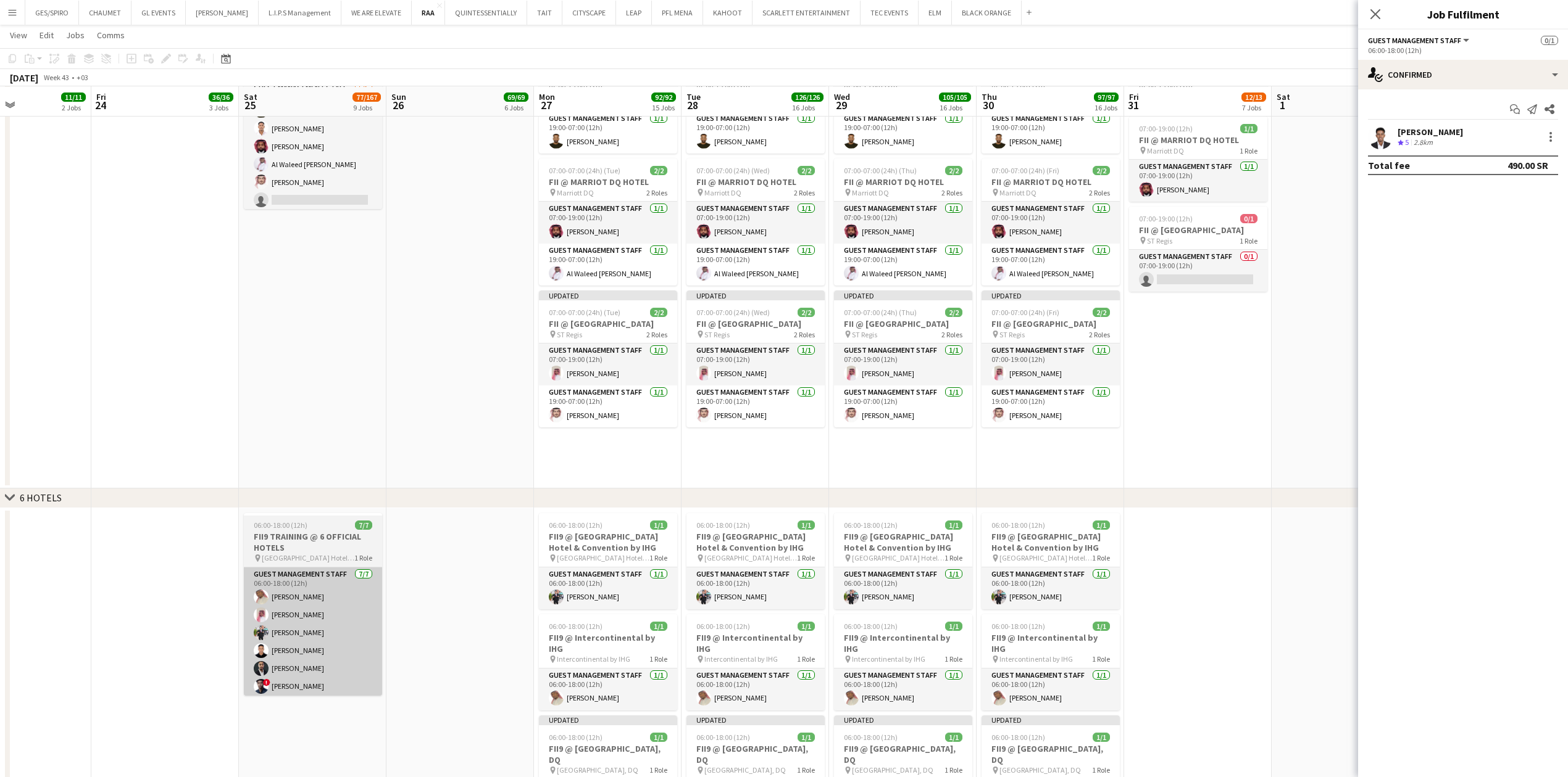
scroll to position [1728, 0]
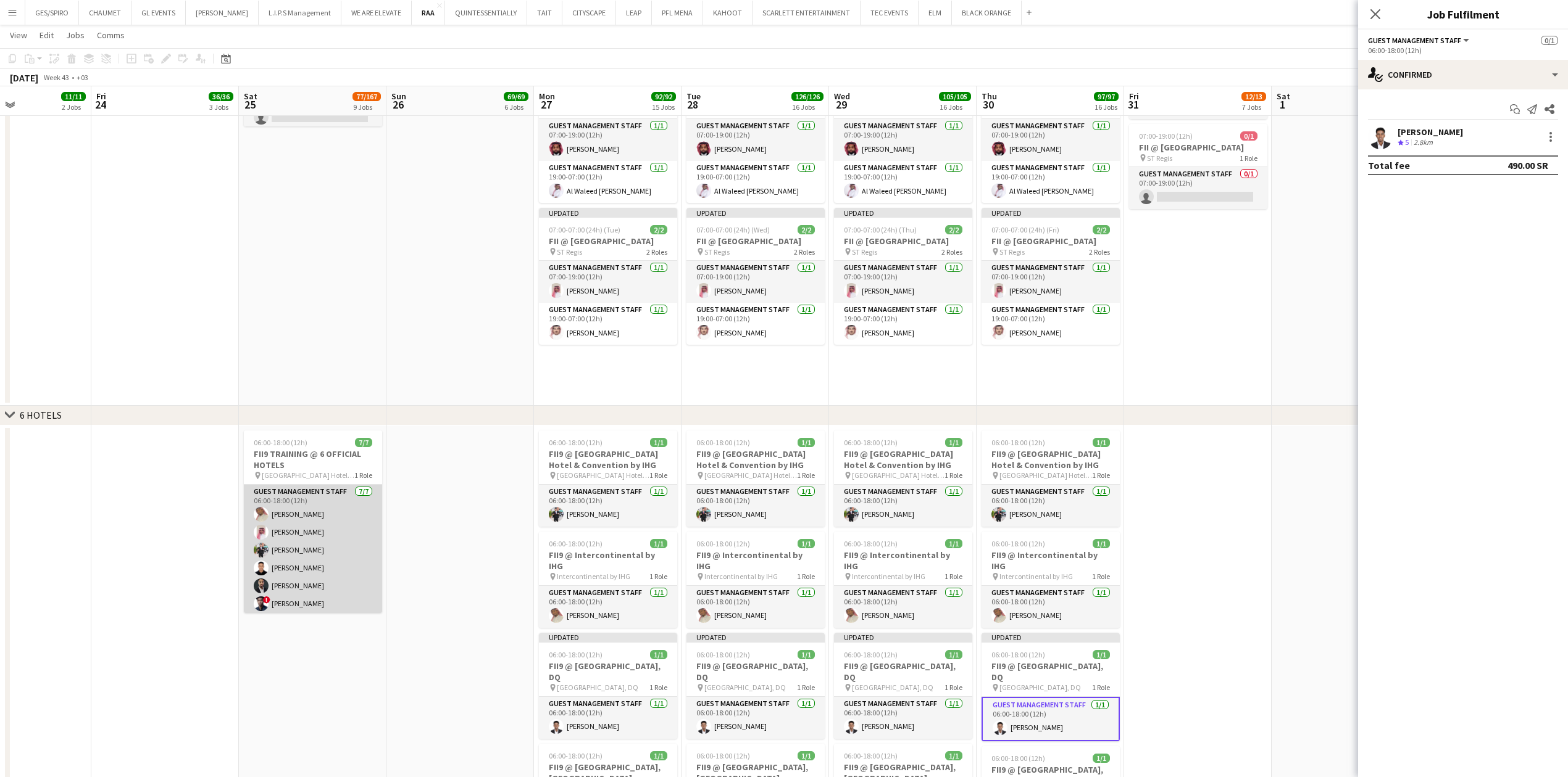
click at [307, 583] on app-card-role "Guest Management Staff [DATE] 06:00-18:00 (12h) [PERSON_NAME] [PERSON_NAME] [PE…" at bounding box center [313, 560] width 138 height 149
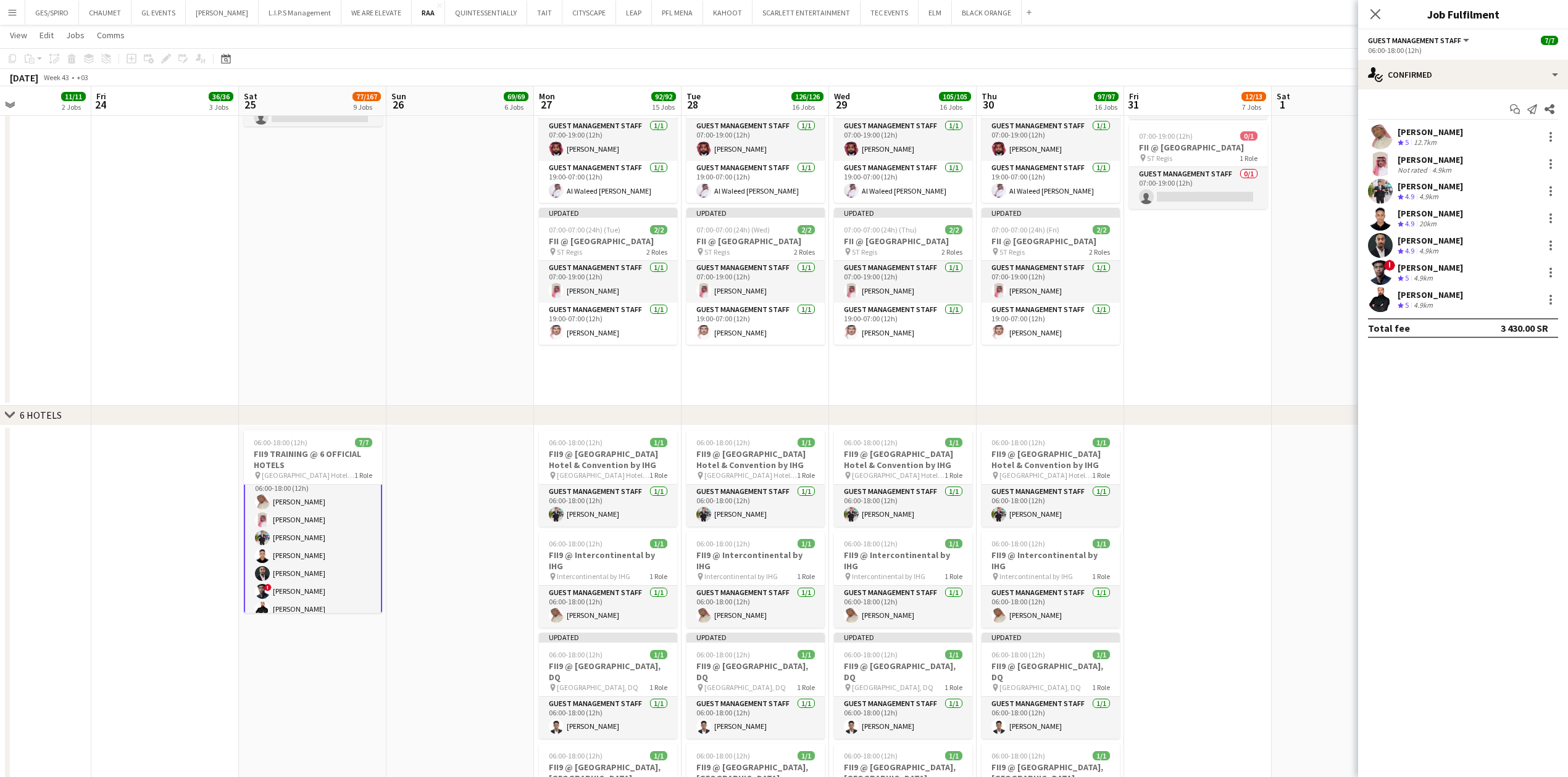
scroll to position [23, 0]
click at [1551, 159] on div at bounding box center [1550, 160] width 2 height 2
click at [1510, 220] on span "Switch crew" at bounding box center [1498, 217] width 52 height 11
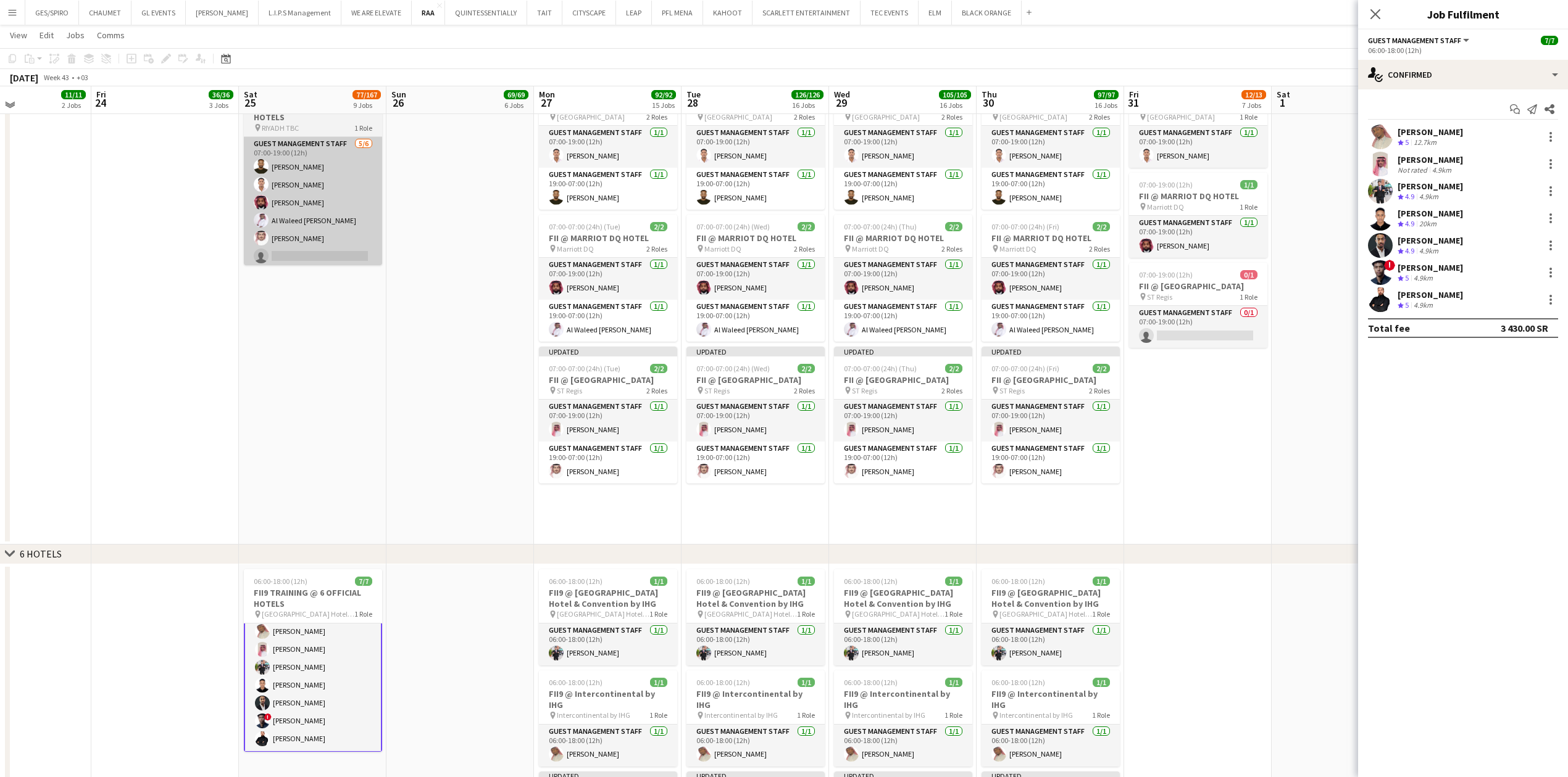
scroll to position [1562, 0]
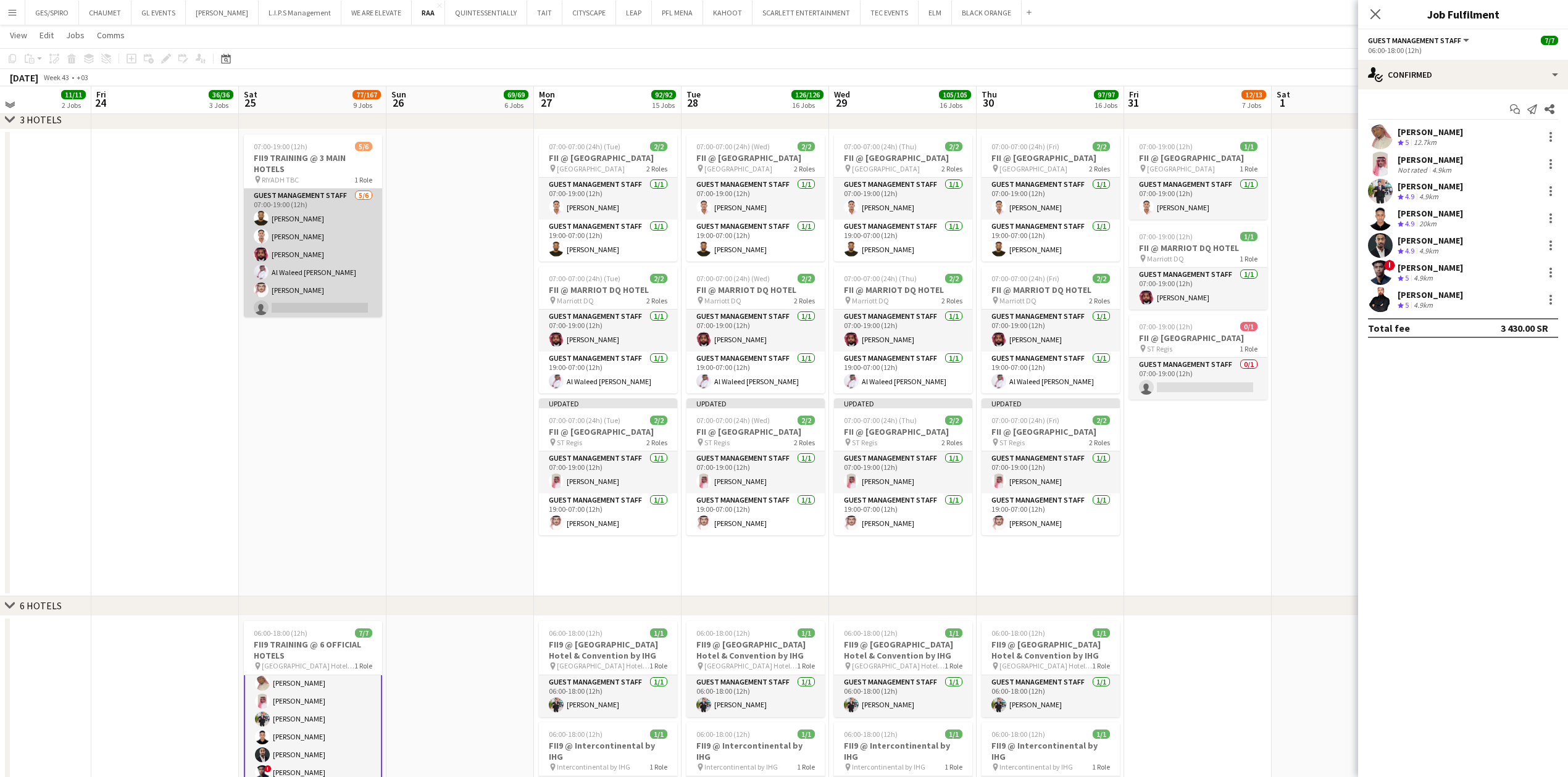
click at [307, 275] on app-card-role "Guest Management Staff [DATE] 07:00-19:00 (12h) [PERSON_NAME] [PERSON_NAME] [PE…" at bounding box center [313, 254] width 138 height 131
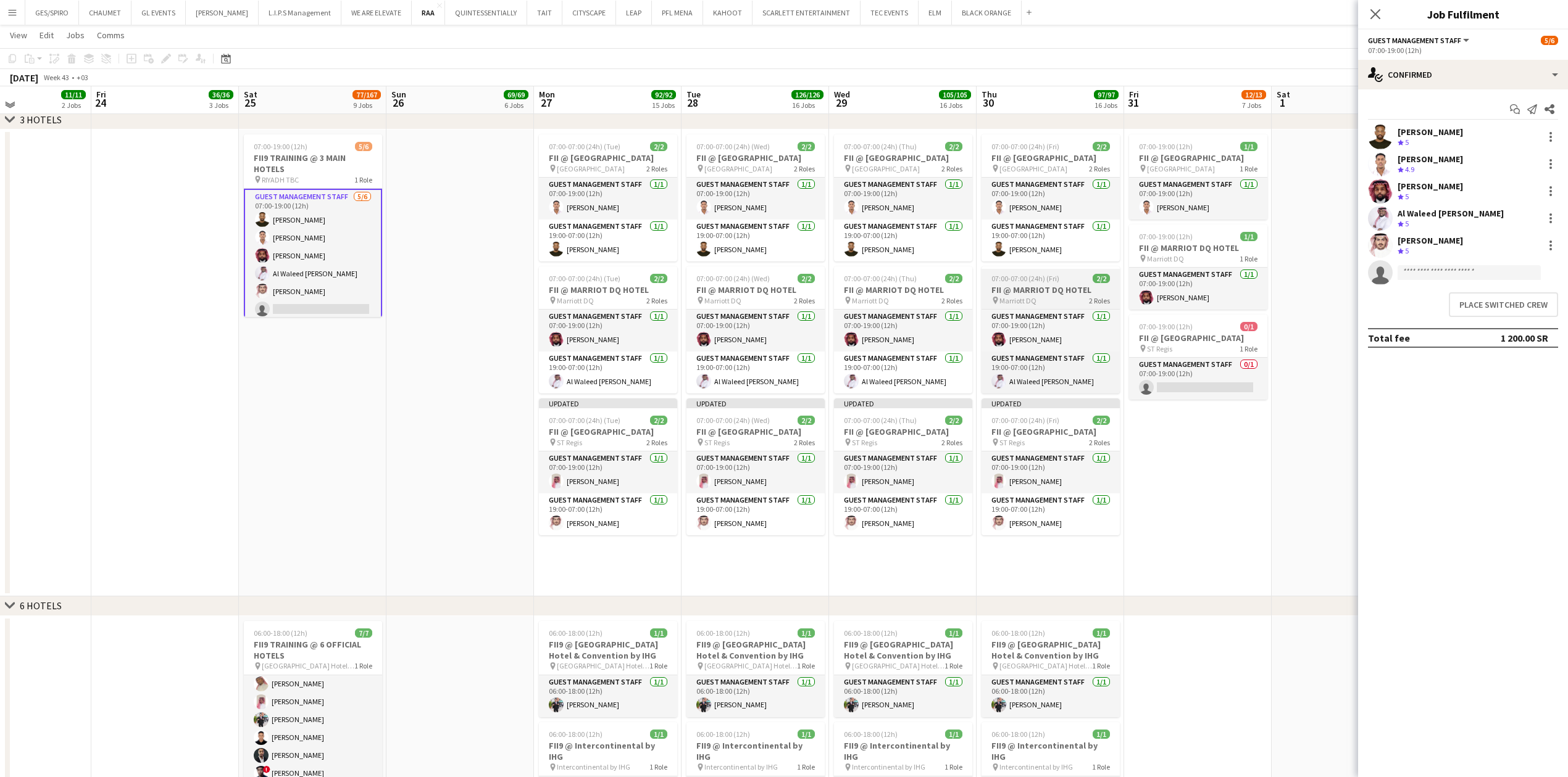
scroll to position [21, 0]
click at [1428, 269] on input at bounding box center [1469, 273] width 143 height 15
click at [1523, 309] on button "Place switched crew" at bounding box center [1503, 305] width 109 height 25
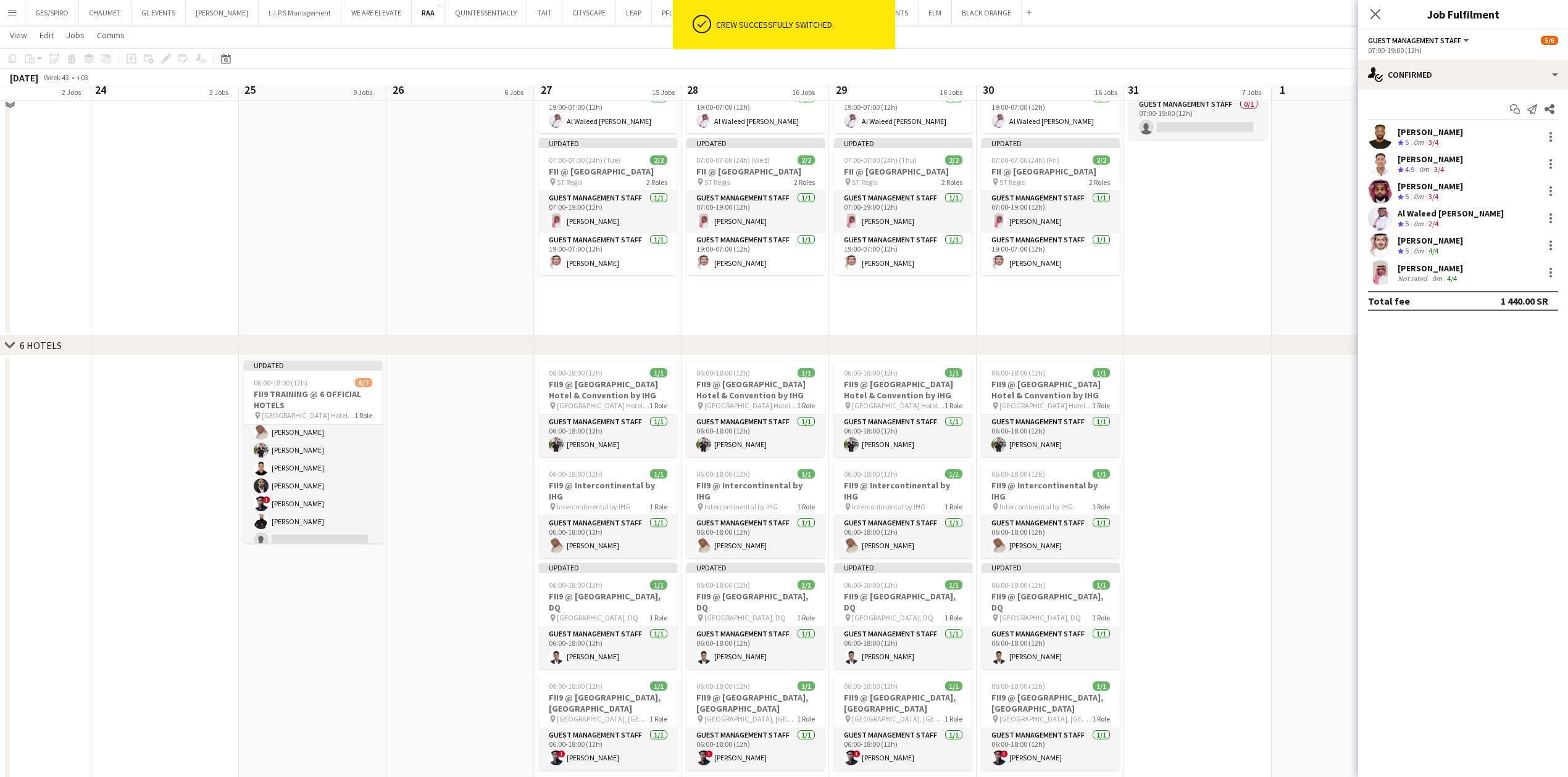
scroll to position [1810, 0]
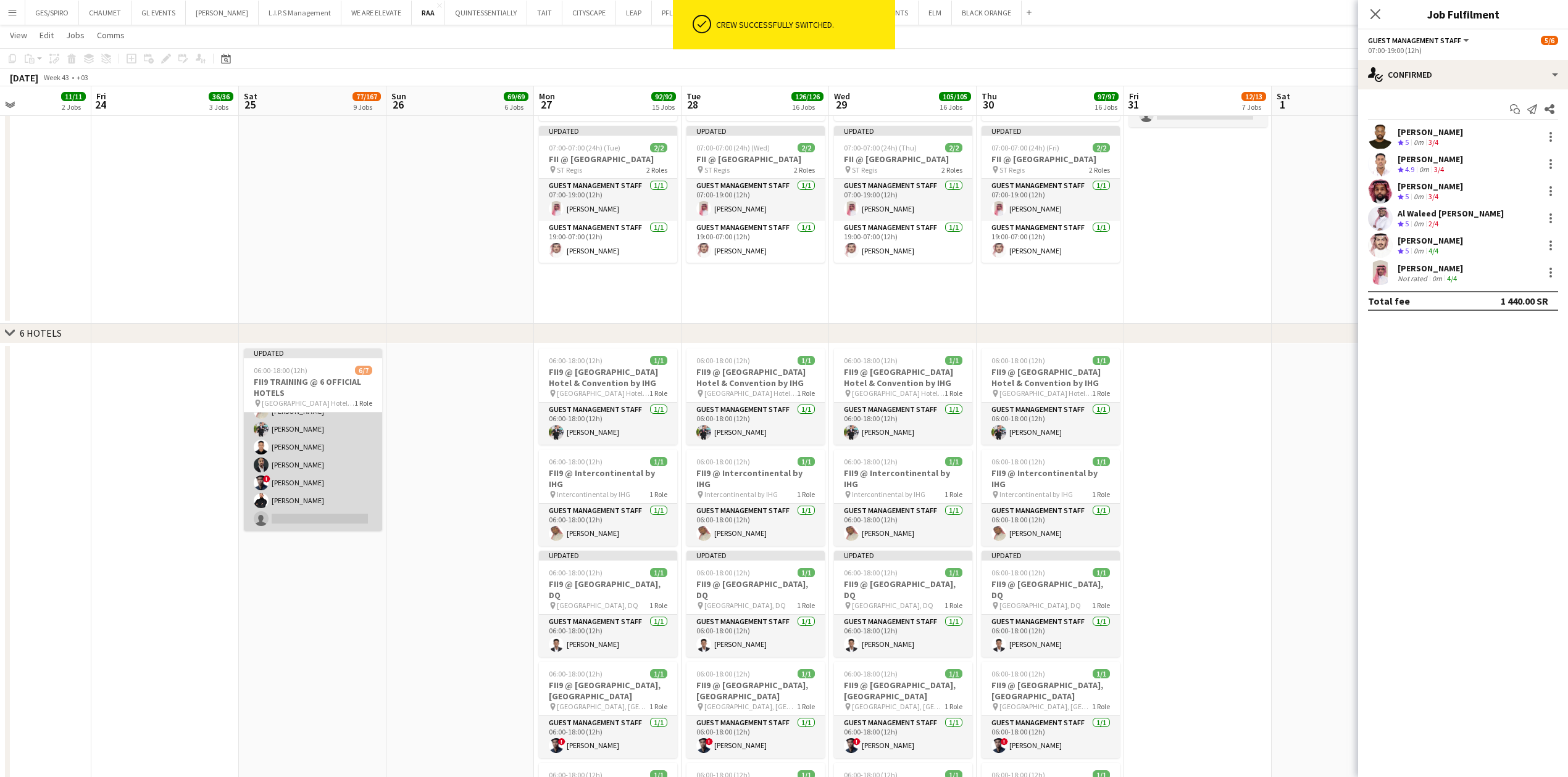
click at [315, 512] on app-card-role "Guest Management Staff [DATE] 06:00-18:00 (12h) [PERSON_NAME] [PERSON_NAME] [PE…" at bounding box center [313, 456] width 138 height 149
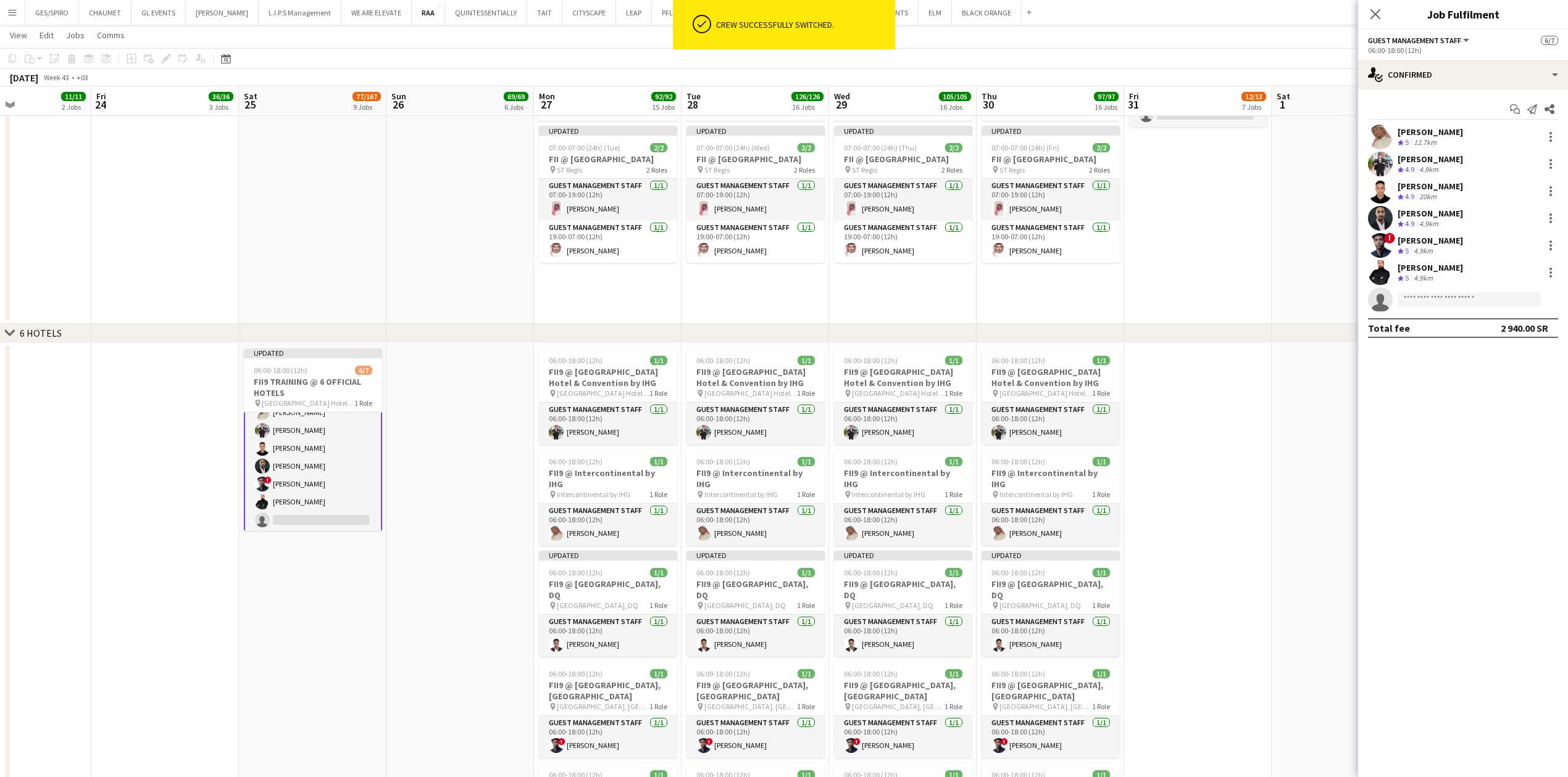
scroll to position [32, 0]
click at [1472, 303] on input at bounding box center [1469, 299] width 143 height 15
paste input "**********"
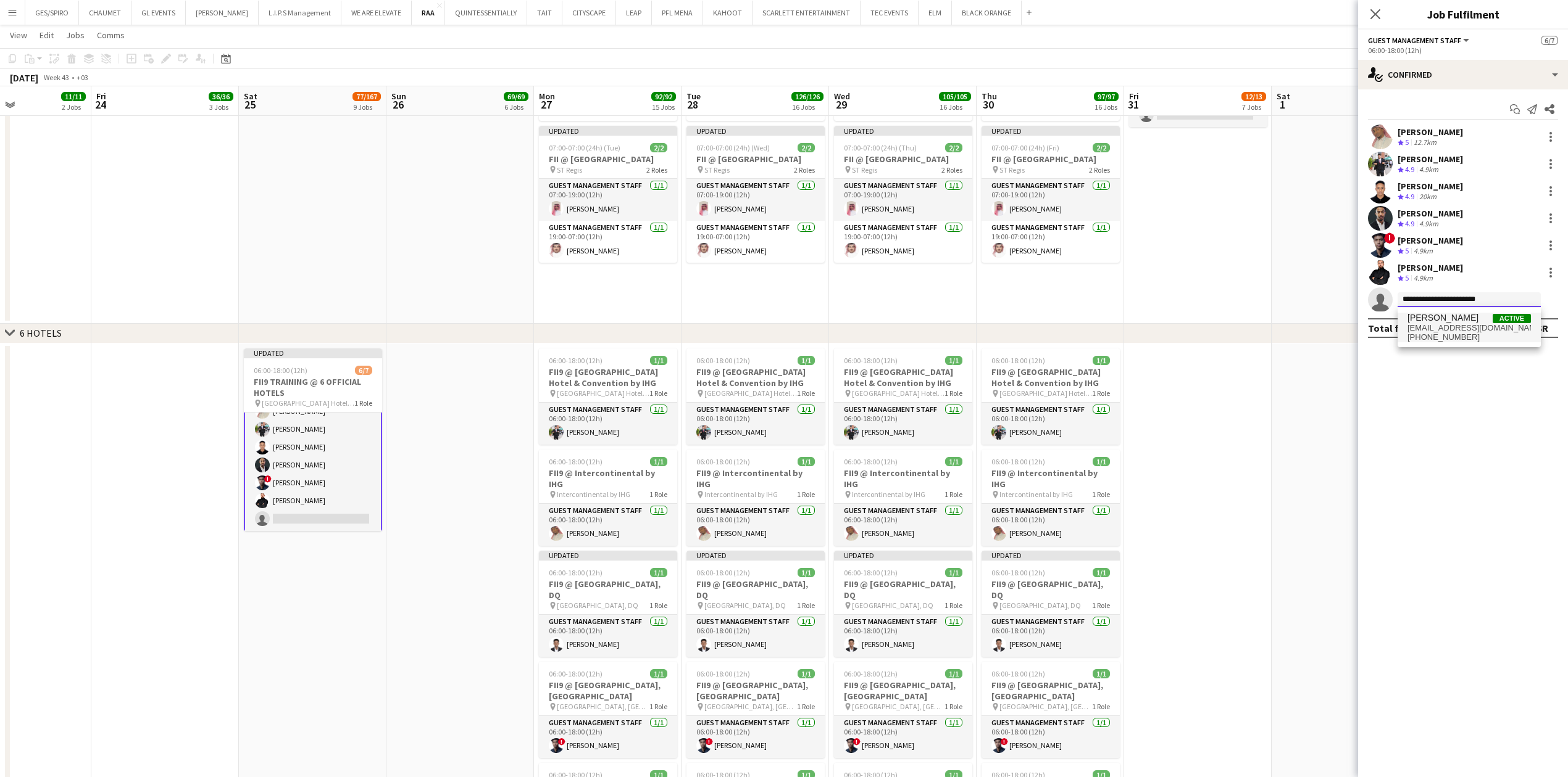
type input "**********"
click at [1450, 327] on span "[EMAIL_ADDRESS][DOMAIN_NAME]" at bounding box center [1469, 328] width 124 height 10
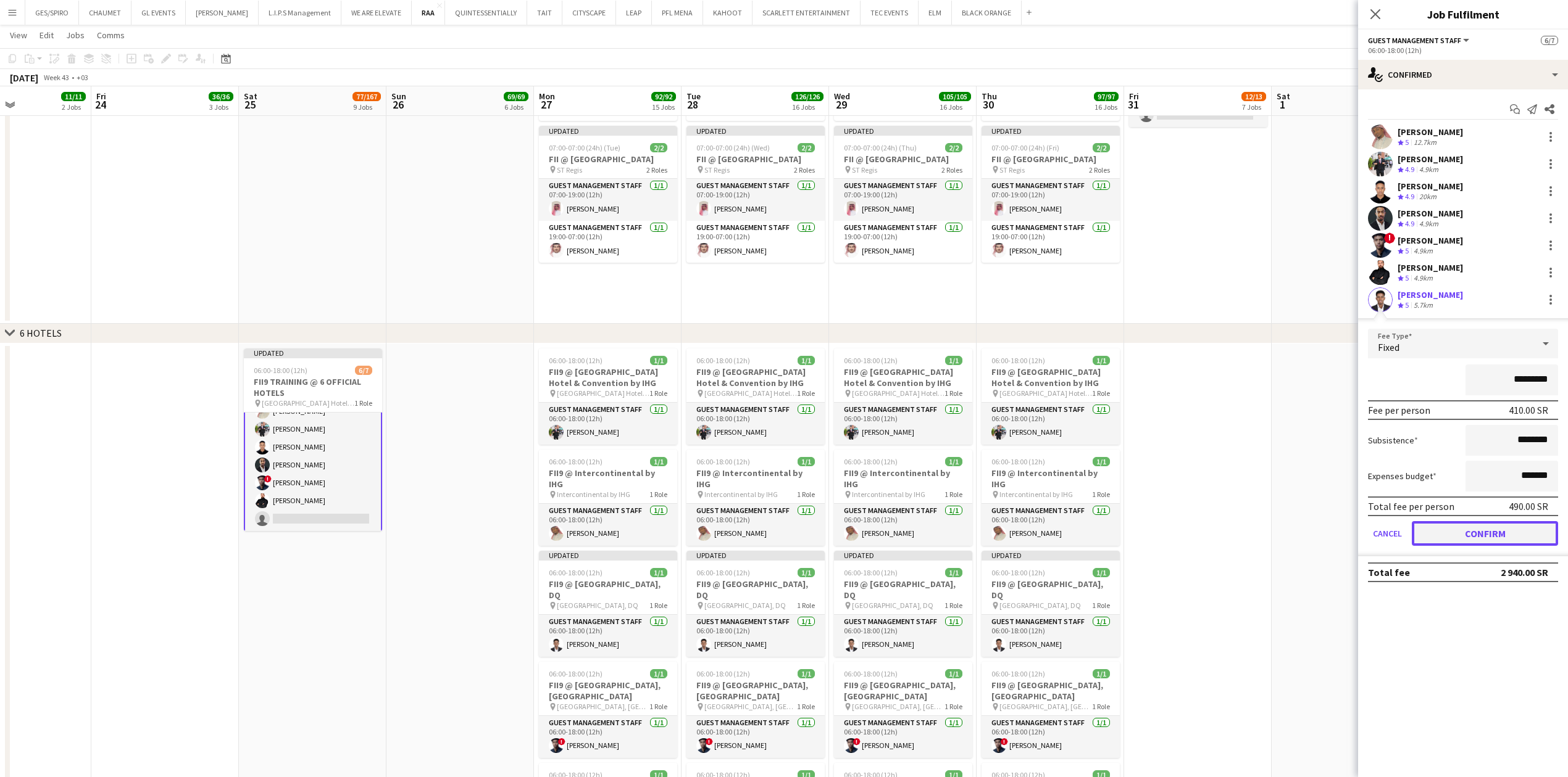
click at [1484, 526] on button "Confirm" at bounding box center [1485, 534] width 146 height 25
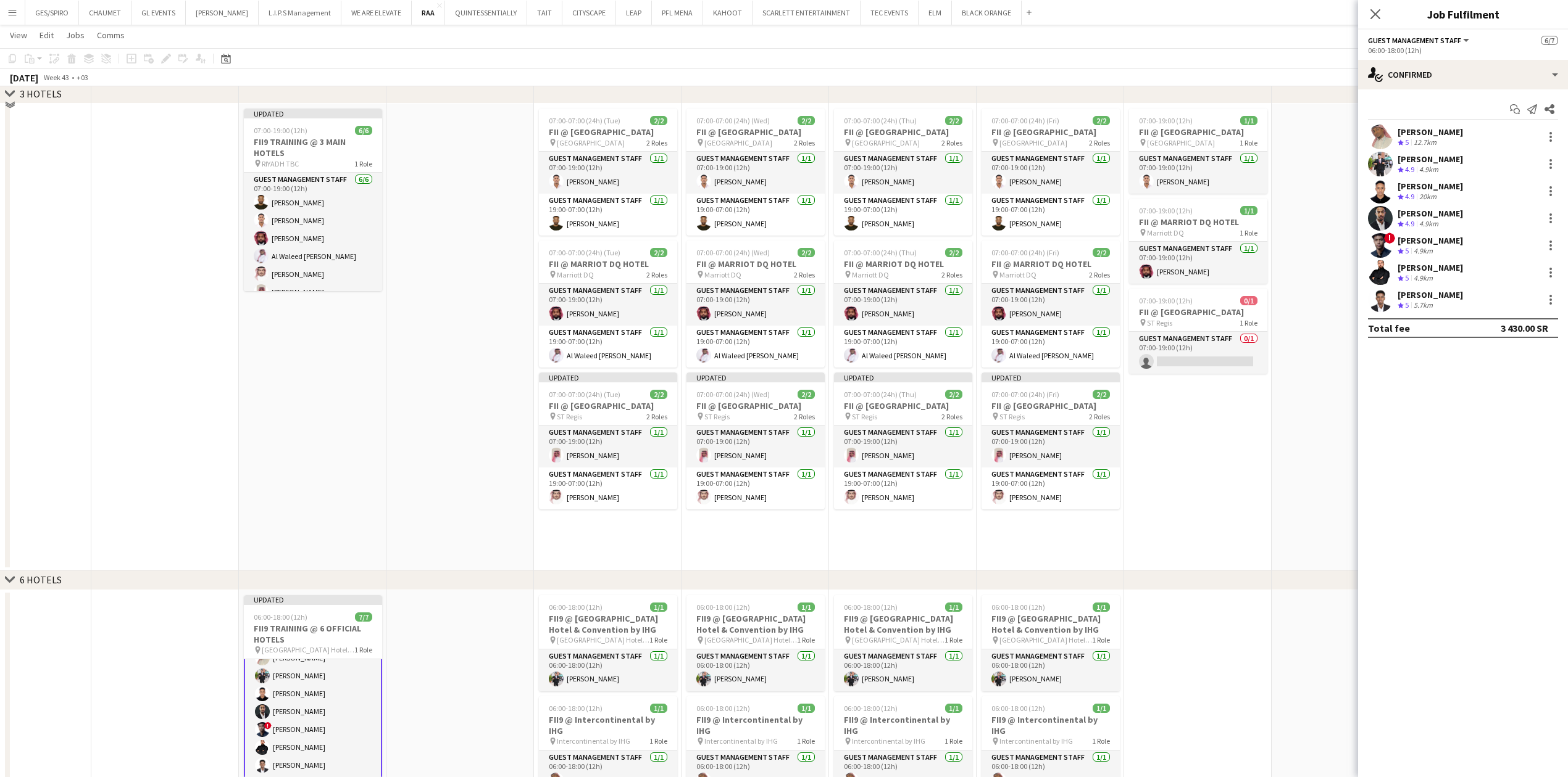
scroll to position [1481, 0]
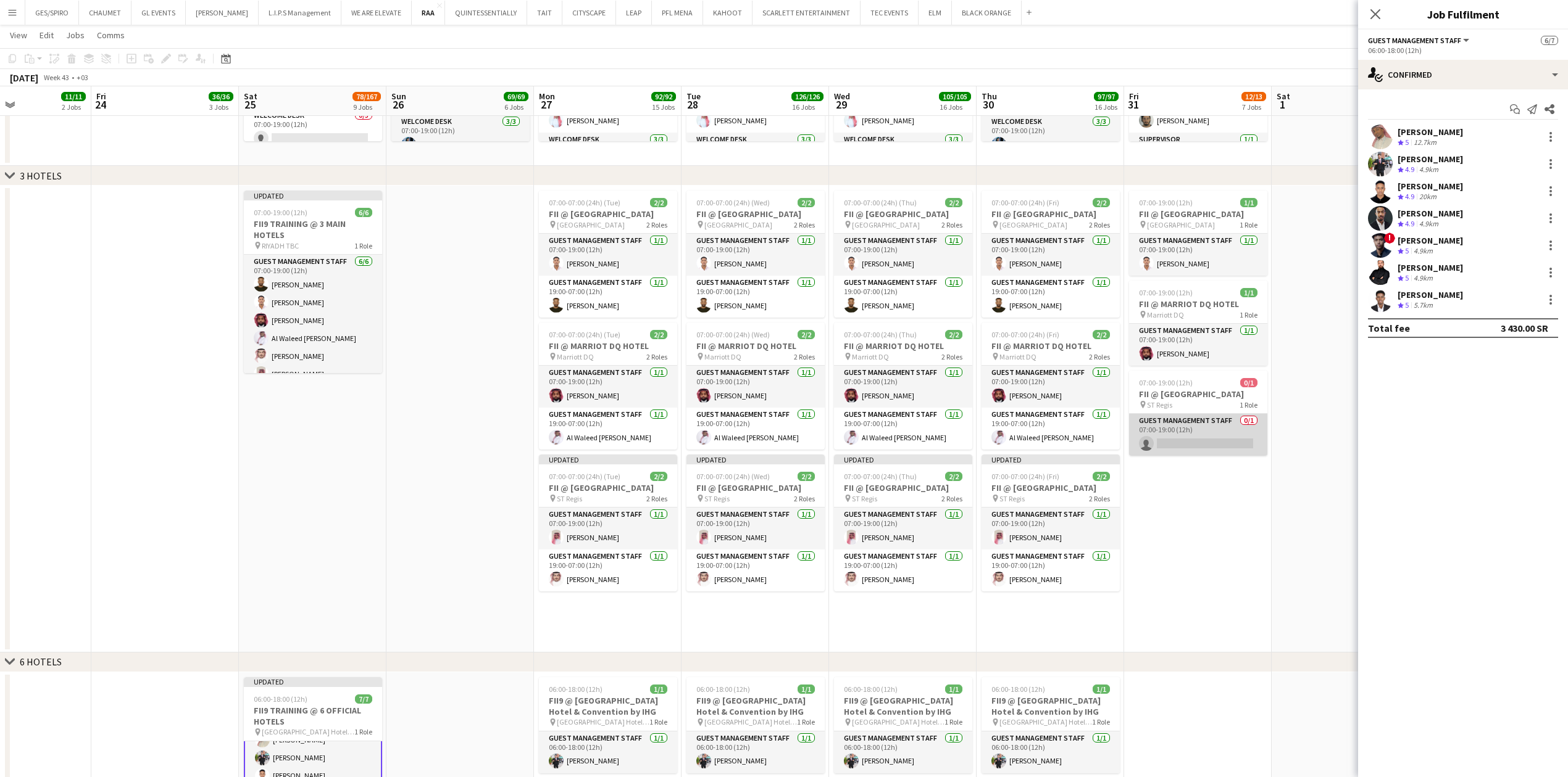
click at [1215, 431] on app-card-role "Guest Management Staff 0/1 07:00-19:00 (12h) single-neutral-actions" at bounding box center [1198, 435] width 138 height 42
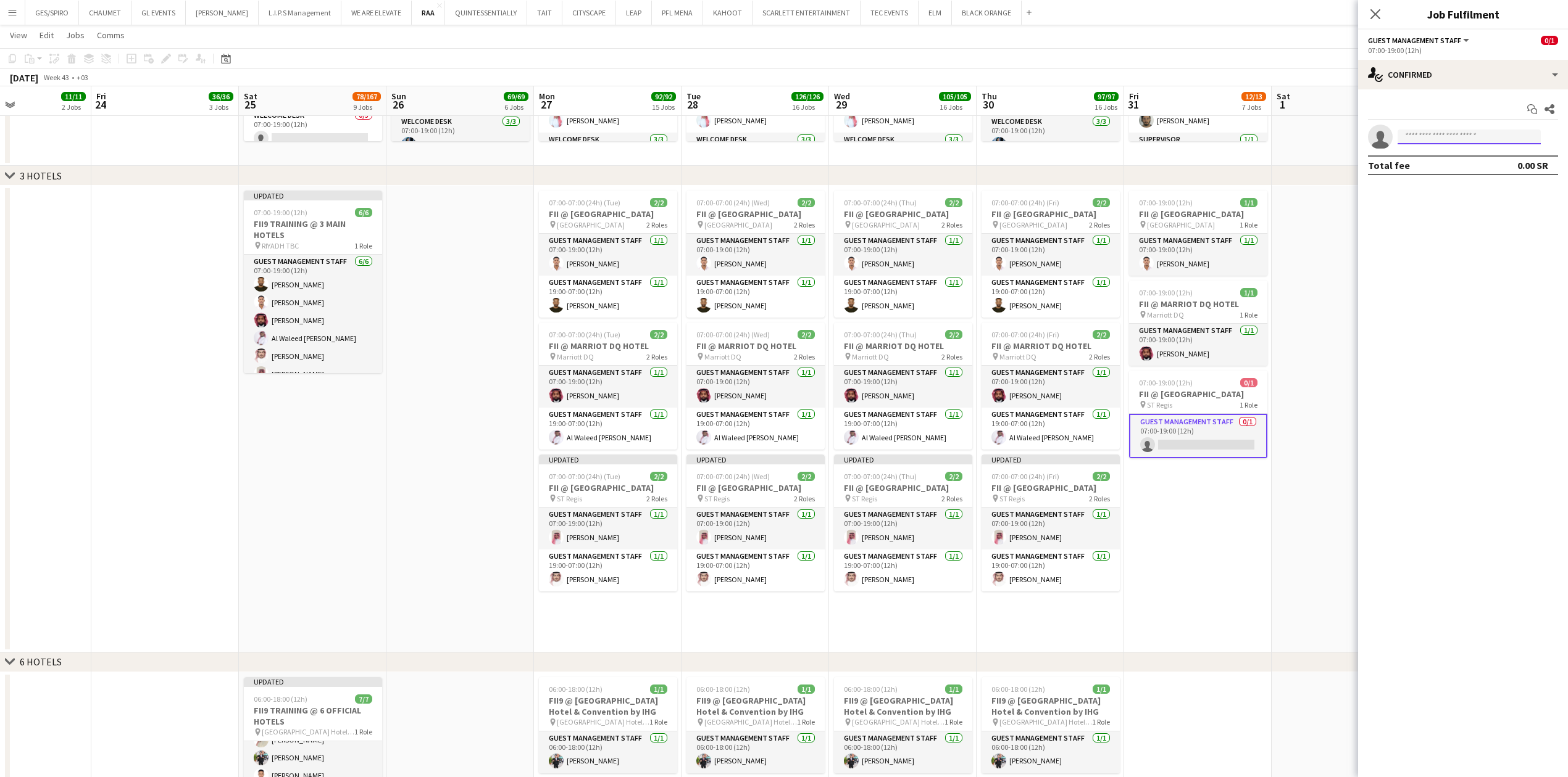
click at [1454, 139] on input at bounding box center [1469, 137] width 143 height 15
type input "**********"
click at [1482, 176] on span "[PHONE_NUMBER]" at bounding box center [1469, 174] width 124 height 10
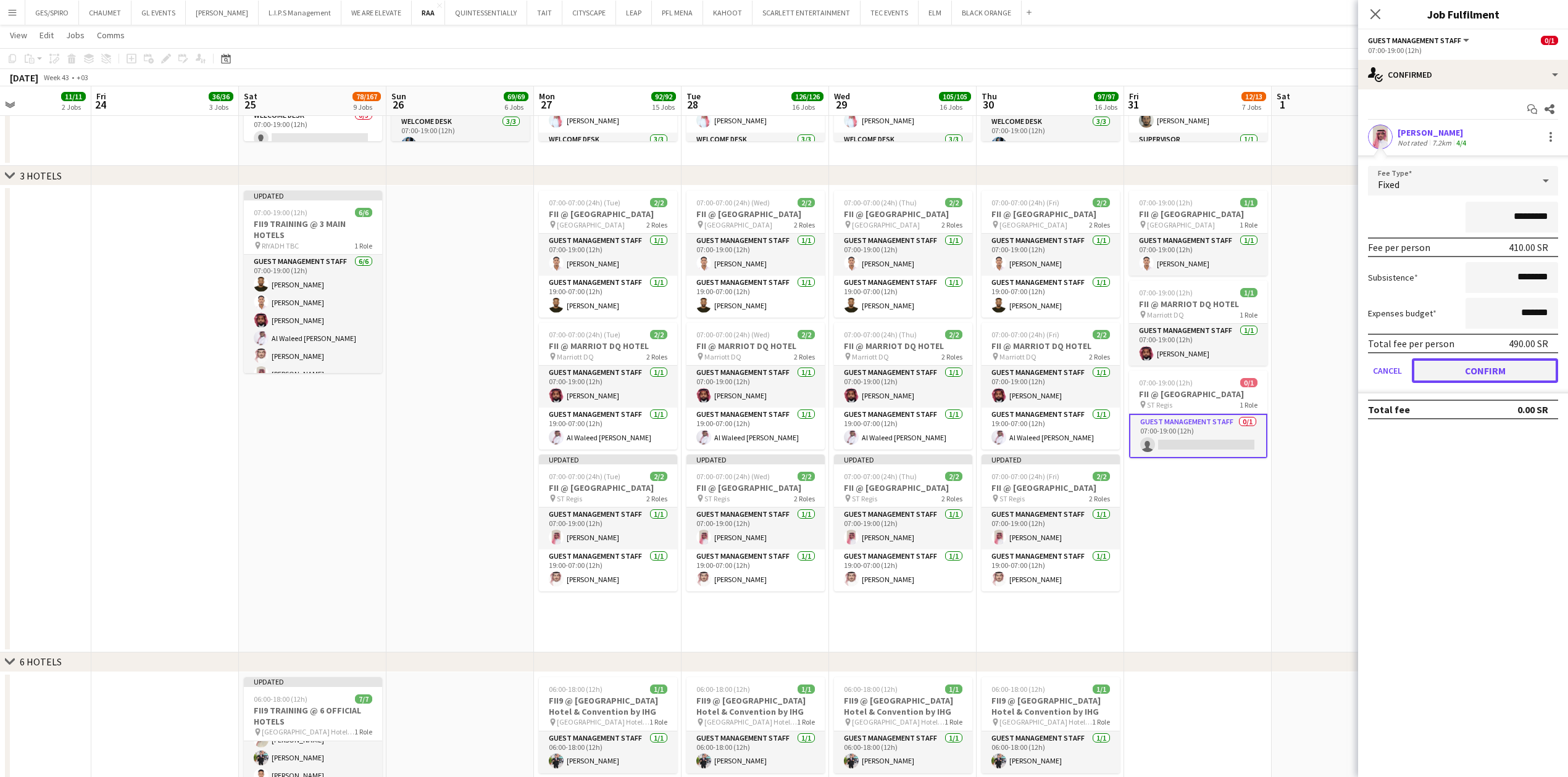
click at [1475, 374] on button "Confirm" at bounding box center [1485, 371] width 146 height 25
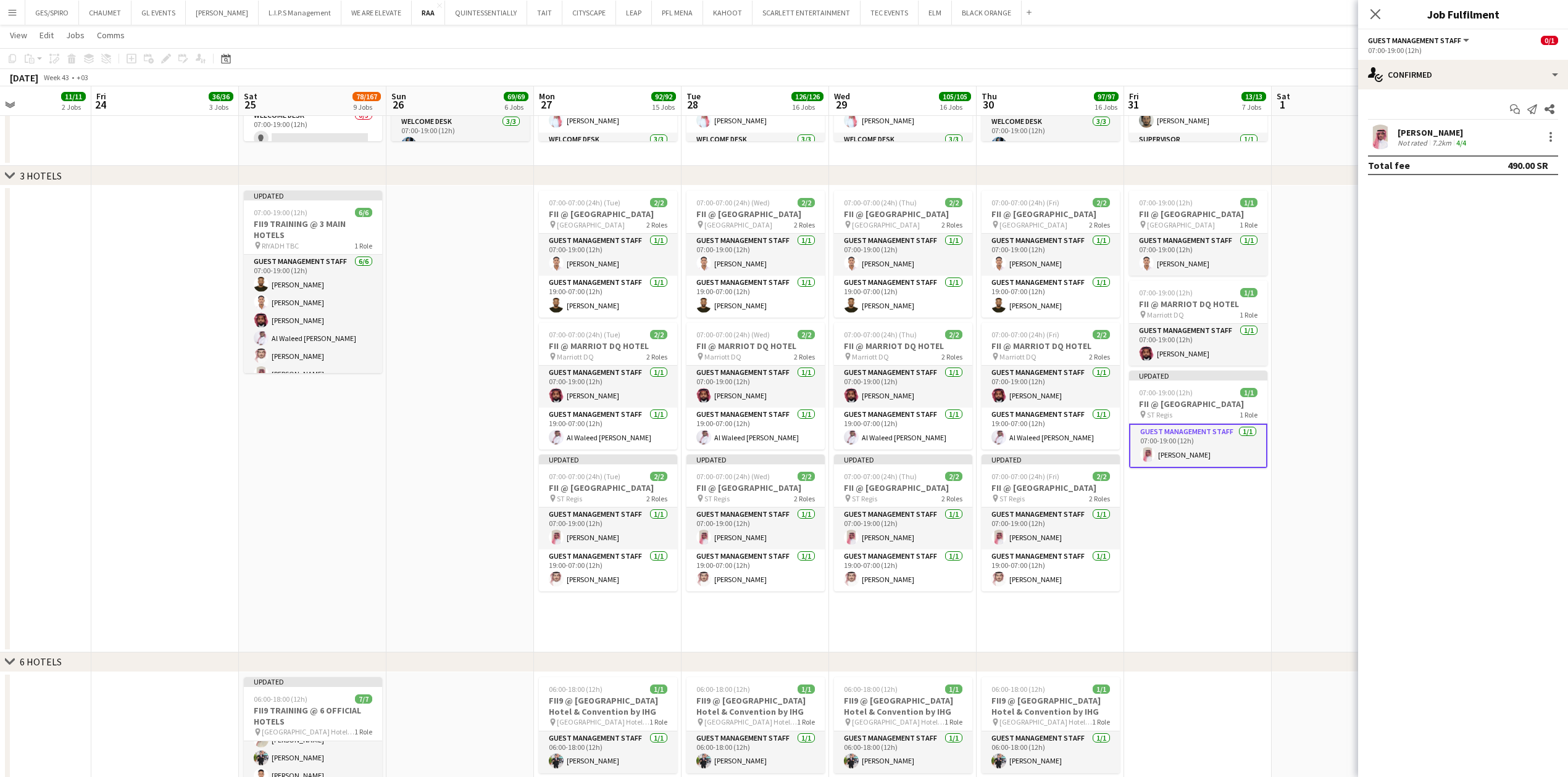
click at [1302, 501] on app-date-cell at bounding box center [1345, 419] width 148 height 467
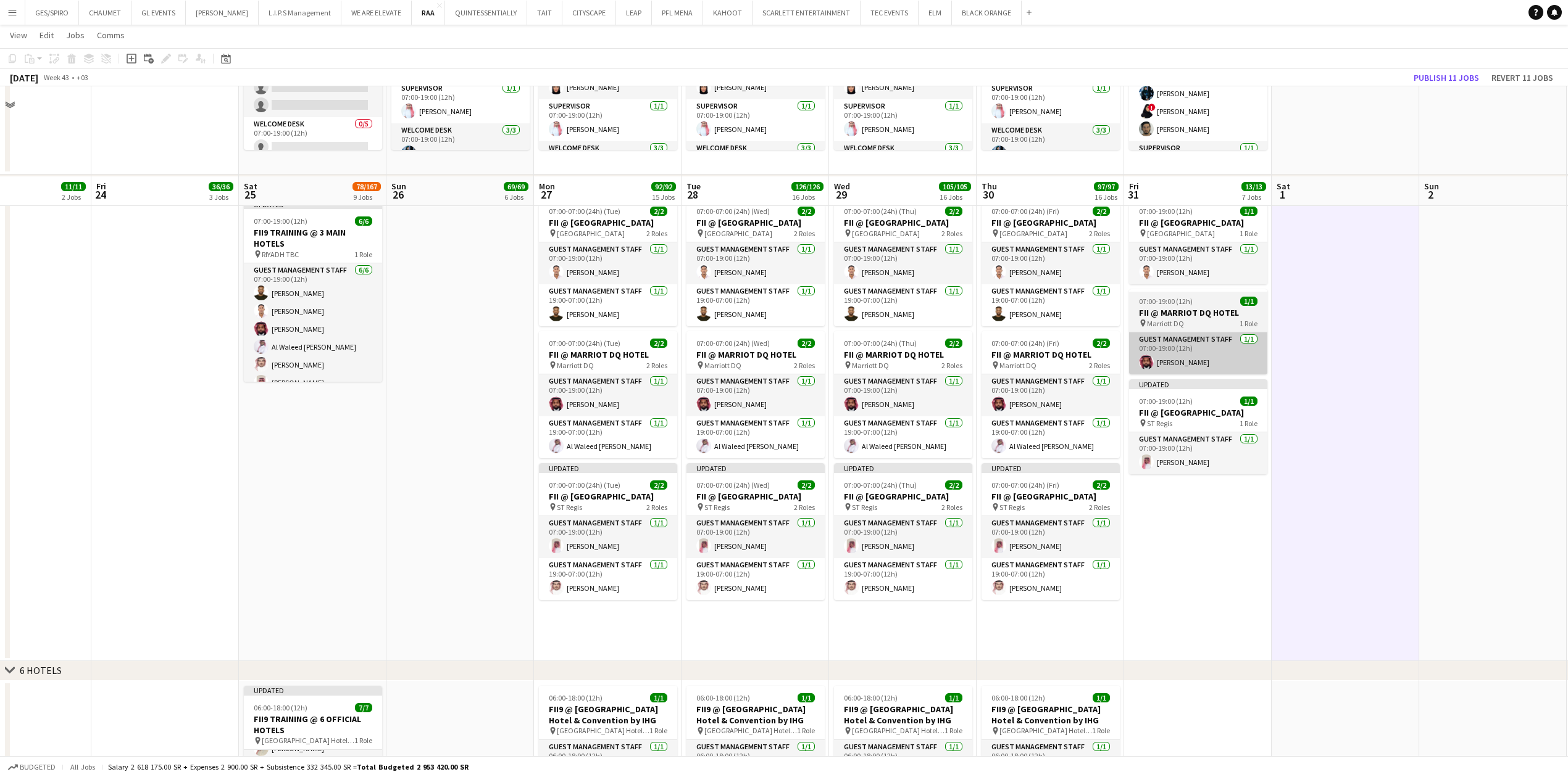
scroll to position [1398, 0]
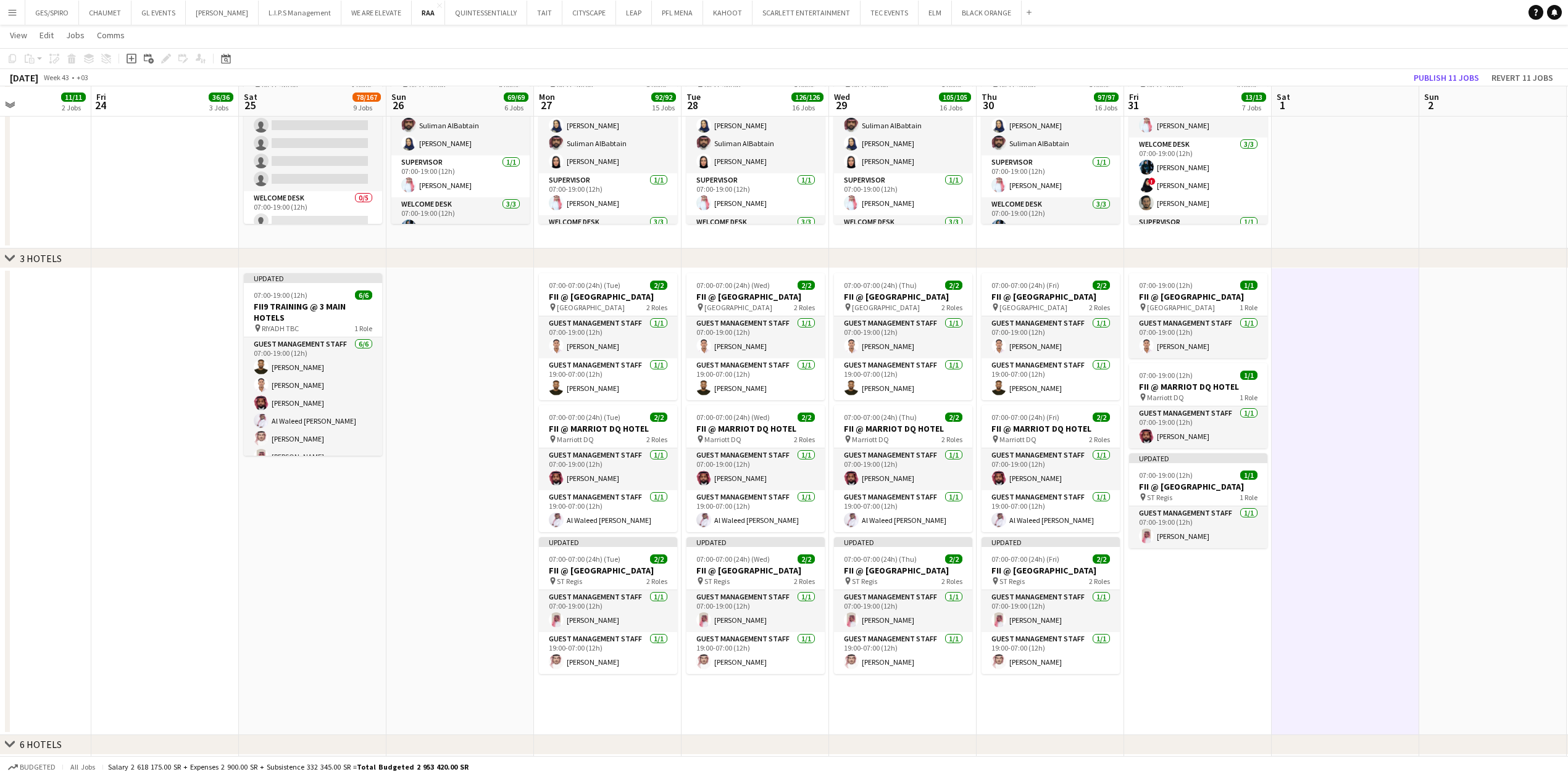
click at [1381, 210] on app-date-cell at bounding box center [1345, 142] width 148 height 212
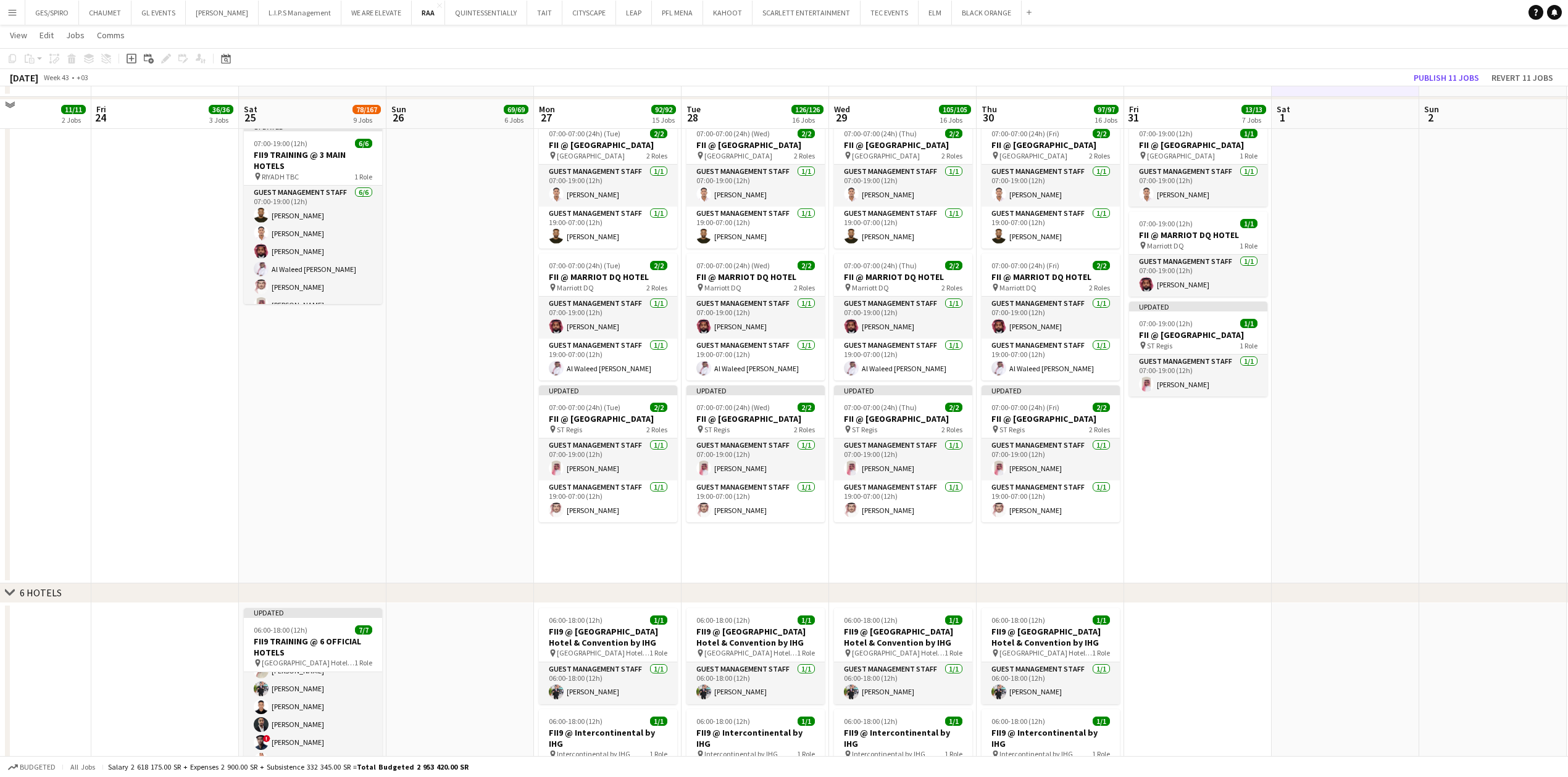
scroll to position [1562, 0]
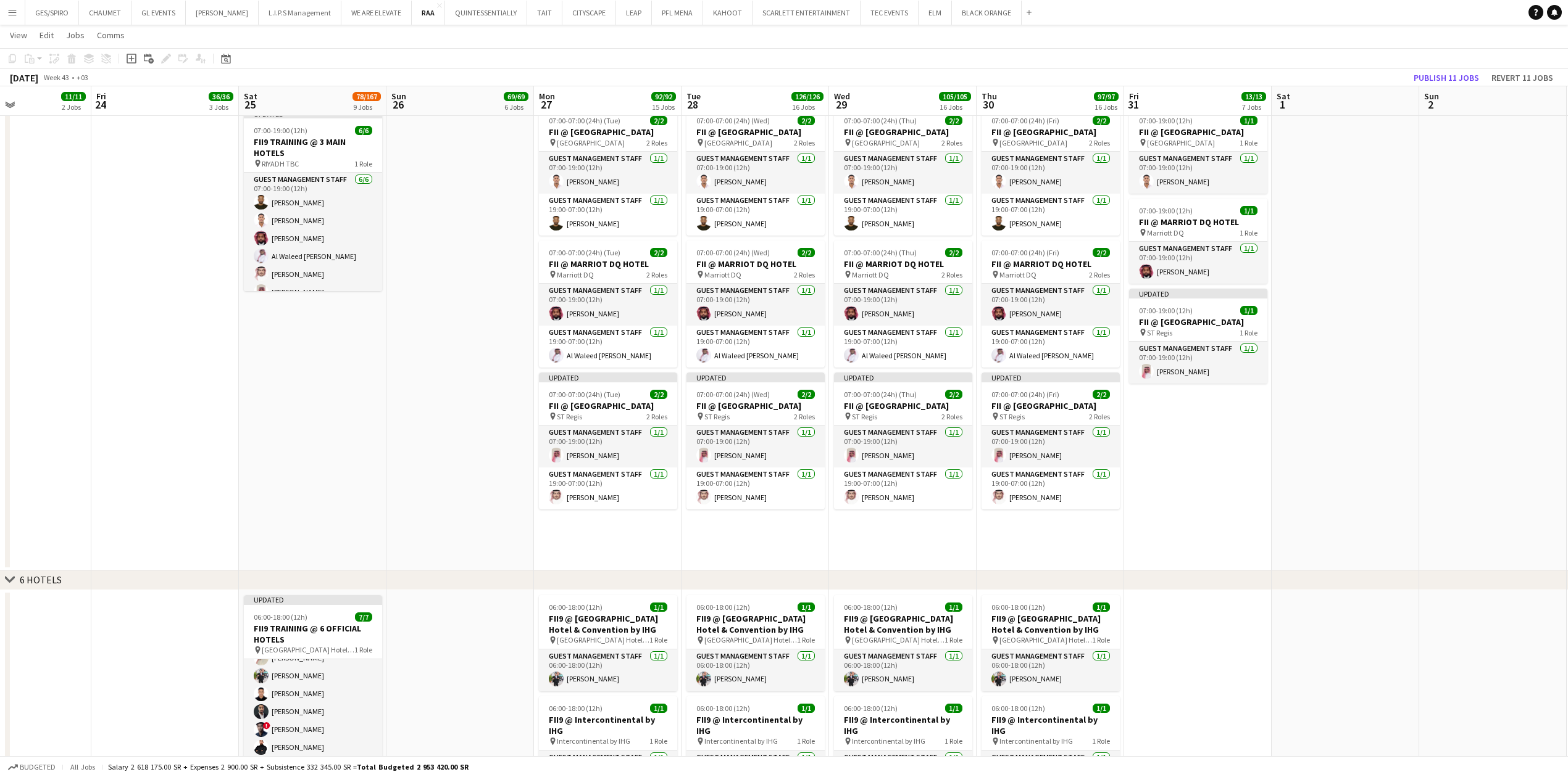
click at [1362, 332] on app-date-cell at bounding box center [1345, 337] width 148 height 467
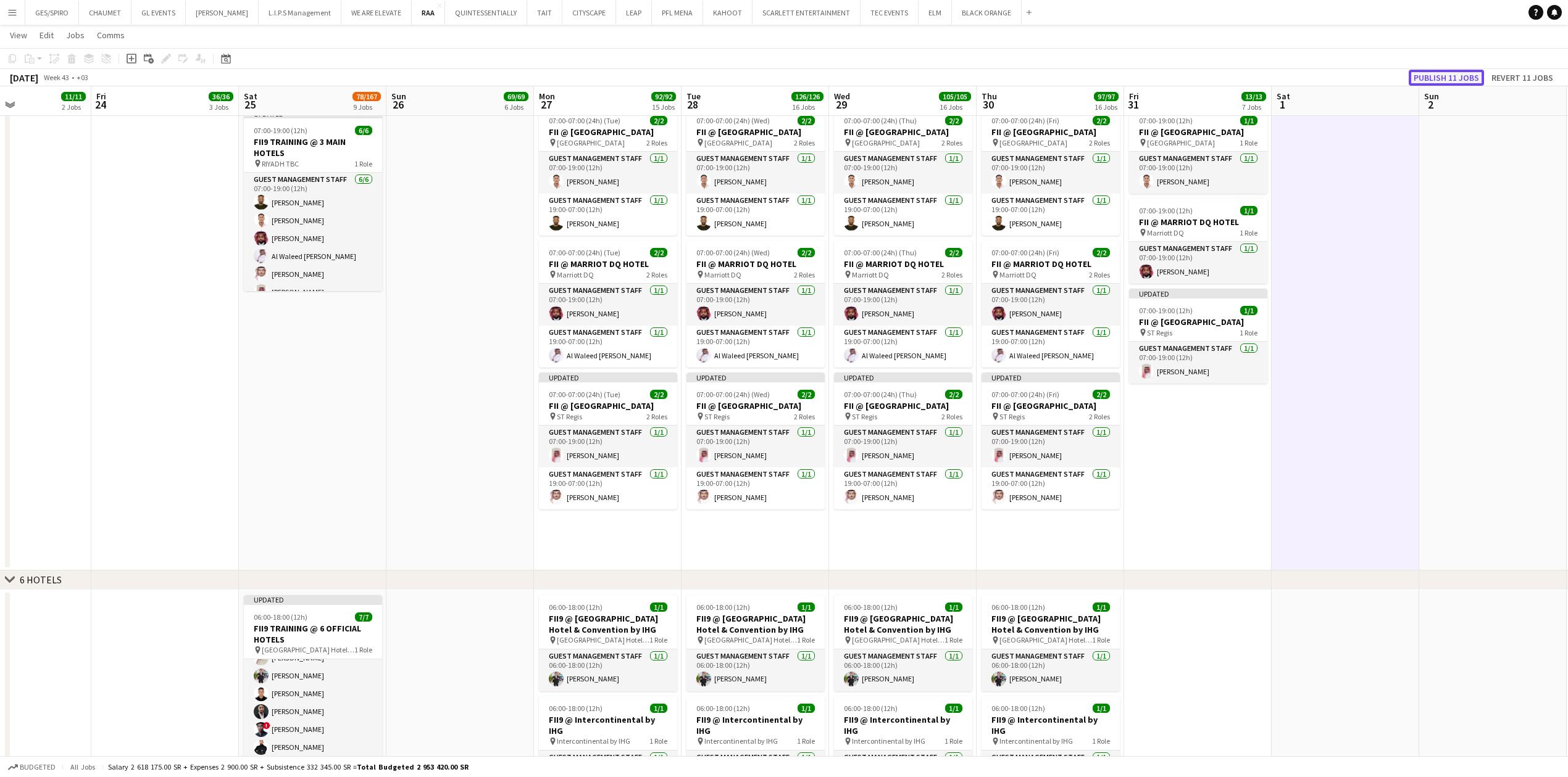
click at [1447, 73] on button "Publish 11 jobs" at bounding box center [1447, 78] width 75 height 16
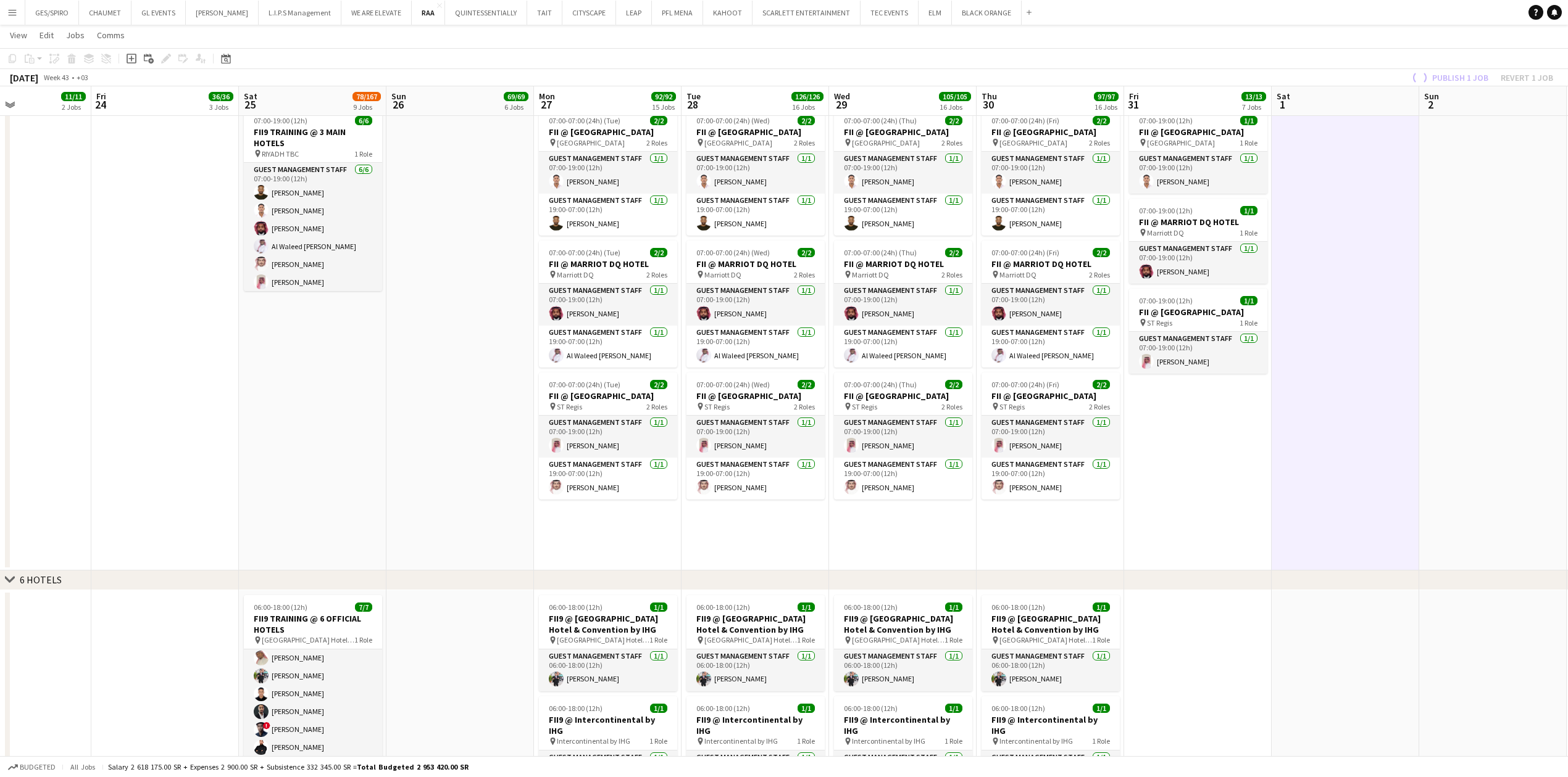
scroll to position [21, 0]
click at [1190, 463] on app-date-cell "07:00-19:00 (12h) 1/1 FII @ [GEOGRAPHIC_DATA] pin Courtyard Hotel 1 Role Guest …" at bounding box center [1198, 337] width 148 height 467
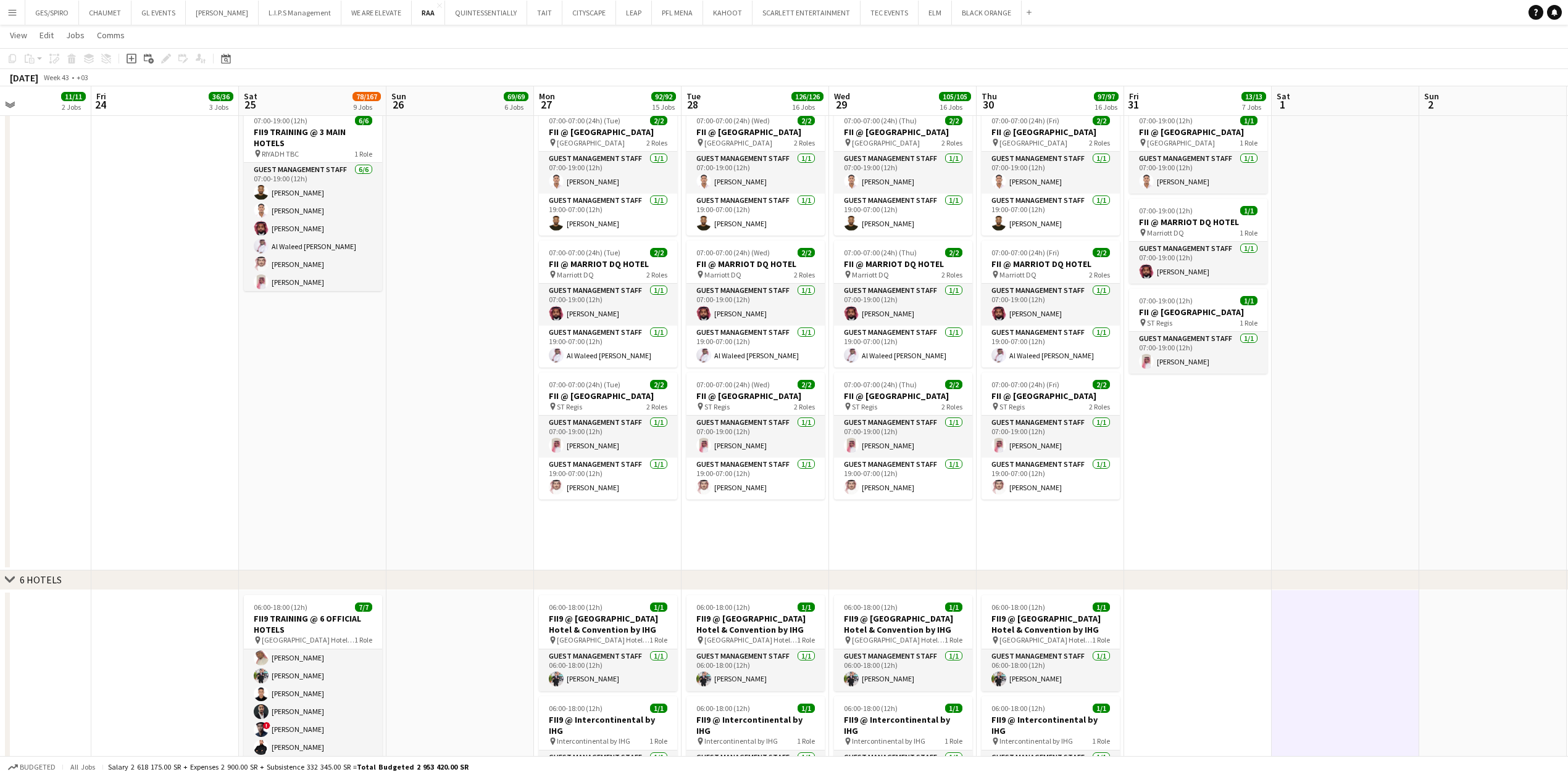
click at [1353, 423] on app-date-cell at bounding box center [1345, 337] width 148 height 467
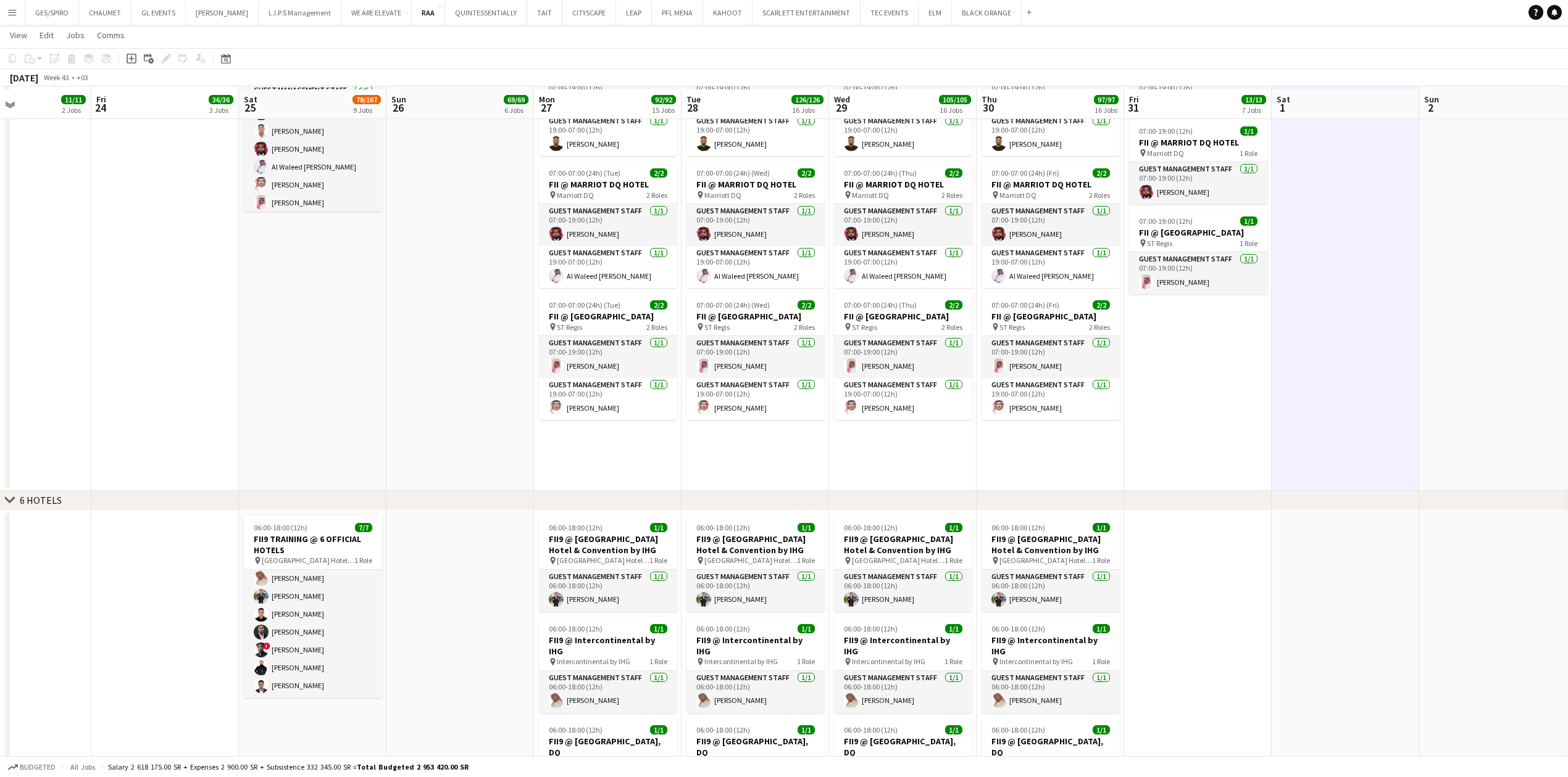
scroll to position [1645, 0]
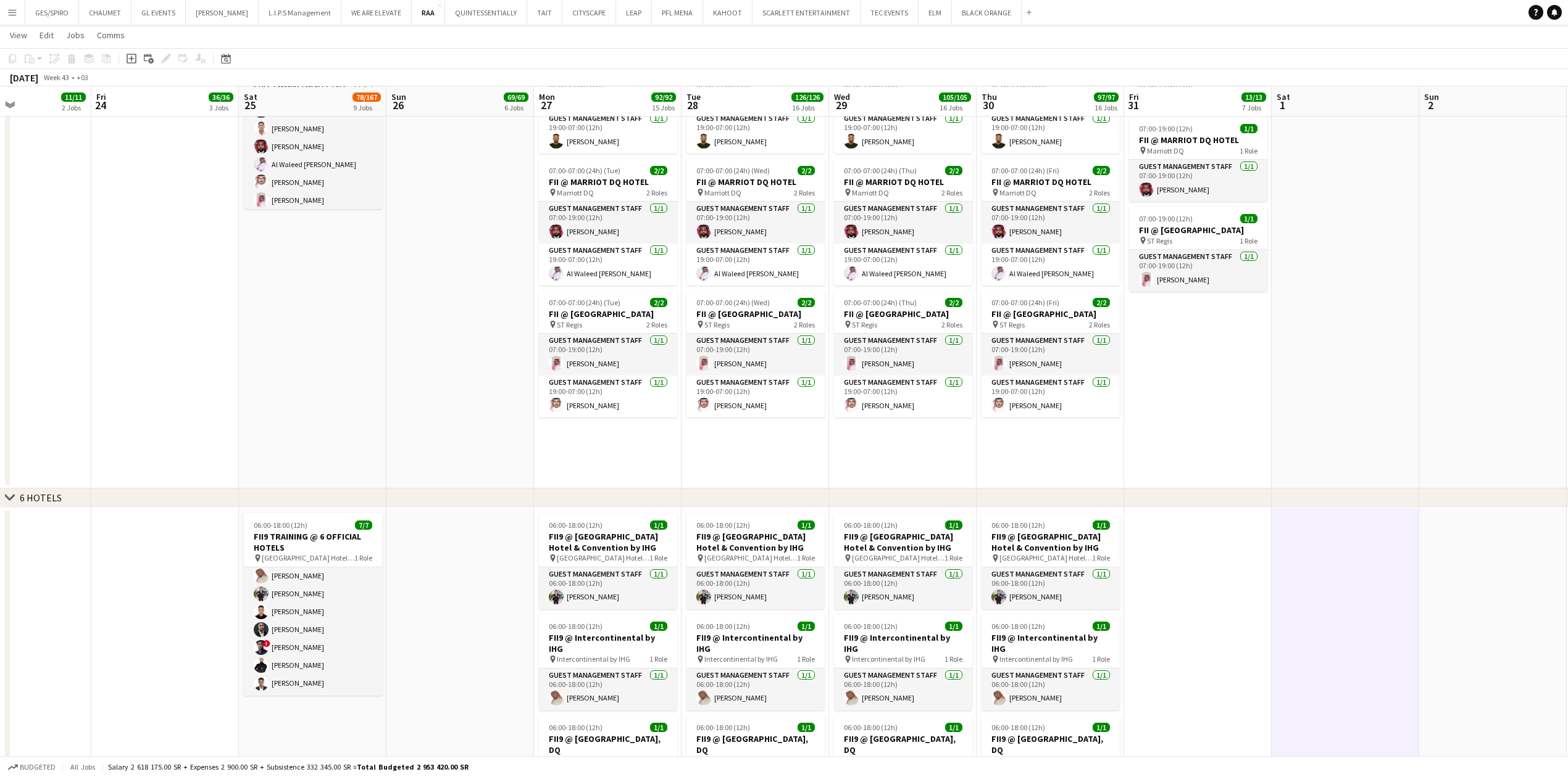
click at [1339, 379] on app-date-cell at bounding box center [1345, 255] width 148 height 467
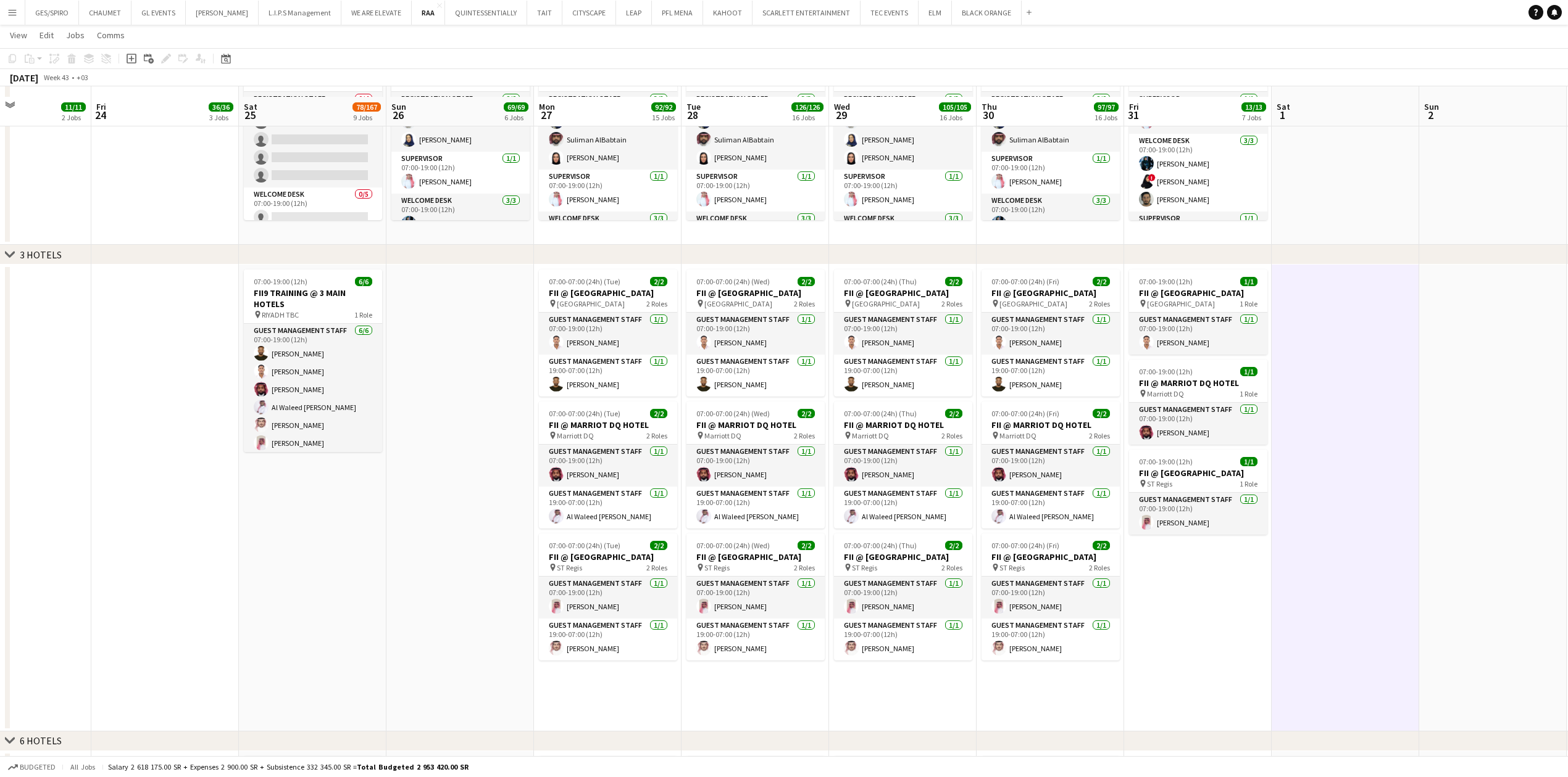
scroll to position [1398, 0]
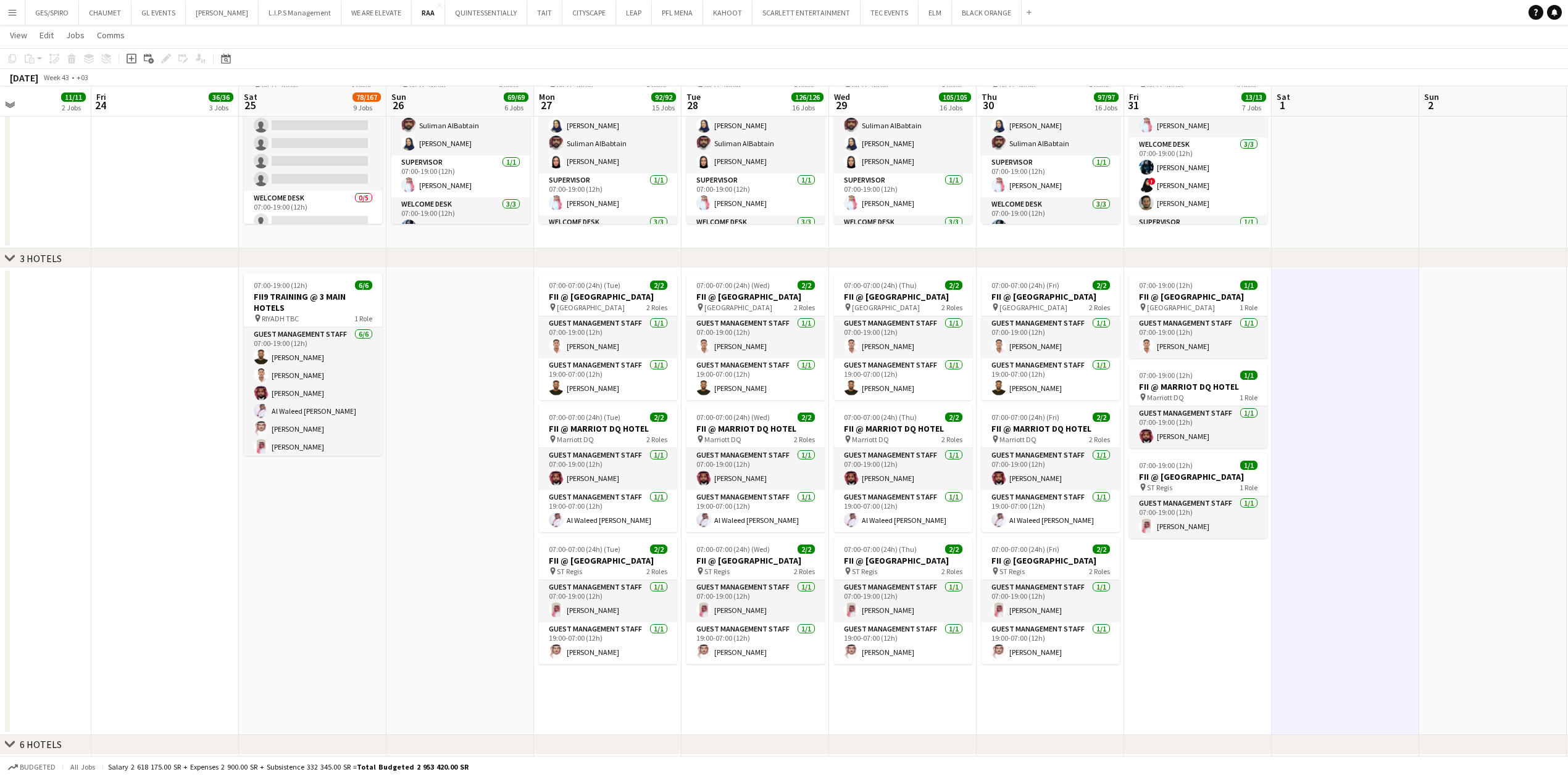
click at [1318, 215] on app-date-cell at bounding box center [1345, 142] width 148 height 212
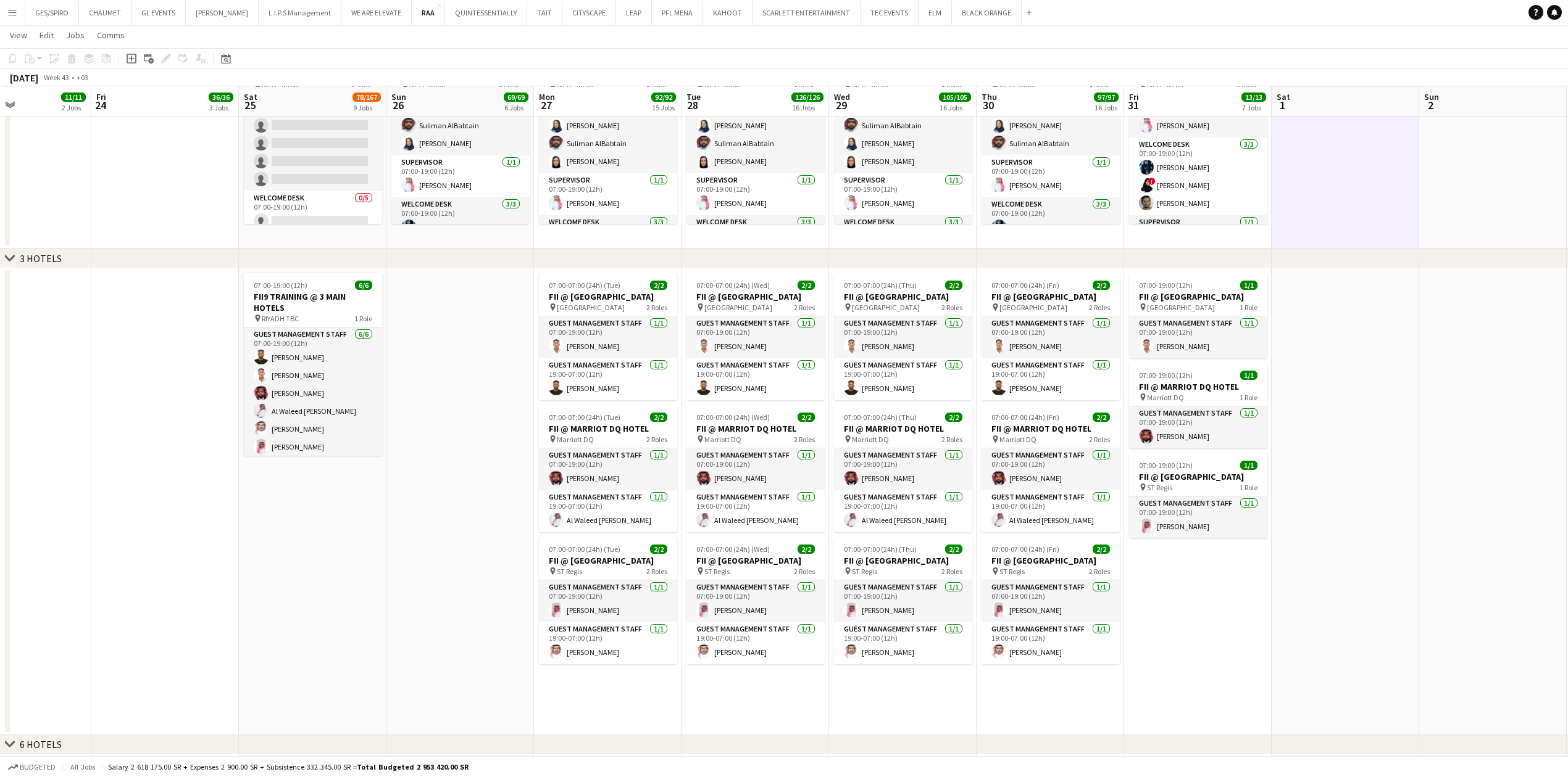
click at [1331, 378] on app-date-cell at bounding box center [1345, 502] width 148 height 467
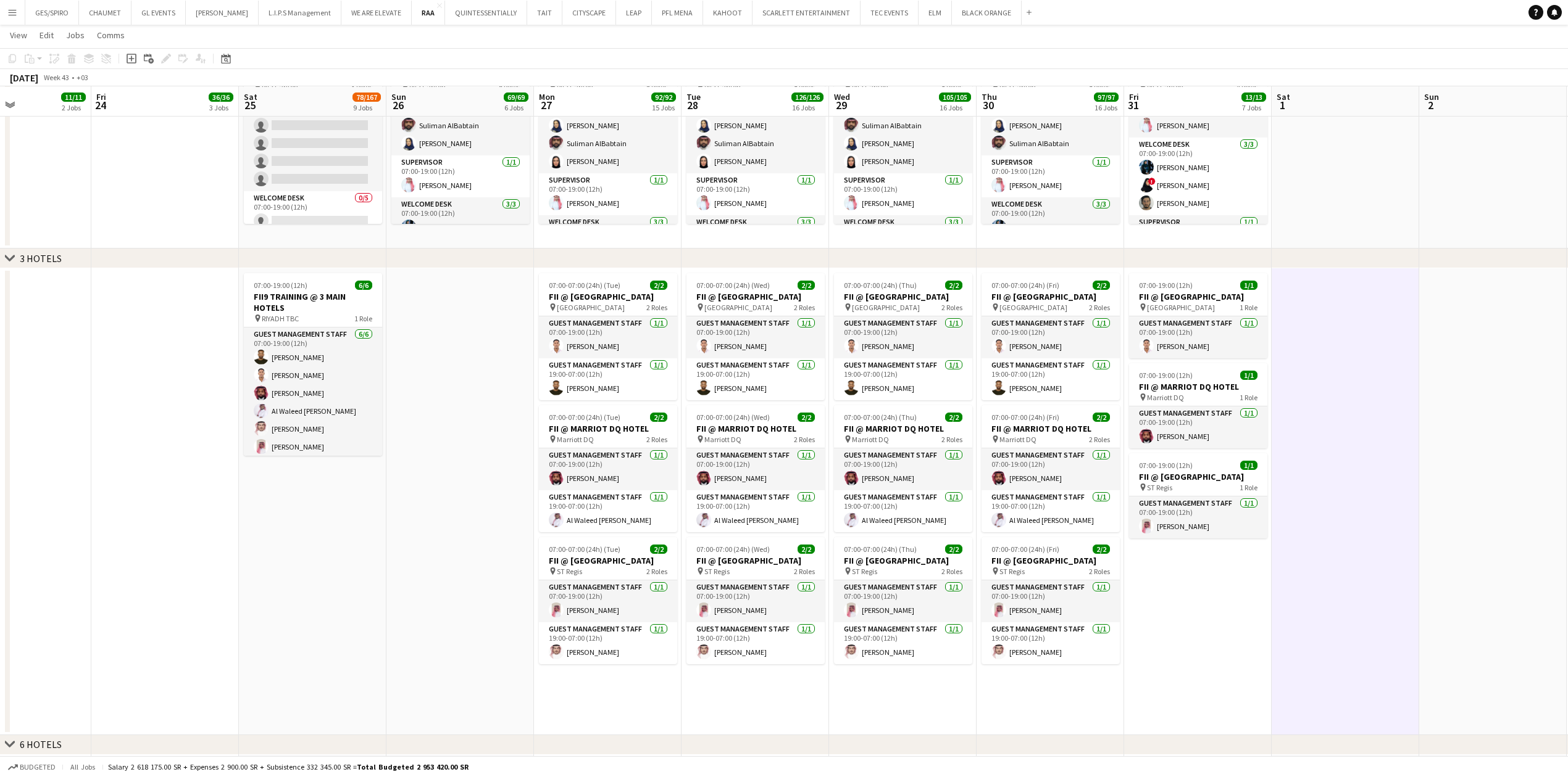
click at [1233, 583] on app-date-cell "07:00-19:00 (12h) 1/1 FII @ [GEOGRAPHIC_DATA] pin Courtyard Hotel 1 Role Guest …" at bounding box center [1198, 502] width 148 height 467
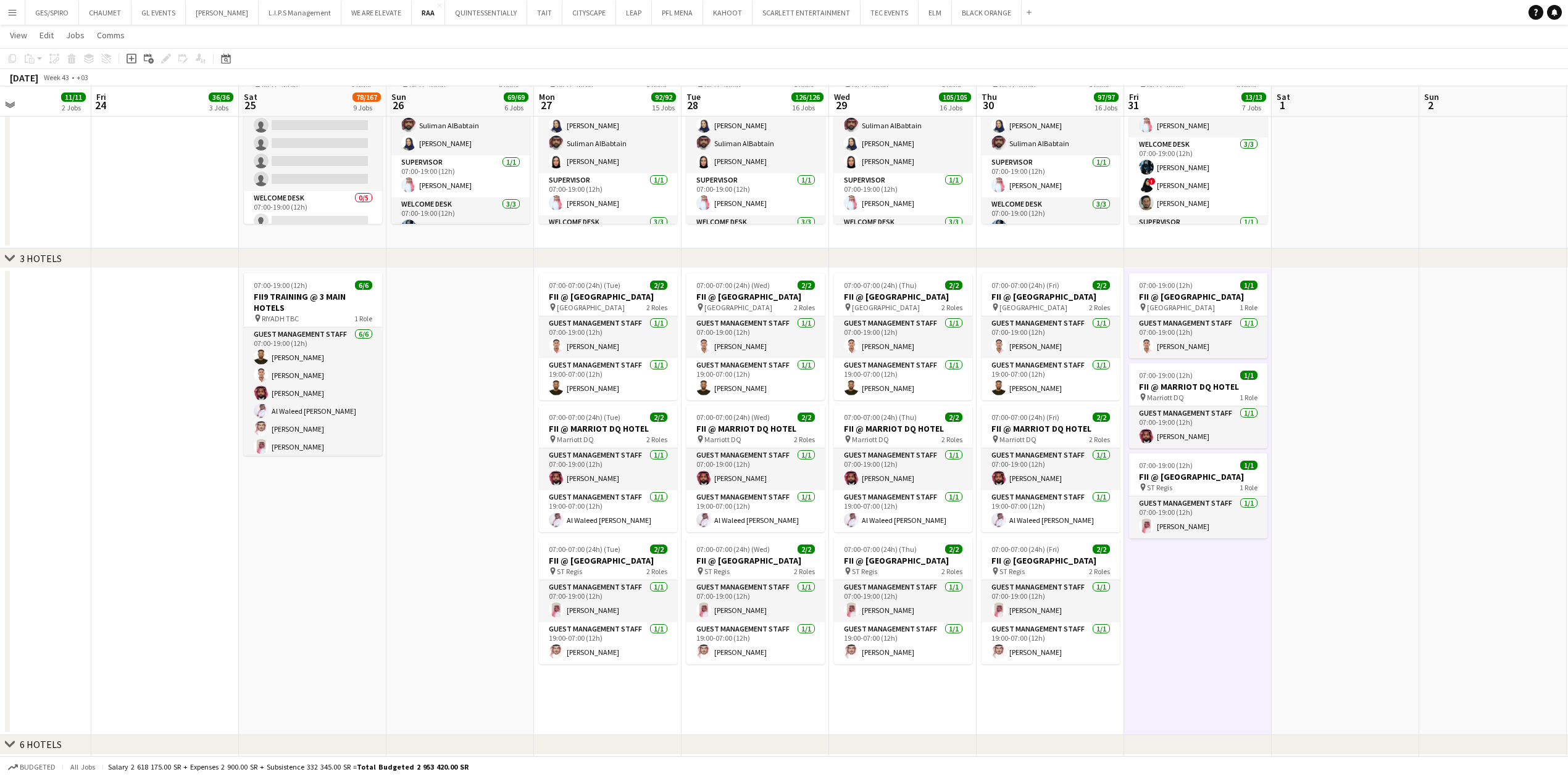
click at [1218, 246] on app-date-cell "07:00-07:00 (24h) (Sat) 6/6 FII9 - GUEST MANAGEMENT & REGISTRATION STAFF @[GEOG…" at bounding box center [1198, 142] width 148 height 212
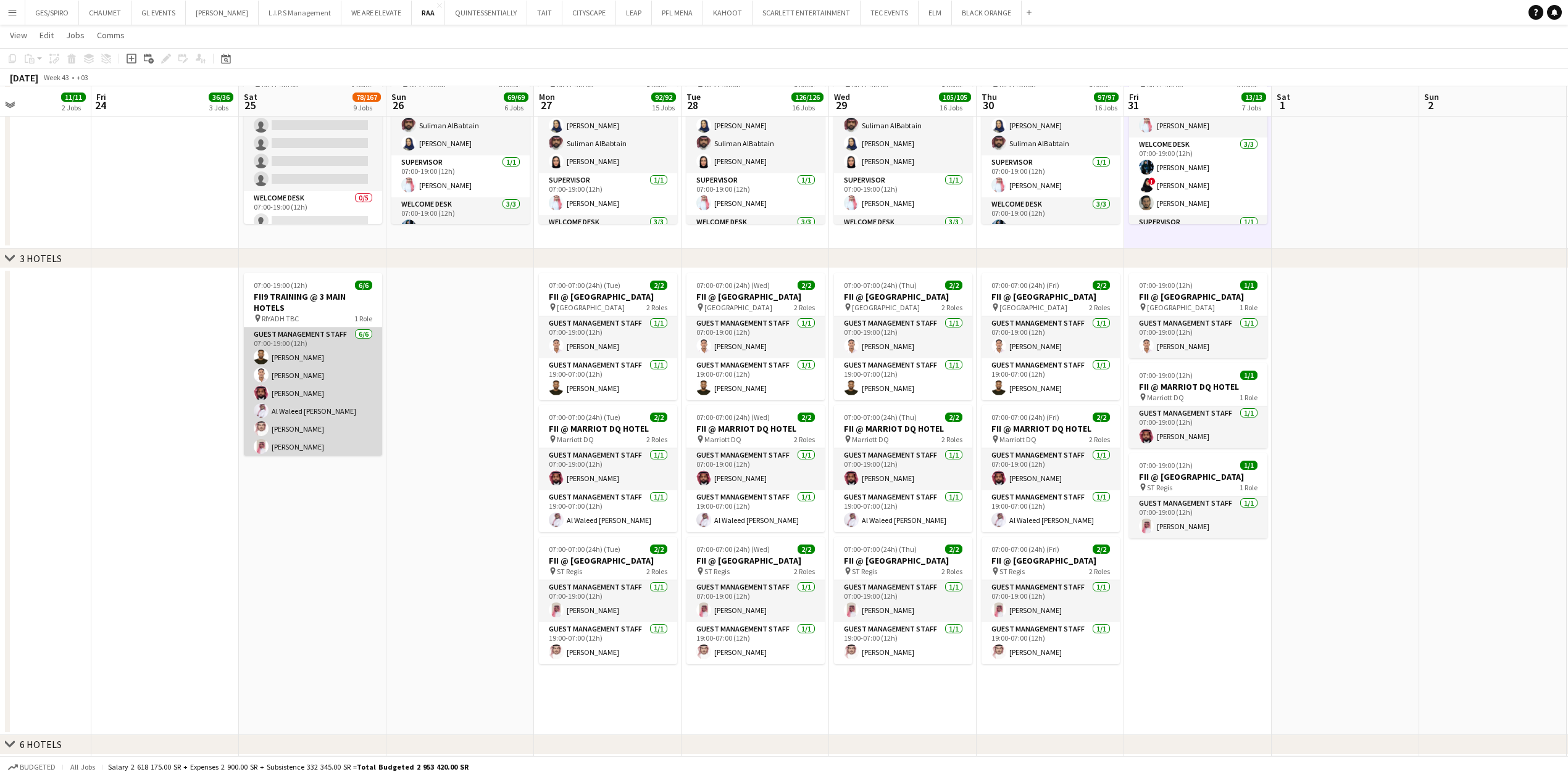
scroll to position [3, 0]
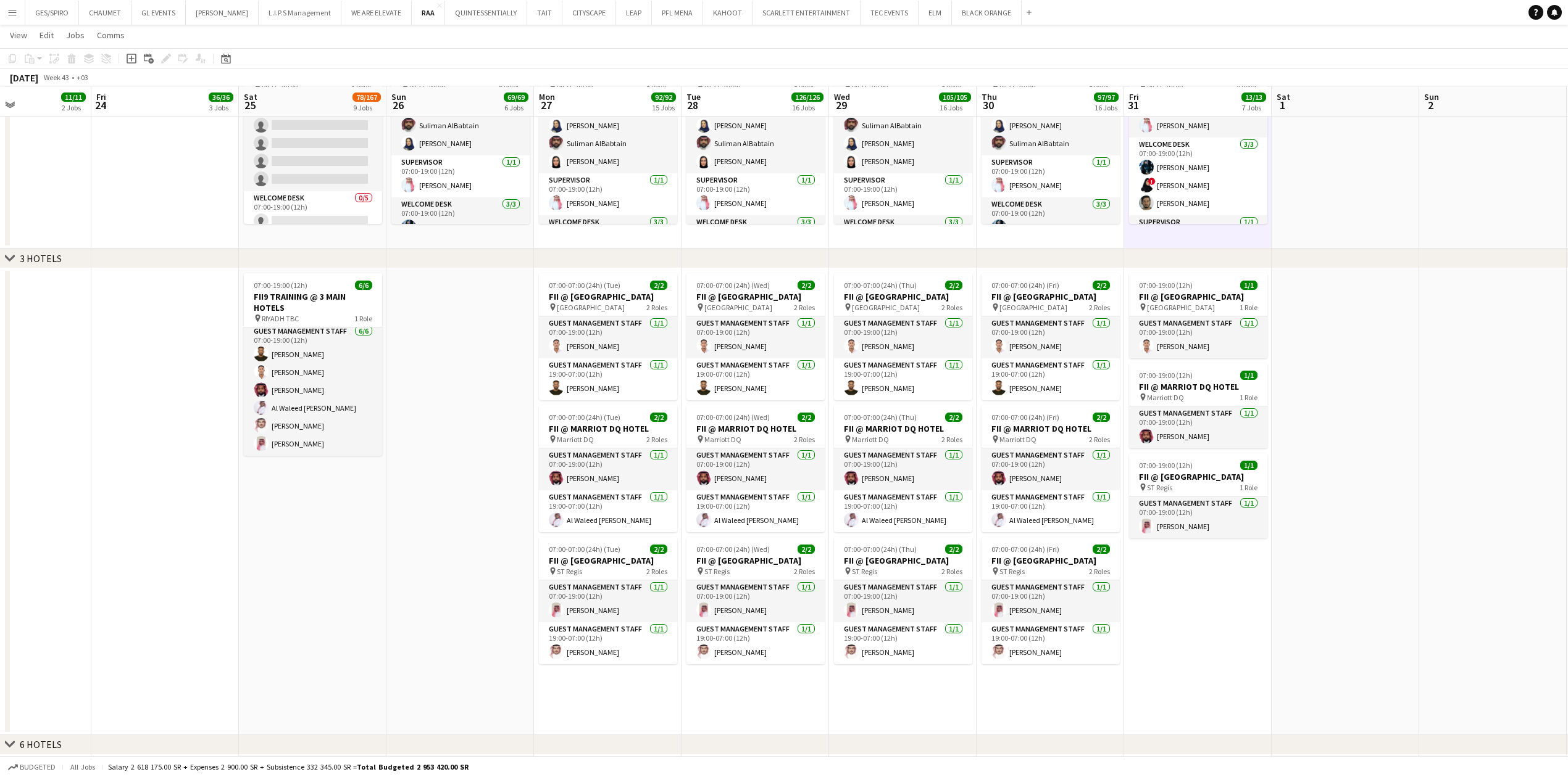
click at [445, 524] on app-date-cell at bounding box center [460, 502] width 148 height 467
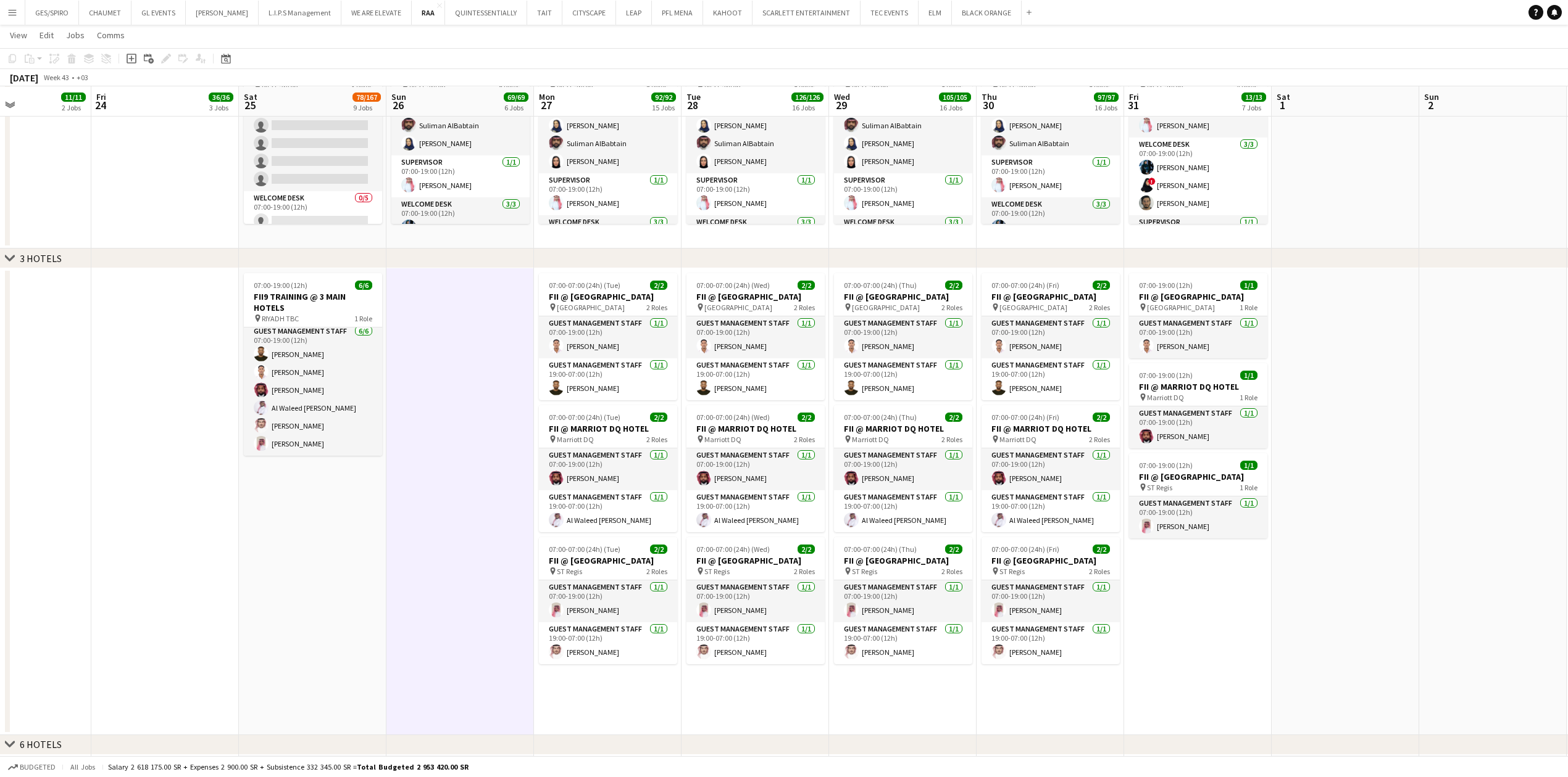
click at [1321, 627] on app-date-cell at bounding box center [1345, 502] width 148 height 467
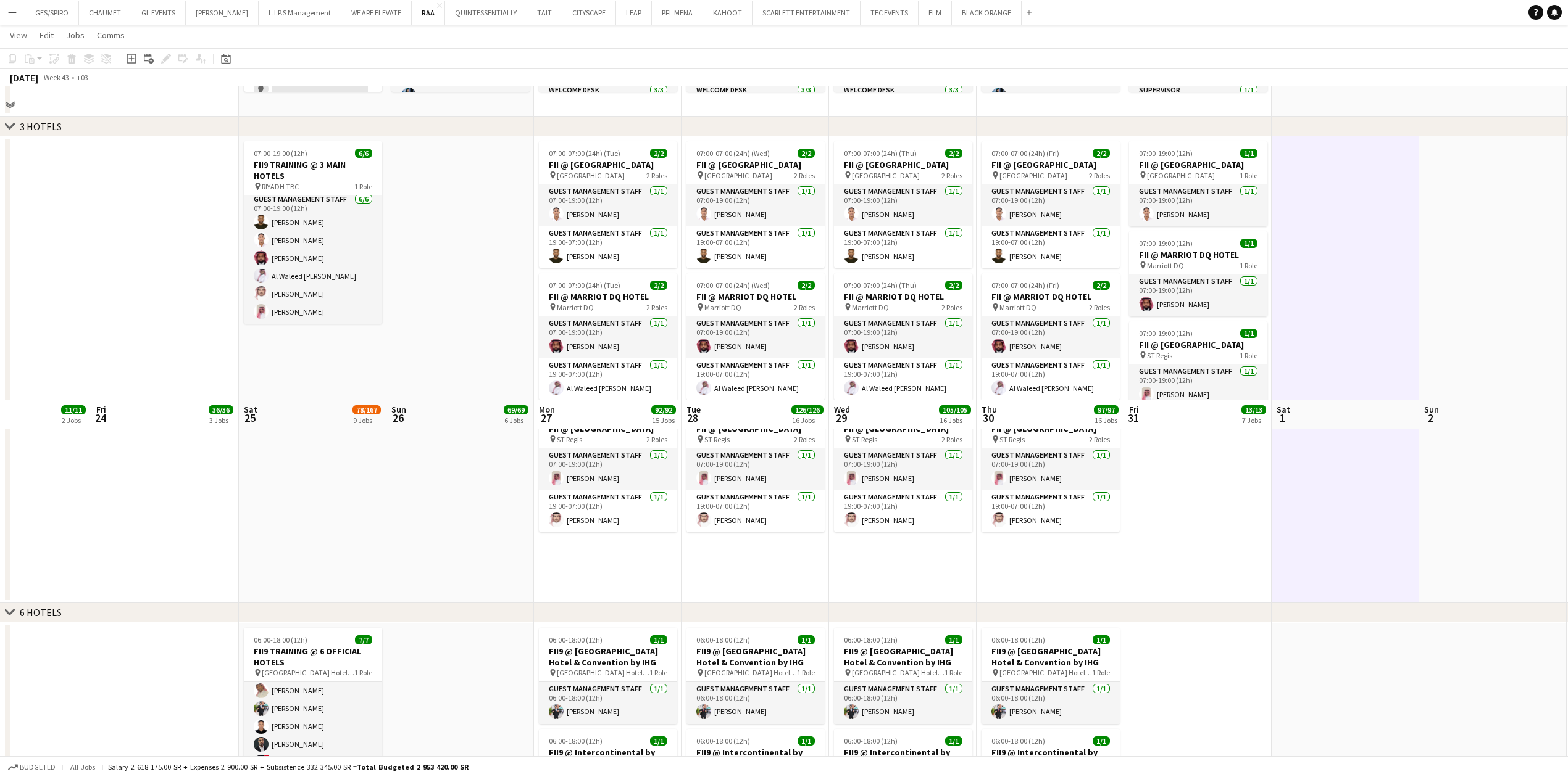
scroll to position [1892, 0]
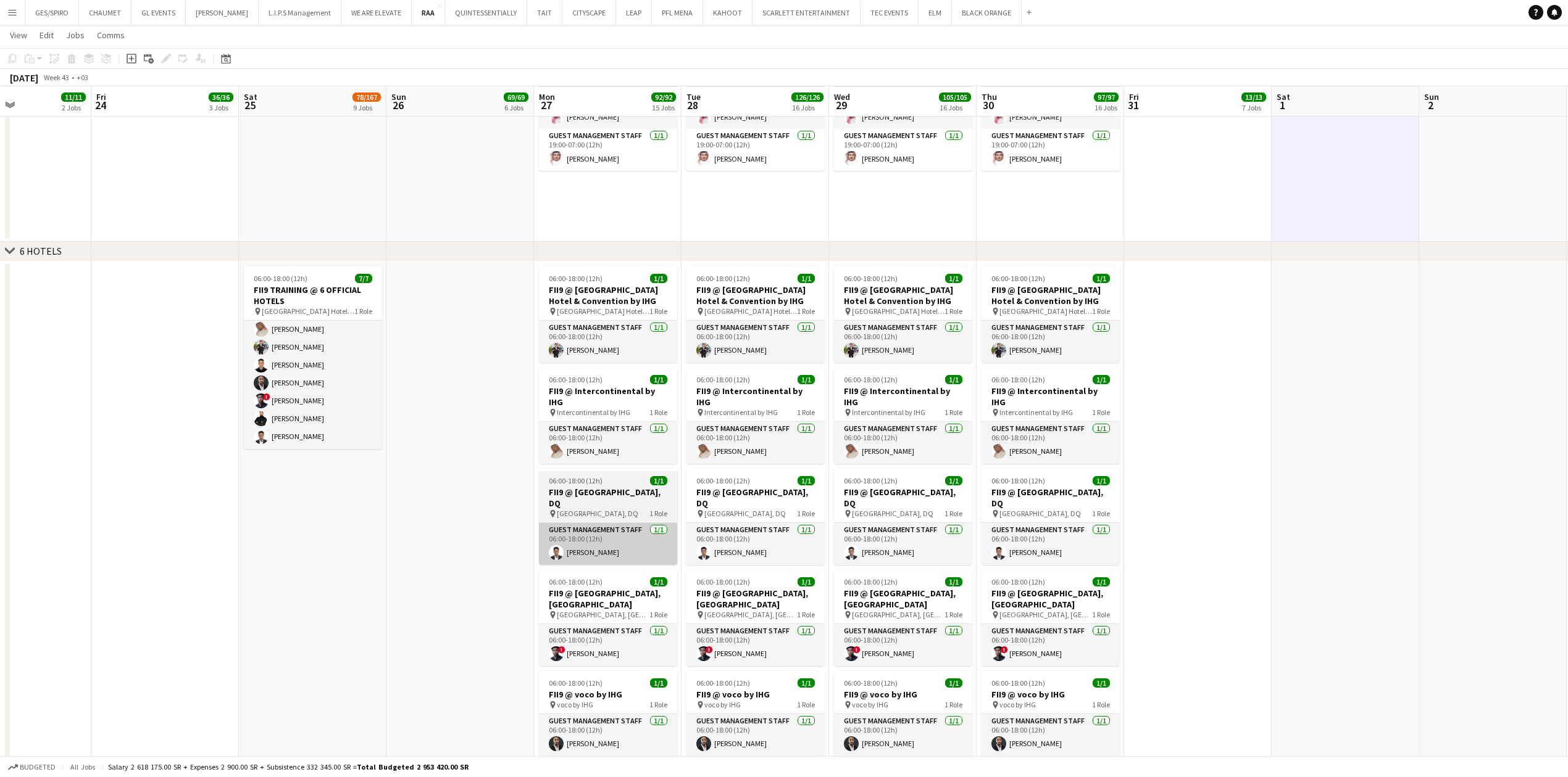
click at [618, 542] on app-card-role "Guest Management Staff [DATE] 06:00-18:00 (12h) [PERSON_NAME]" at bounding box center [608, 544] width 138 height 42
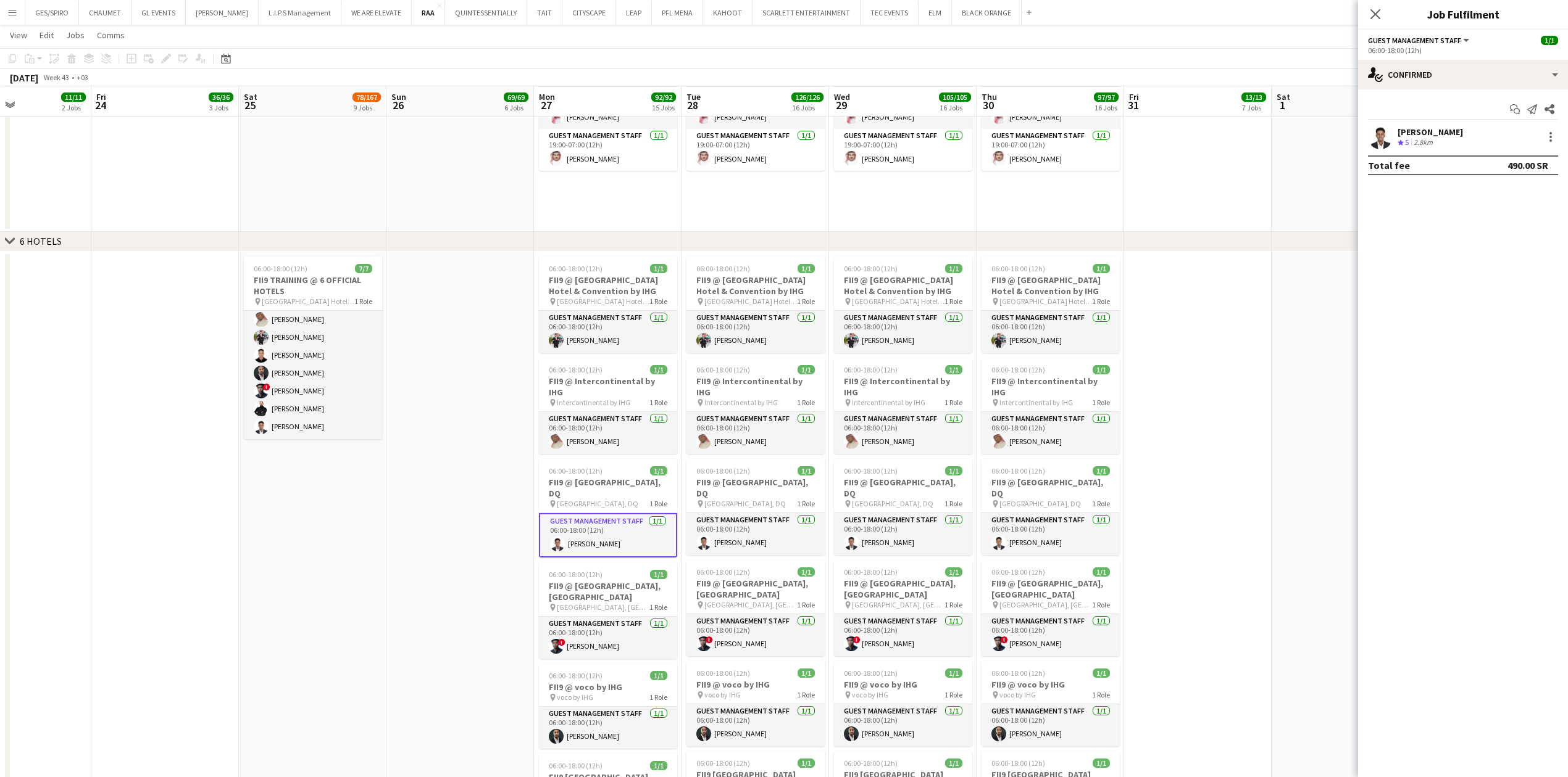
click at [1452, 141] on div "[PERSON_NAME] Crew rating 5 2.8km" at bounding box center [1463, 137] width 210 height 25
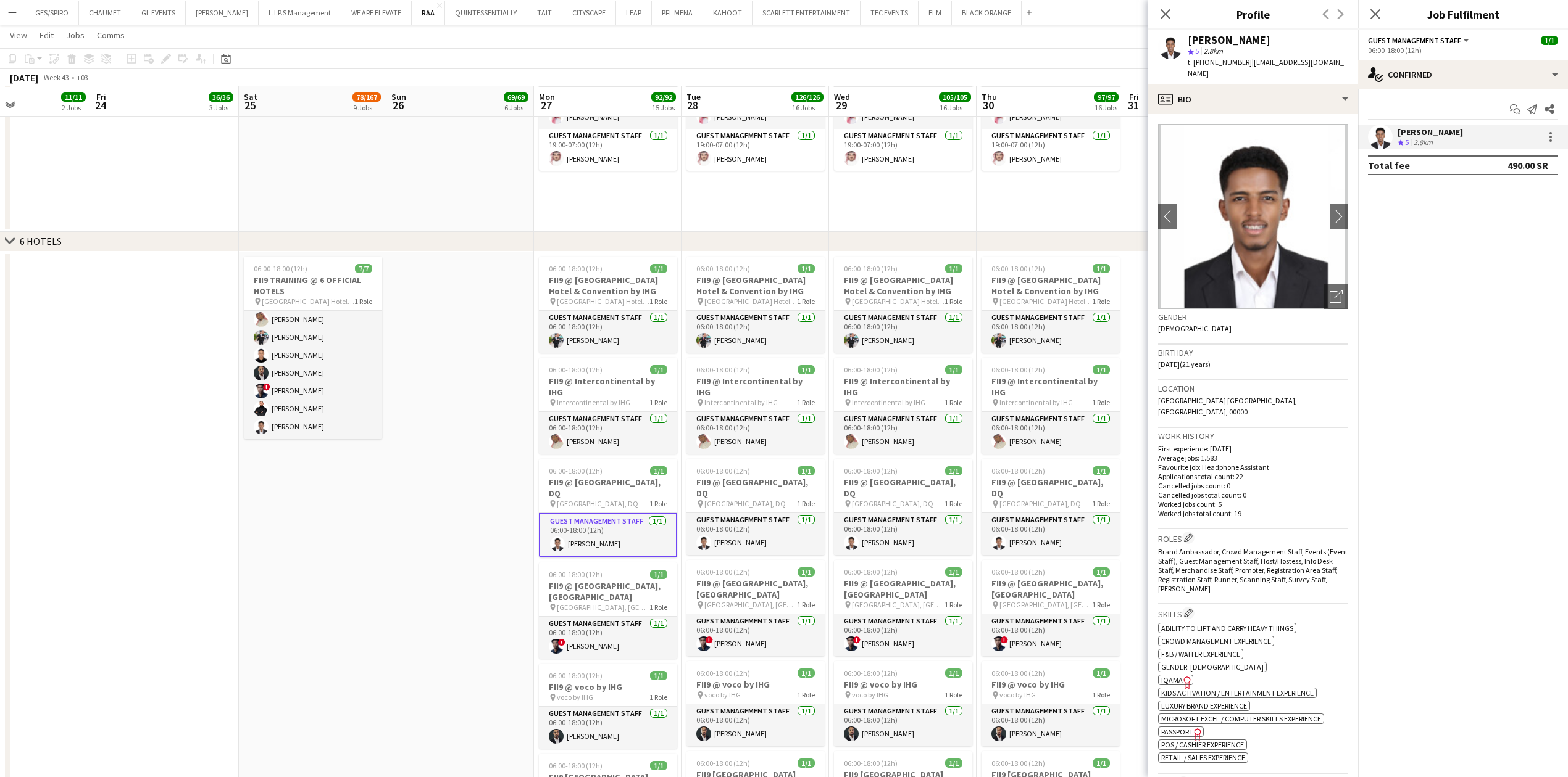
drag, startPoint x: 1245, startPoint y: 62, endPoint x: 1344, endPoint y: 58, distance: 99.1
click at [1344, 58] on div "[PERSON_NAME] star 5 2.8km t. [PHONE_NUMBER] | [EMAIL_ADDRESS][DOMAIN_NAME]" at bounding box center [1253, 58] width 210 height 55
copy span "[EMAIL_ADDRESS][DOMAIN_NAME]"
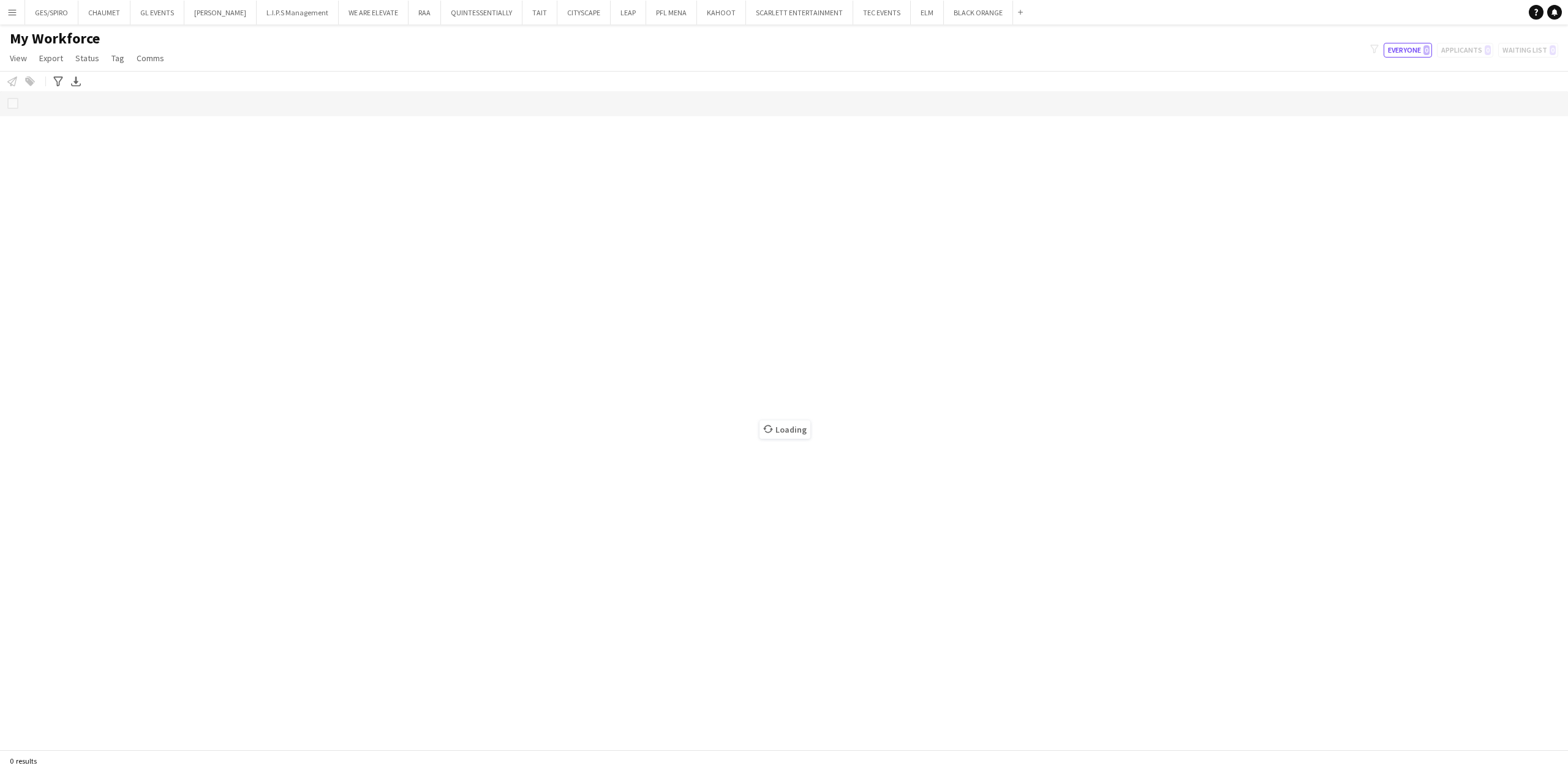
click at [2, 15] on button "Menu" at bounding box center [12, 12] width 24 height 24
click at [182, 69] on link "My Workforce" at bounding box center [184, 67] width 123 height 24
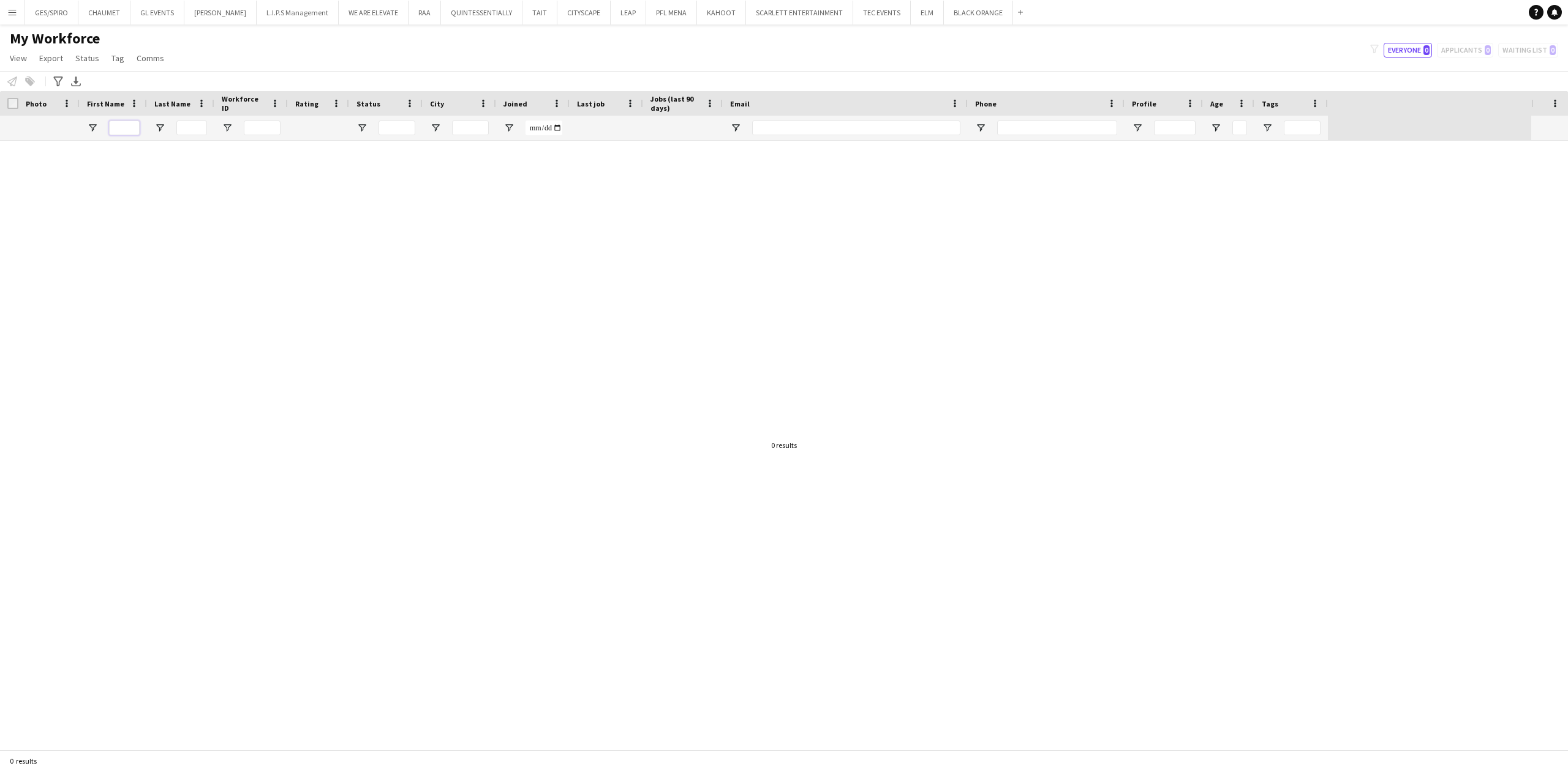
click at [117, 130] on input "First Name Filter Input" at bounding box center [124, 127] width 30 height 14
drag, startPoint x: 728, startPoint y: 401, endPoint x: 723, endPoint y: 392, distance: 10.3
click at [728, 401] on div at bounding box center [765, 446] width 1531 height 609
click at [388, 263] on div at bounding box center [765, 446] width 1531 height 609
click at [95, 728] on div at bounding box center [765, 446] width 1531 height 609
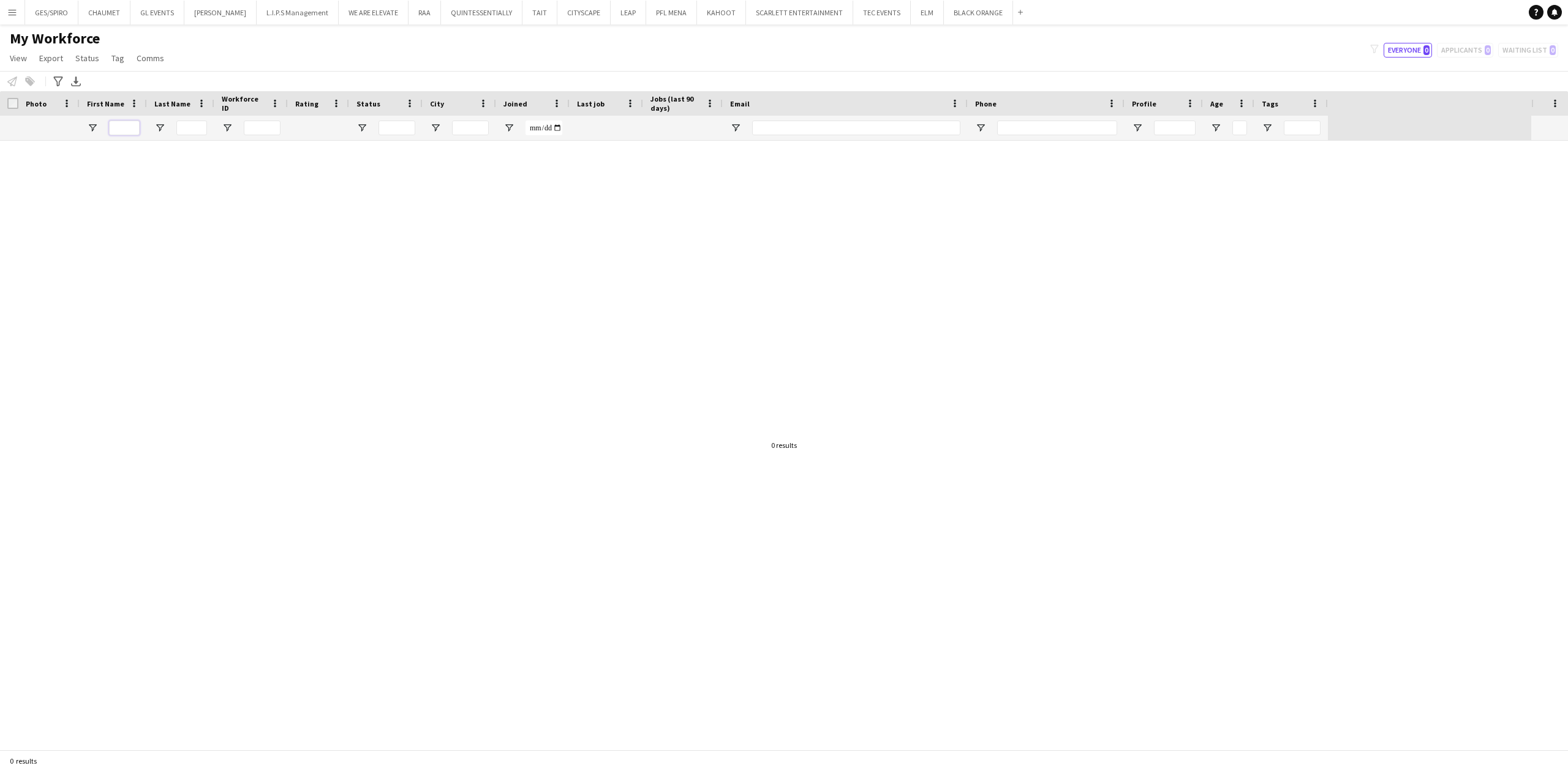
click at [133, 126] on input "First Name Filter Input" at bounding box center [124, 127] width 30 height 14
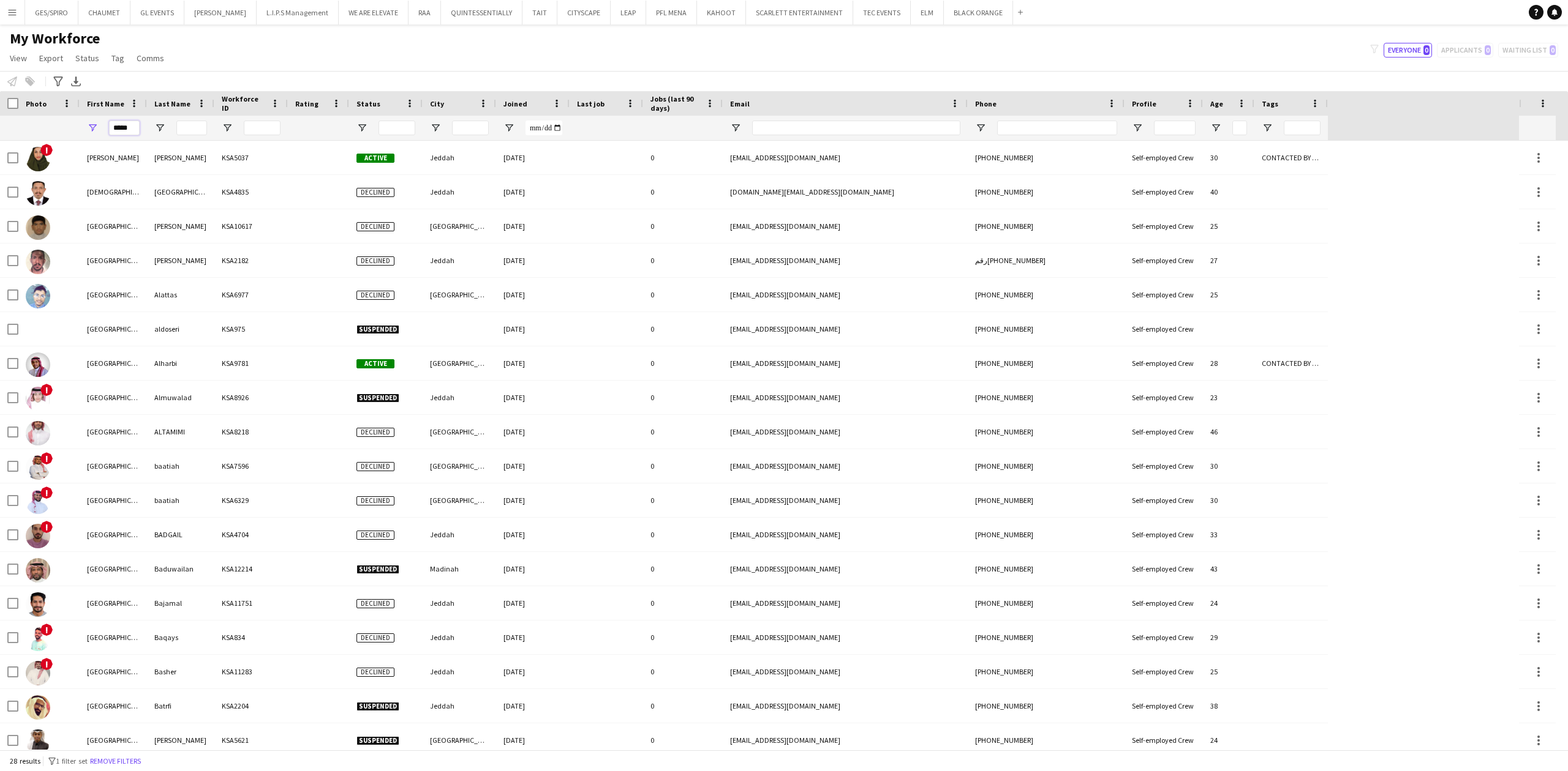
type input "*****"
click at [191, 125] on input "Last Name Filter Input" at bounding box center [191, 127] width 30 height 14
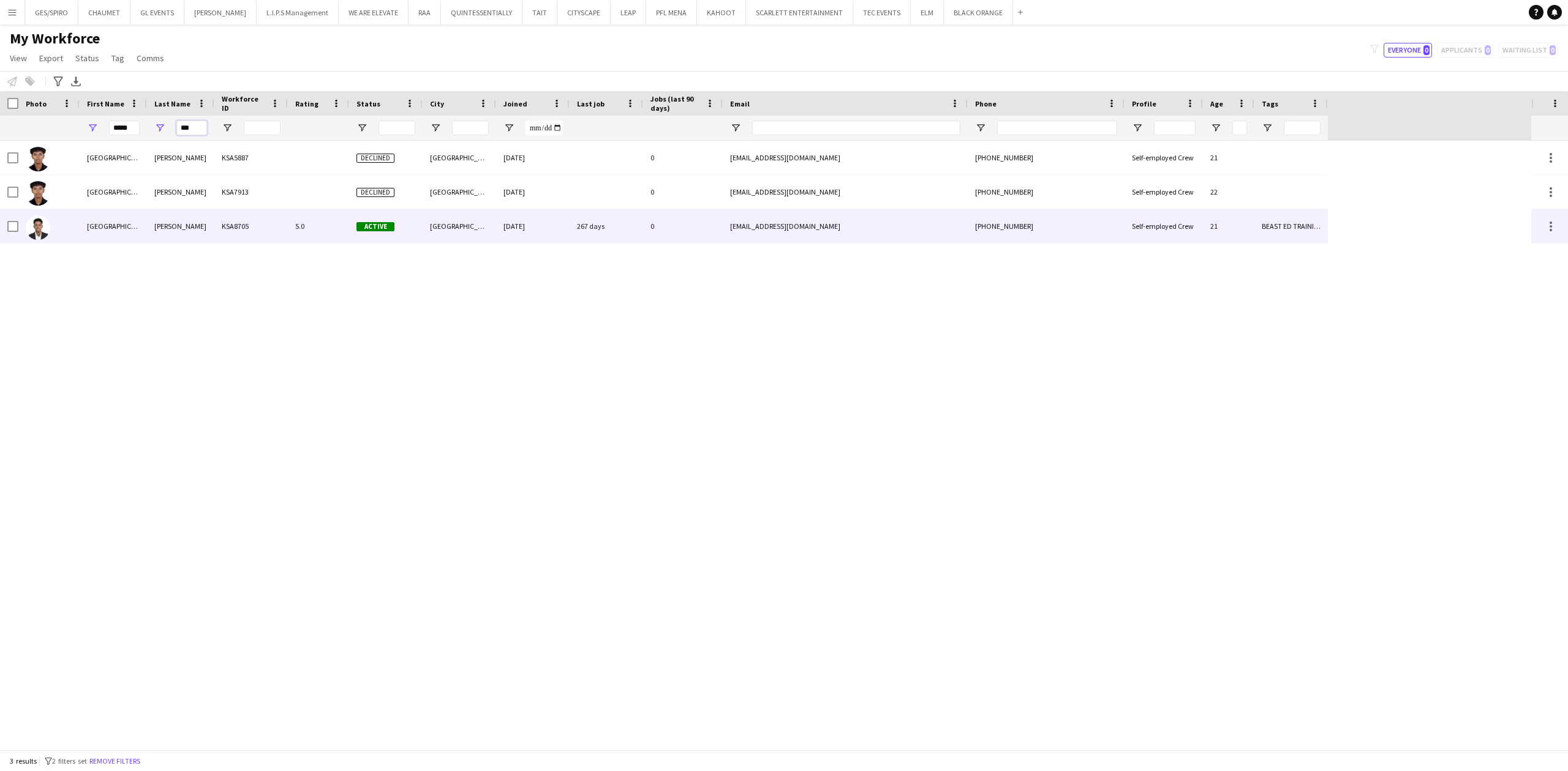
type input "***"
click at [220, 210] on div "KSA8705" at bounding box center [251, 226] width 73 height 34
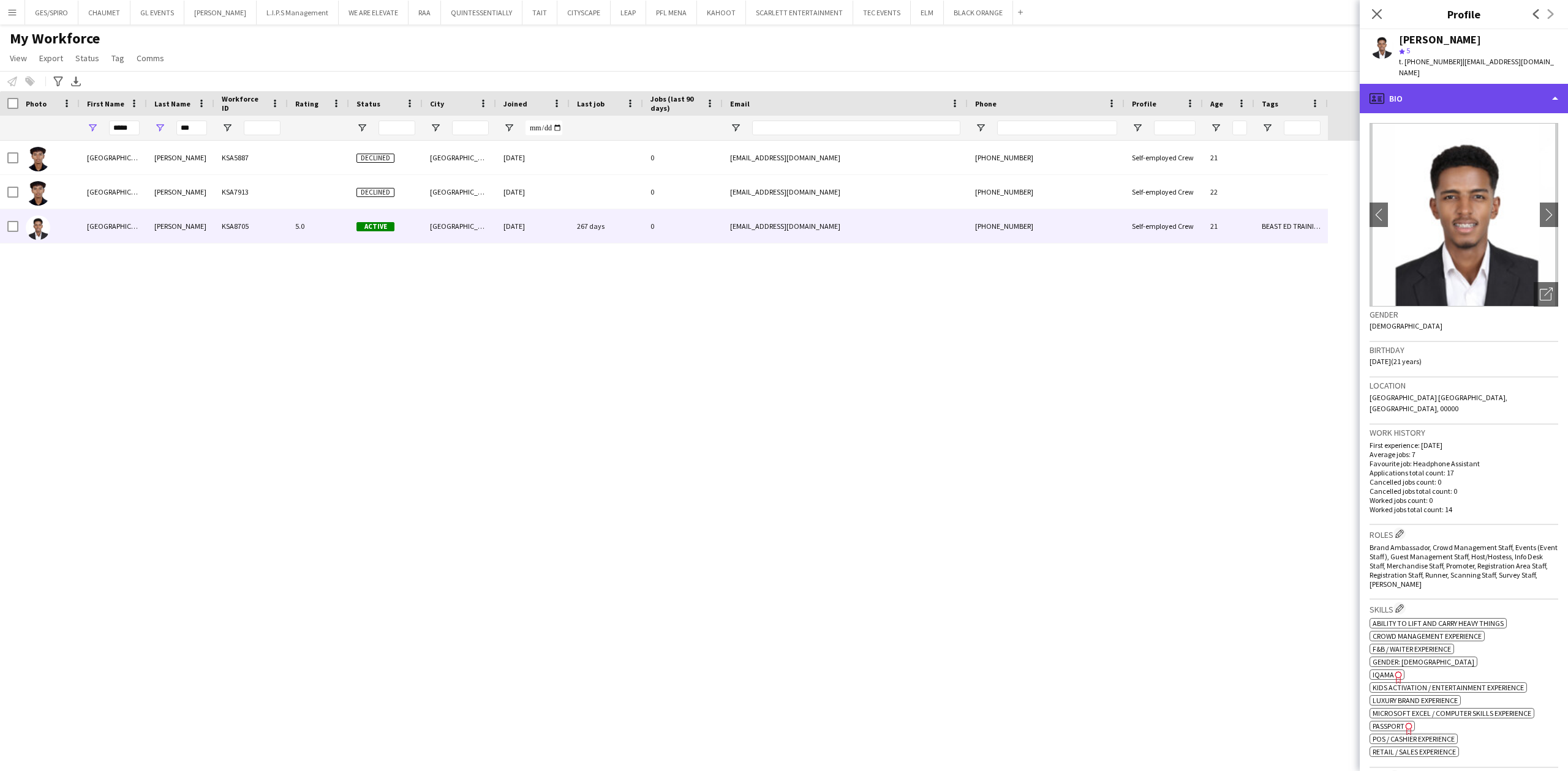
click at [1505, 92] on div "profile Bio" at bounding box center [1464, 98] width 208 height 30
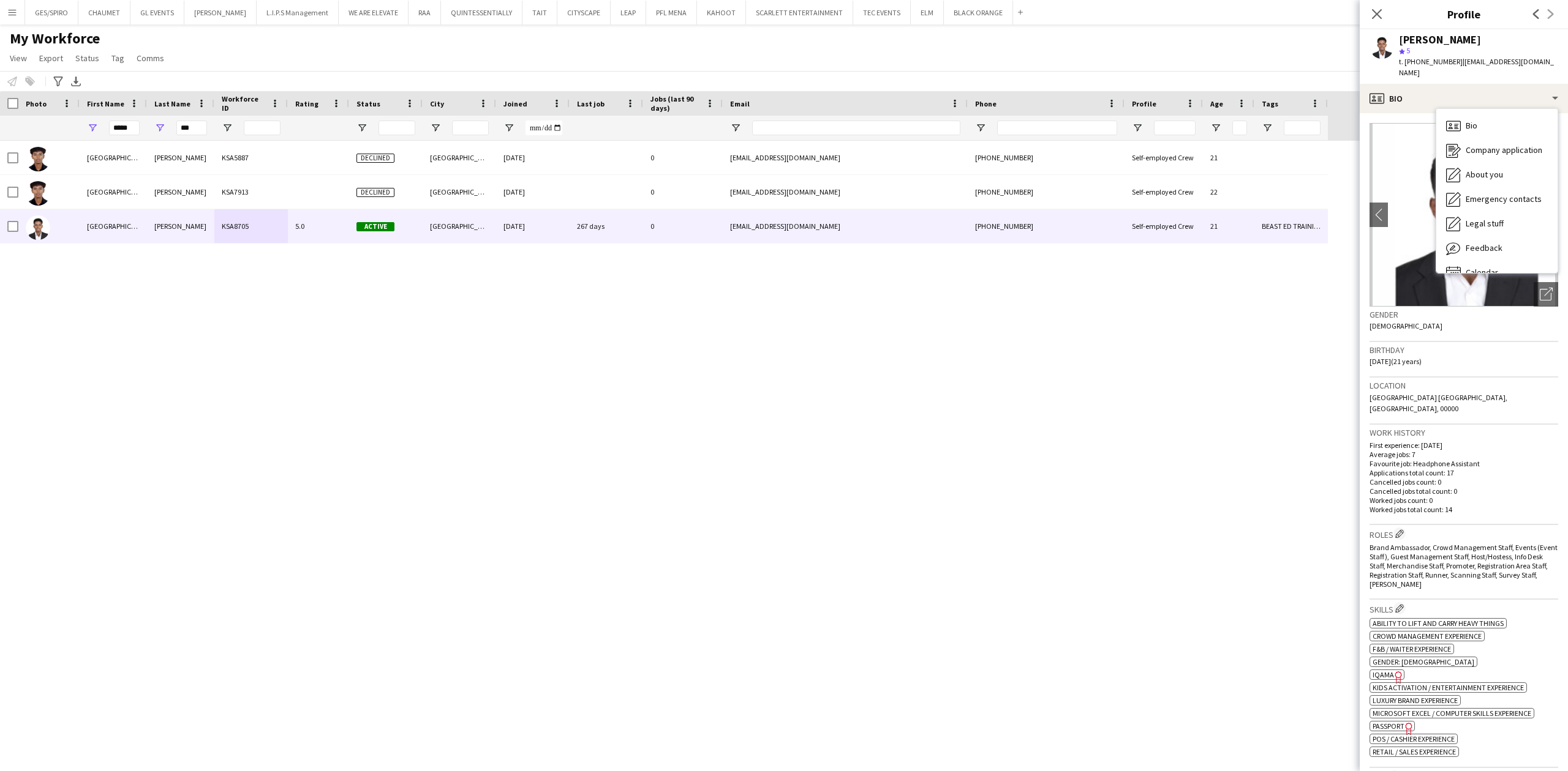
click at [1385, 670] on span "IQAMA" at bounding box center [1384, 675] width 21 height 9
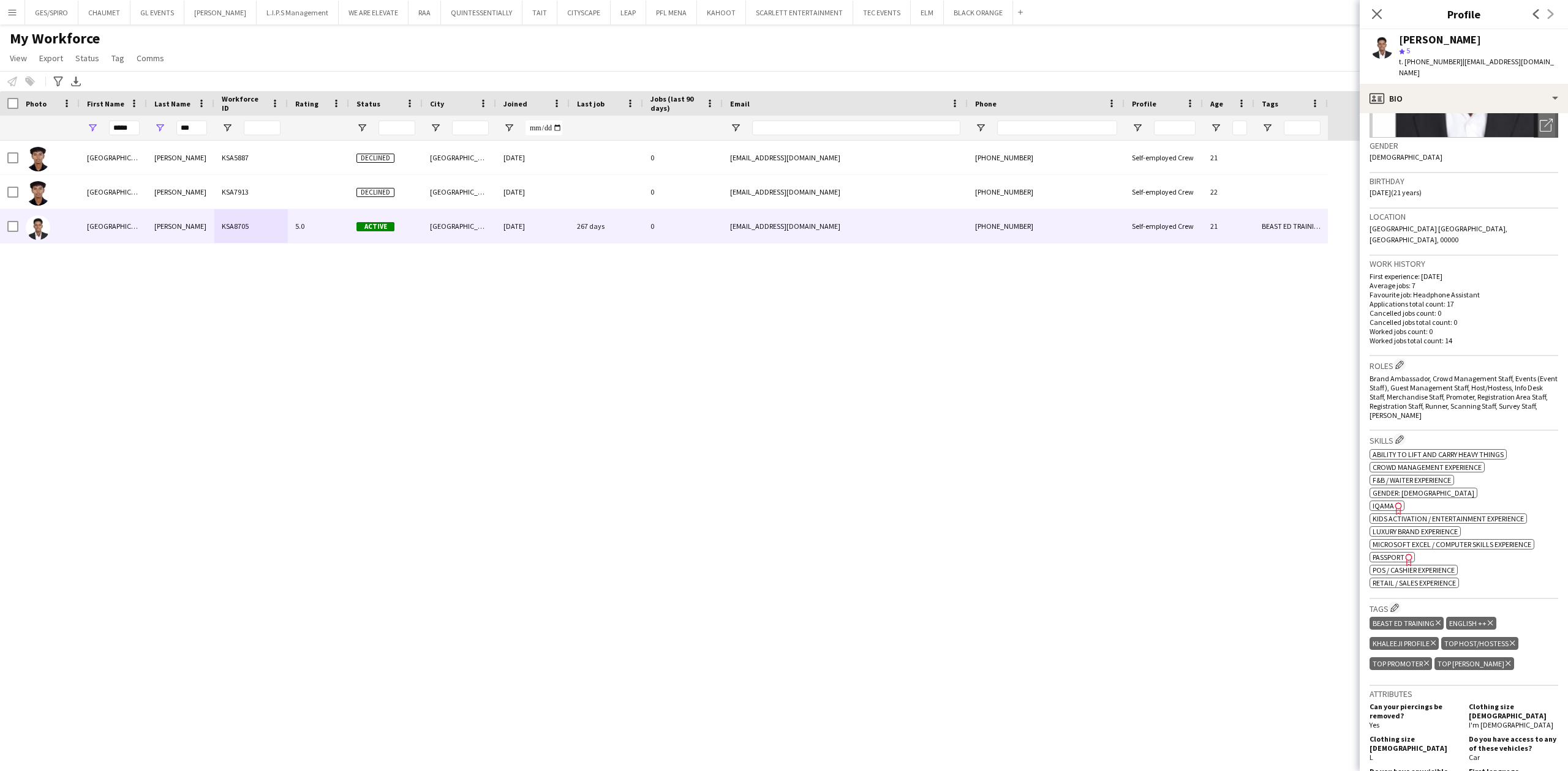
scroll to position [245, 0]
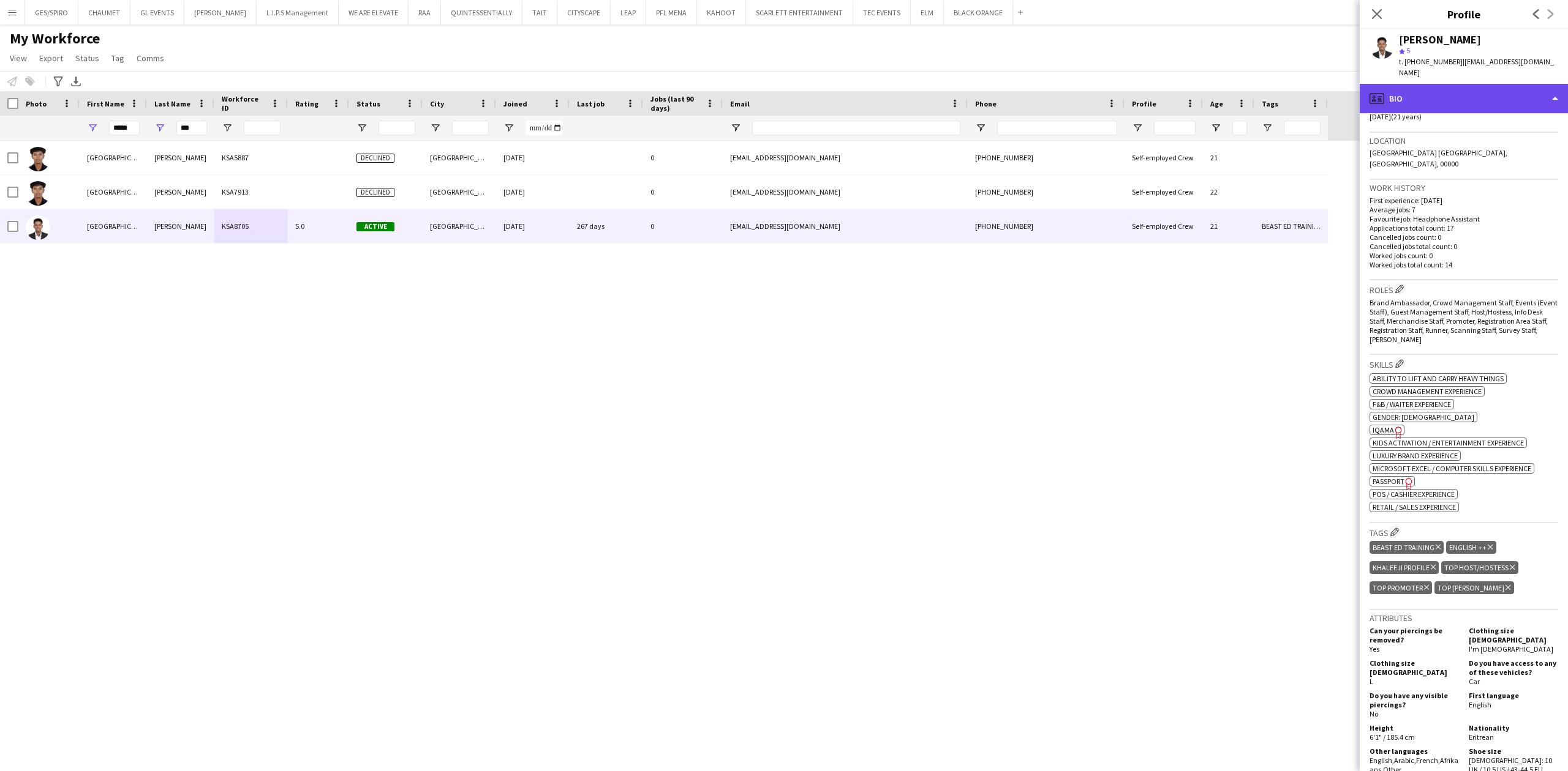
click at [1441, 84] on div "profile Bio" at bounding box center [1464, 98] width 208 height 30
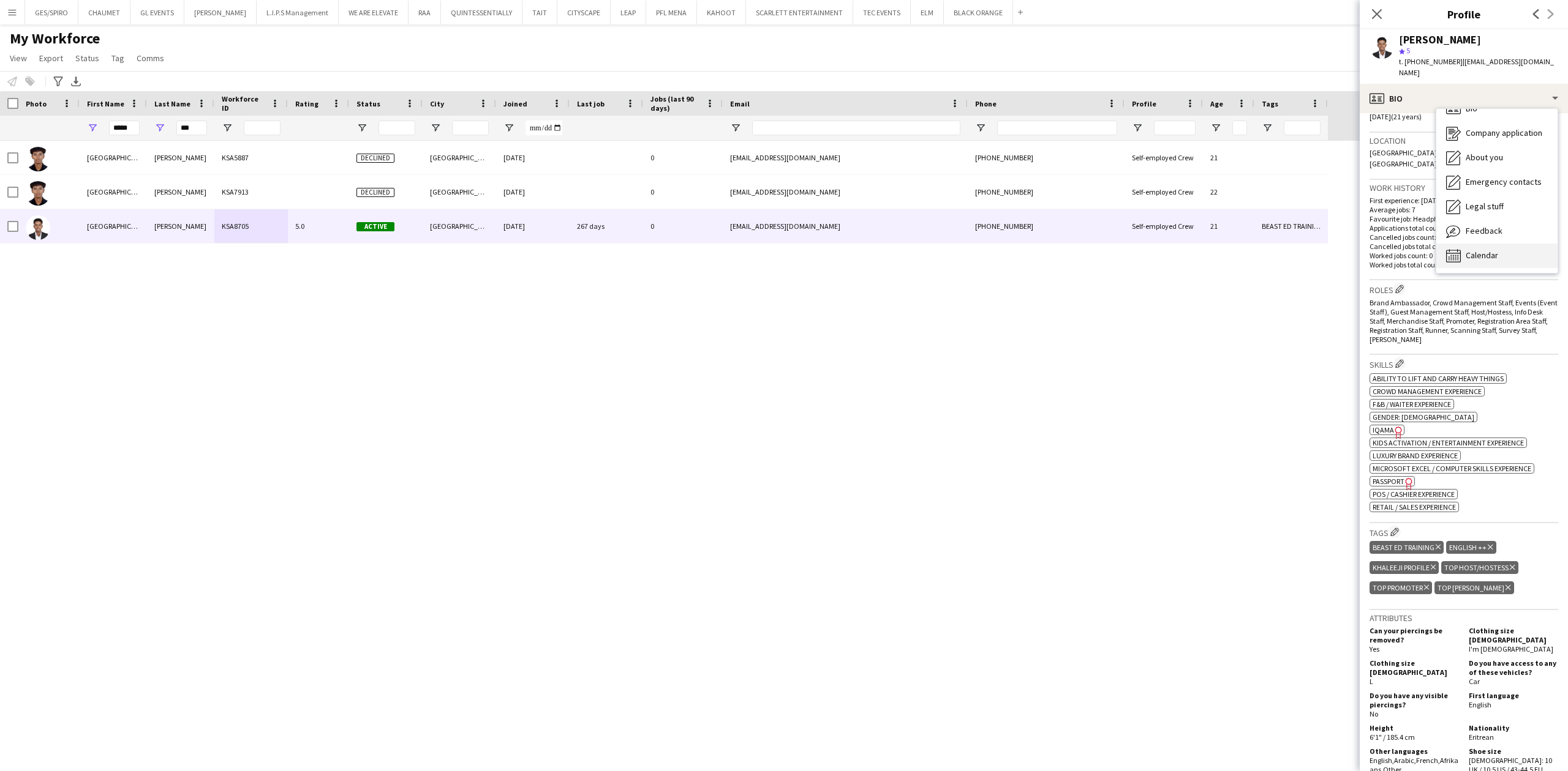
click at [1525, 244] on div "Calendar Calendar" at bounding box center [1496, 256] width 121 height 24
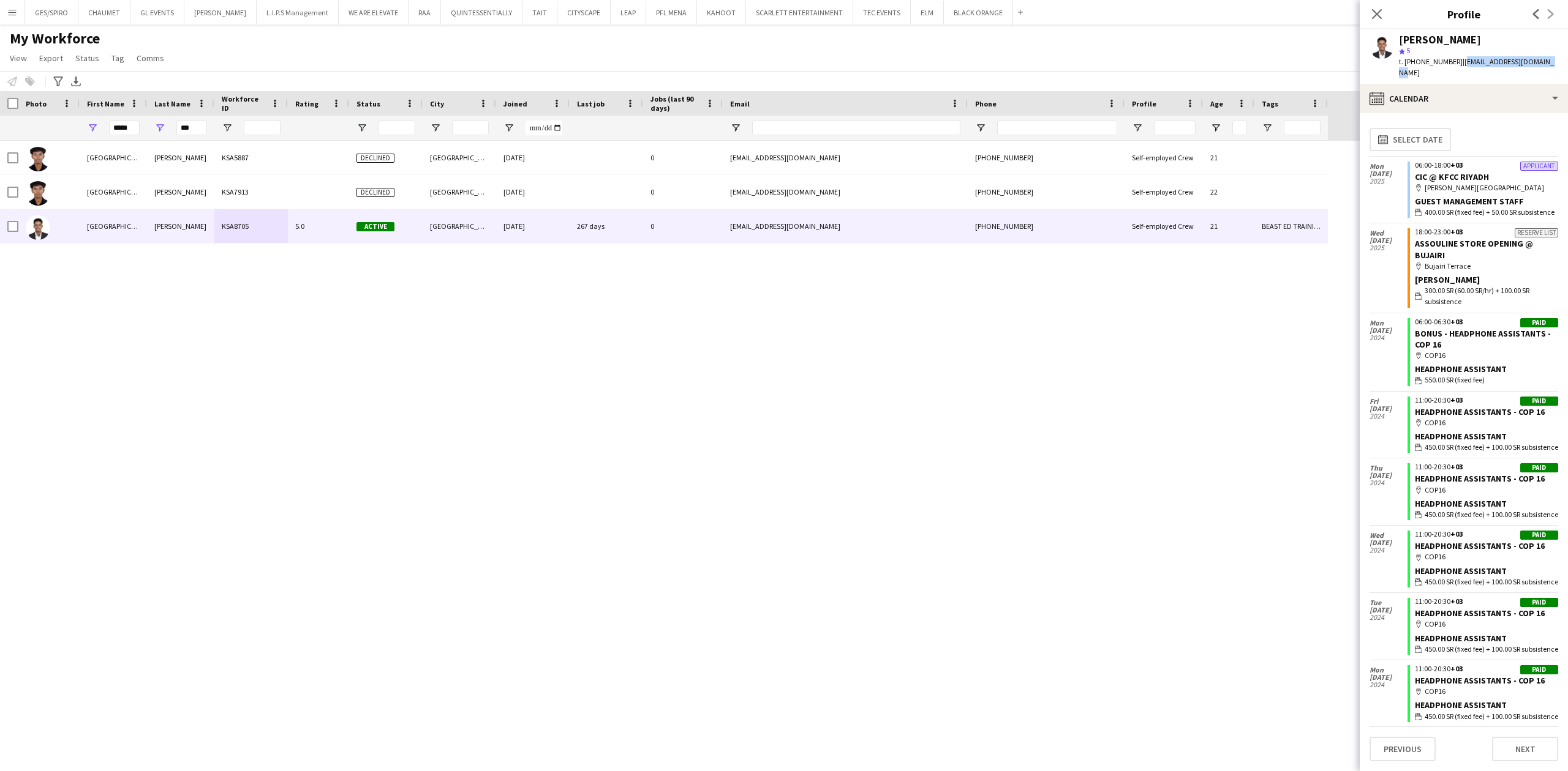
drag, startPoint x: 1457, startPoint y: 59, endPoint x: 1554, endPoint y: 59, distance: 97.0
click at [1554, 59] on app-profile-header "Salem Nasser star 5 t. +966577538625 | salemnasser340@gmail.com" at bounding box center [1464, 57] width 208 height 55
copy span "[EMAIL_ADDRESS][DOMAIN_NAME]"
click at [1419, 59] on span "t. [PHONE_NUMBER]" at bounding box center [1431, 62] width 64 height 9
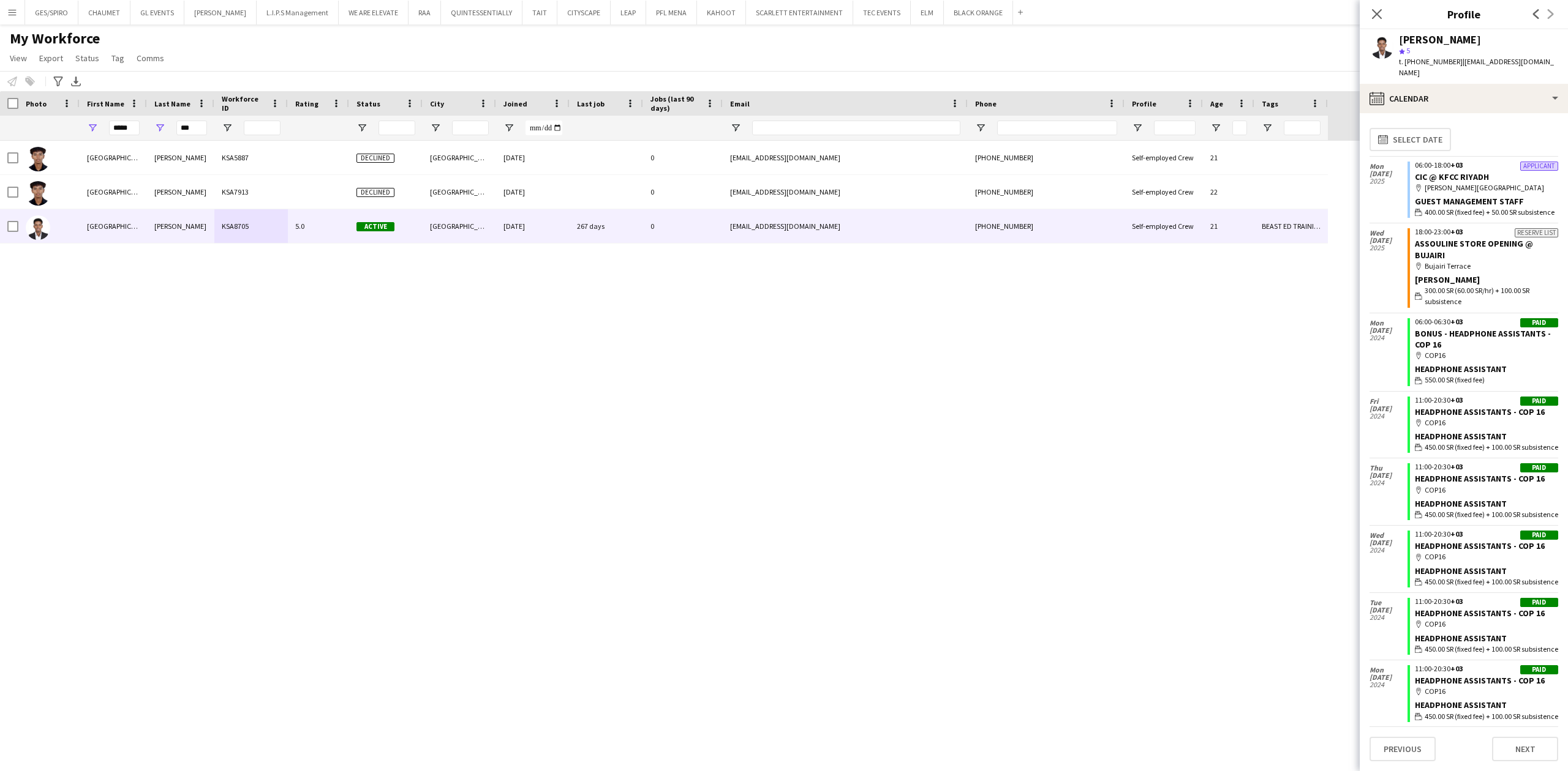
click at [1419, 59] on span "t. [PHONE_NUMBER]" at bounding box center [1431, 62] width 64 height 9
copy span "966577538625"
click at [1485, 93] on div "calendar-full Calendar" at bounding box center [1464, 98] width 208 height 30
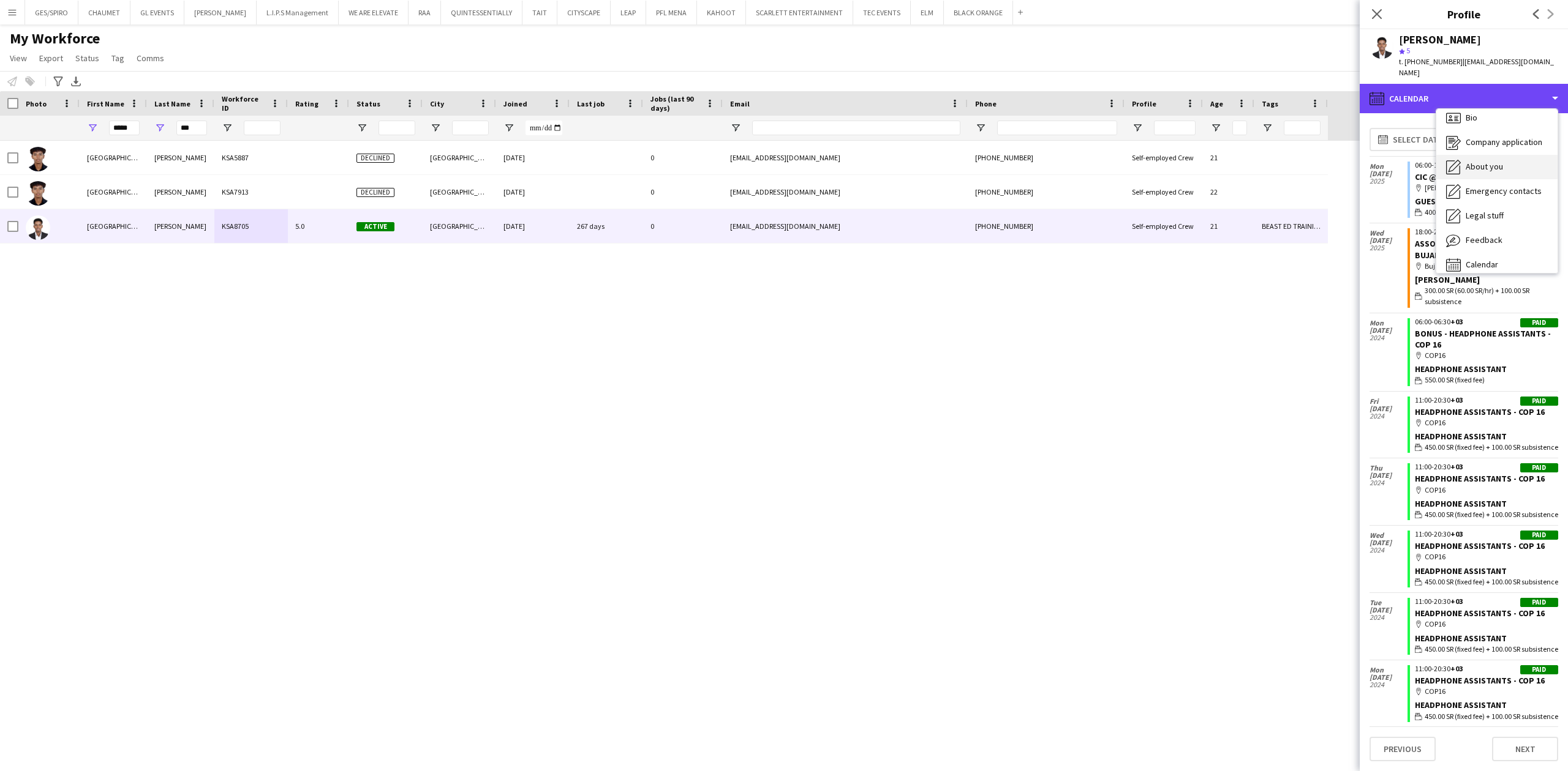
scroll to position [0, 0]
click at [1500, 115] on div "Bio Bio" at bounding box center [1496, 126] width 121 height 24
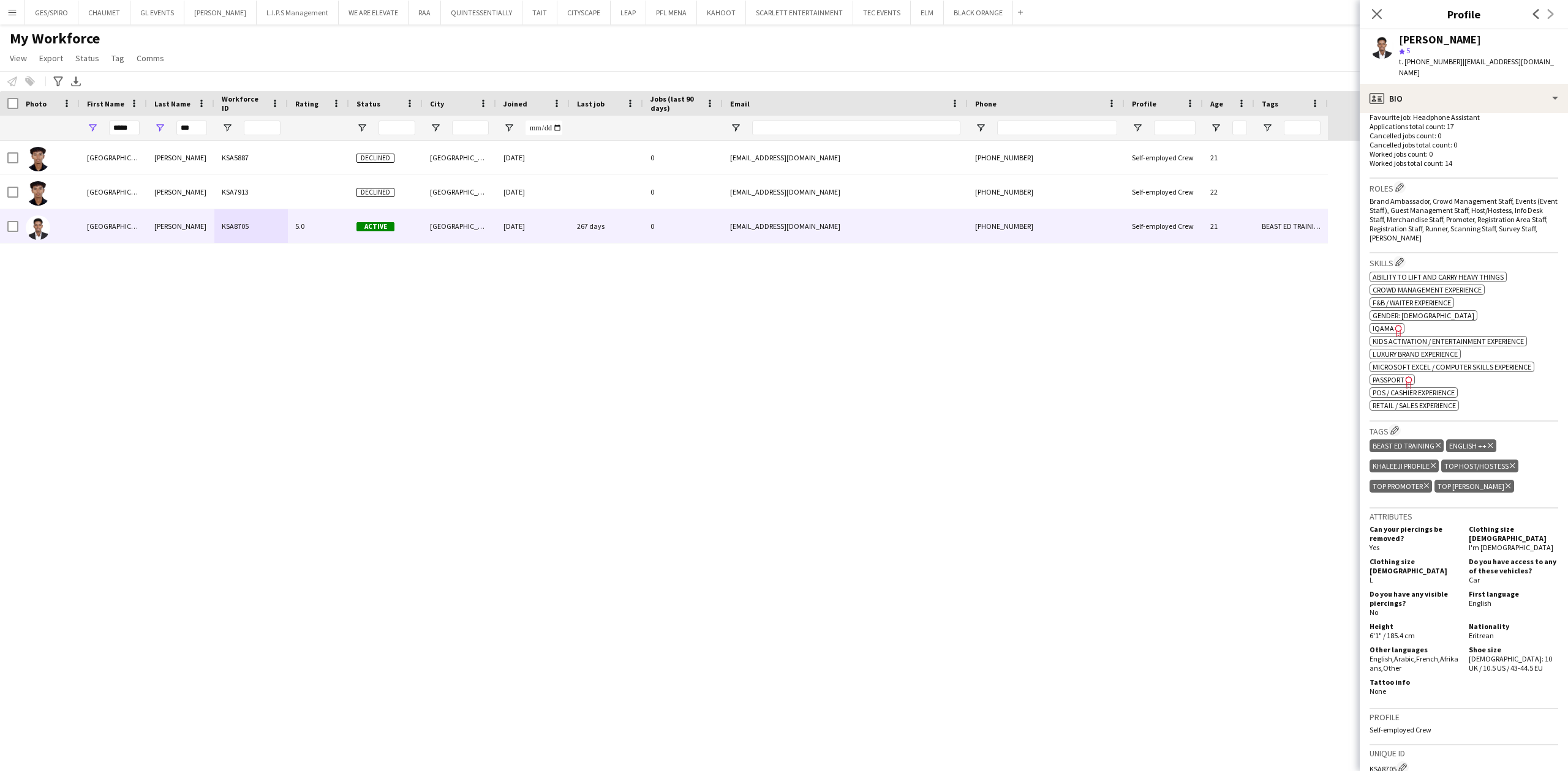
scroll to position [408, 0]
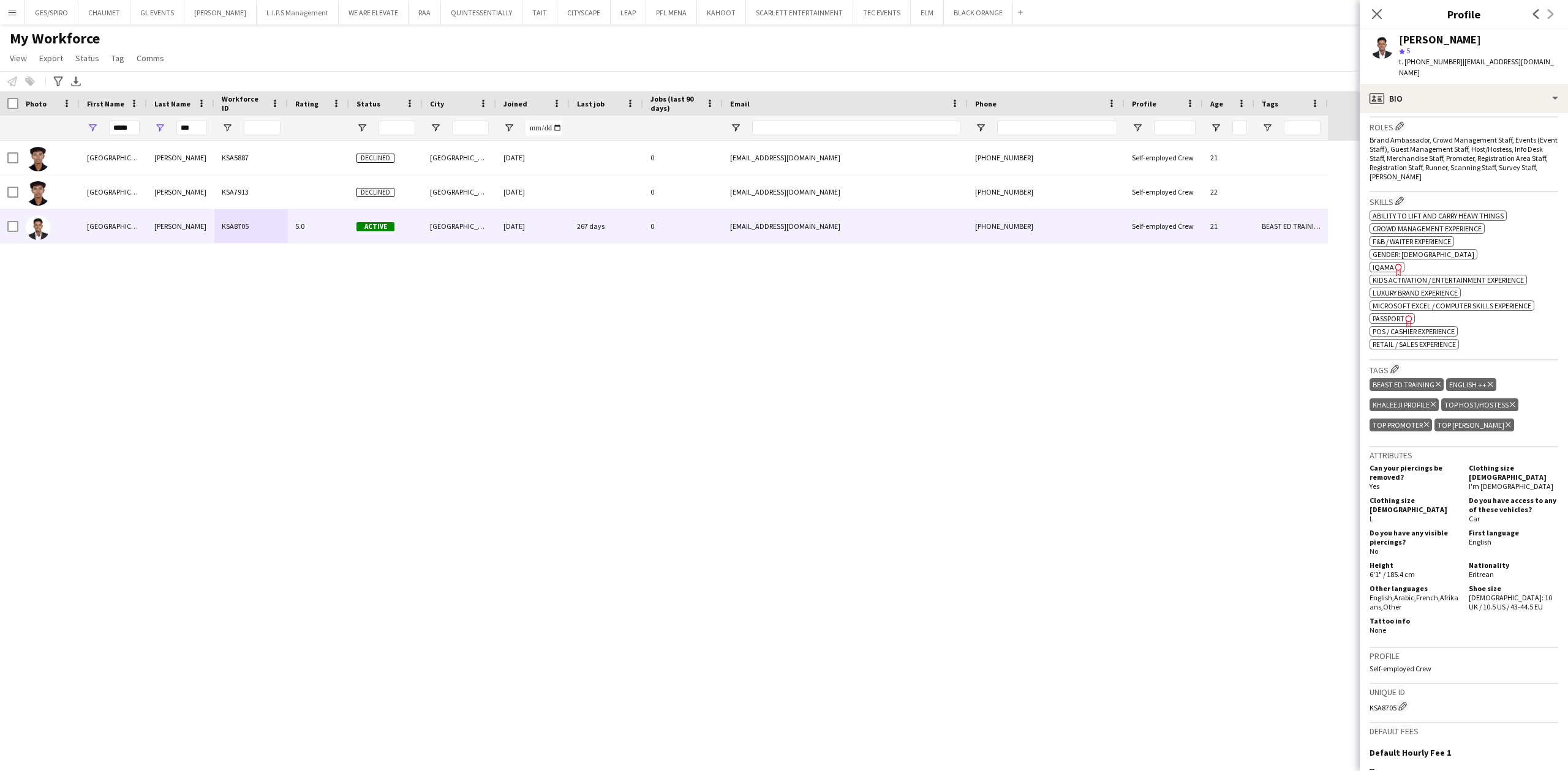
click at [1387, 263] on span "IQAMA" at bounding box center [1384, 267] width 21 height 9
